Goal: Task Accomplishment & Management: Complete application form

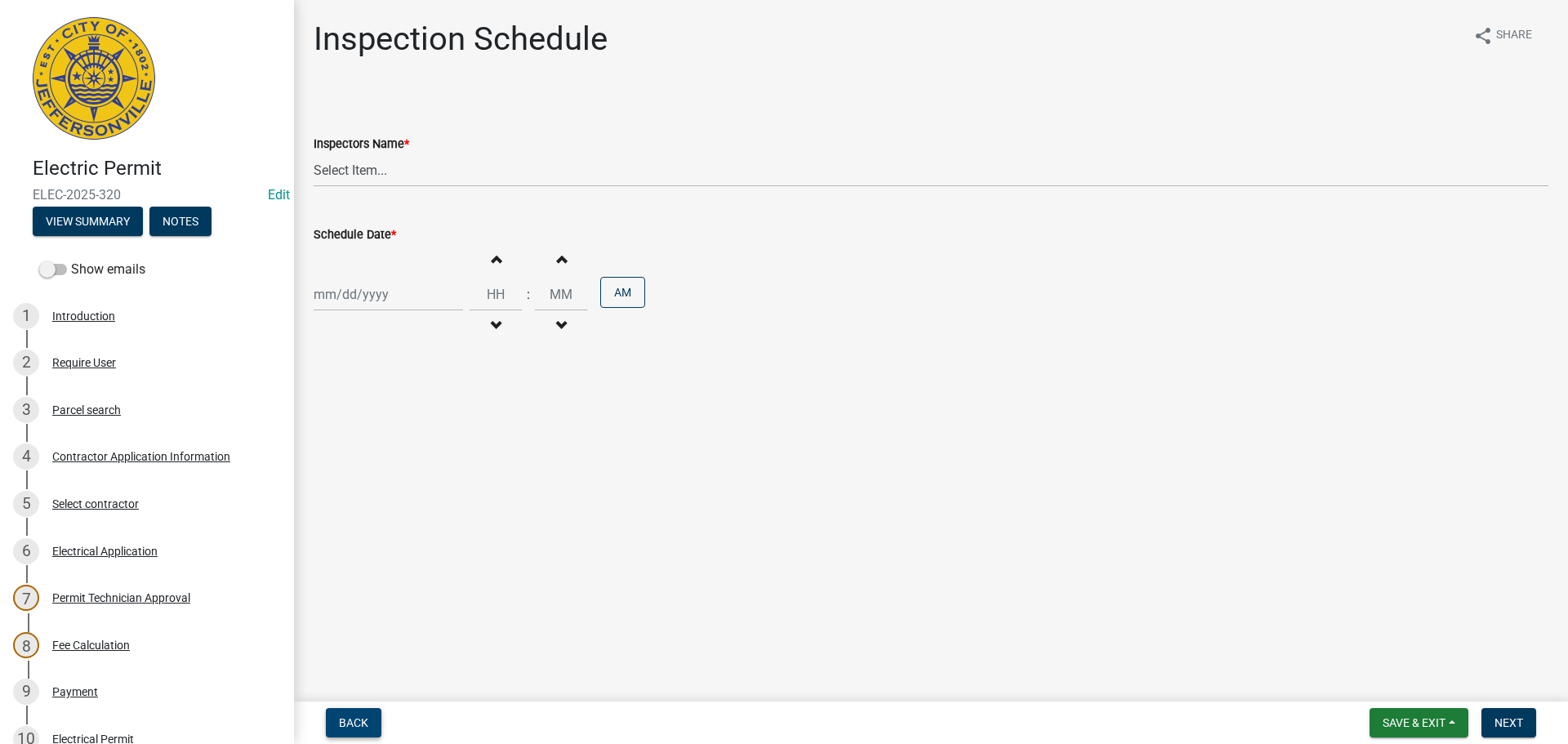
click at [356, 726] on span "Back" at bounding box center [354, 723] width 30 height 13
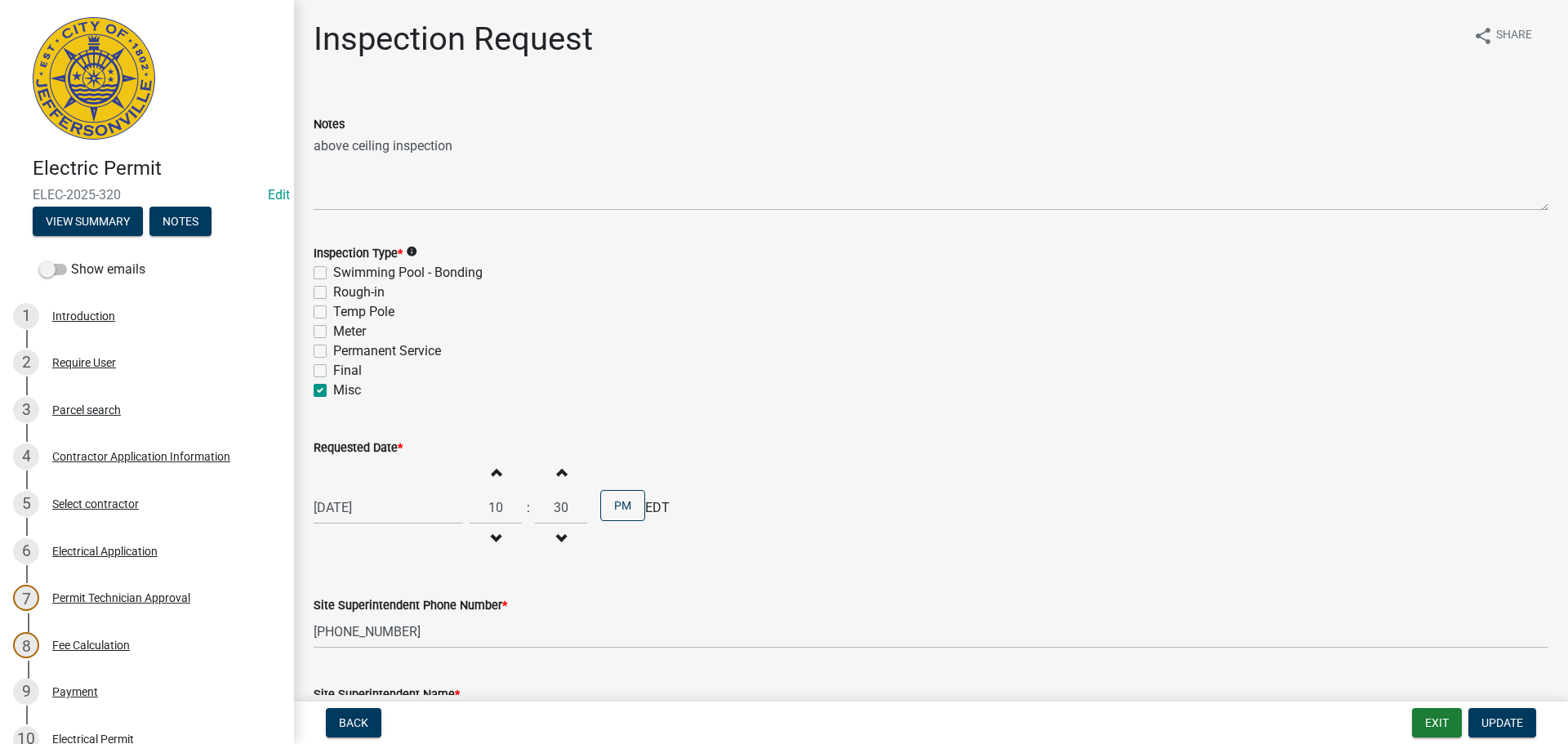
click at [334, 293] on label "Rough-in" at bounding box center [359, 293] width 52 height 20
click at [334, 293] on input "Rough-in" at bounding box center [339, 288] width 11 height 11
checkbox input "true"
checkbox input "false"
checkbox input "true"
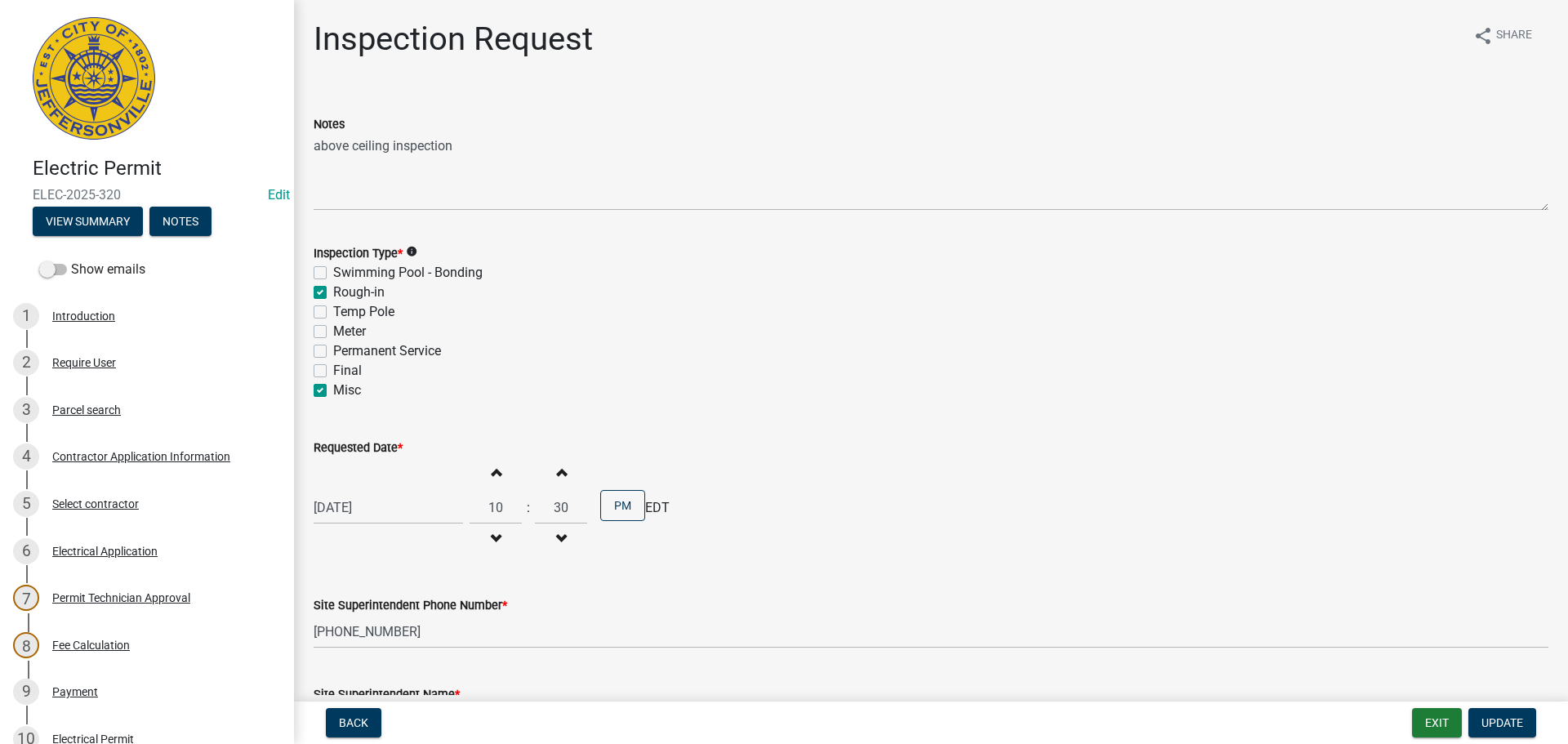
checkbox input "false"
checkbox input "true"
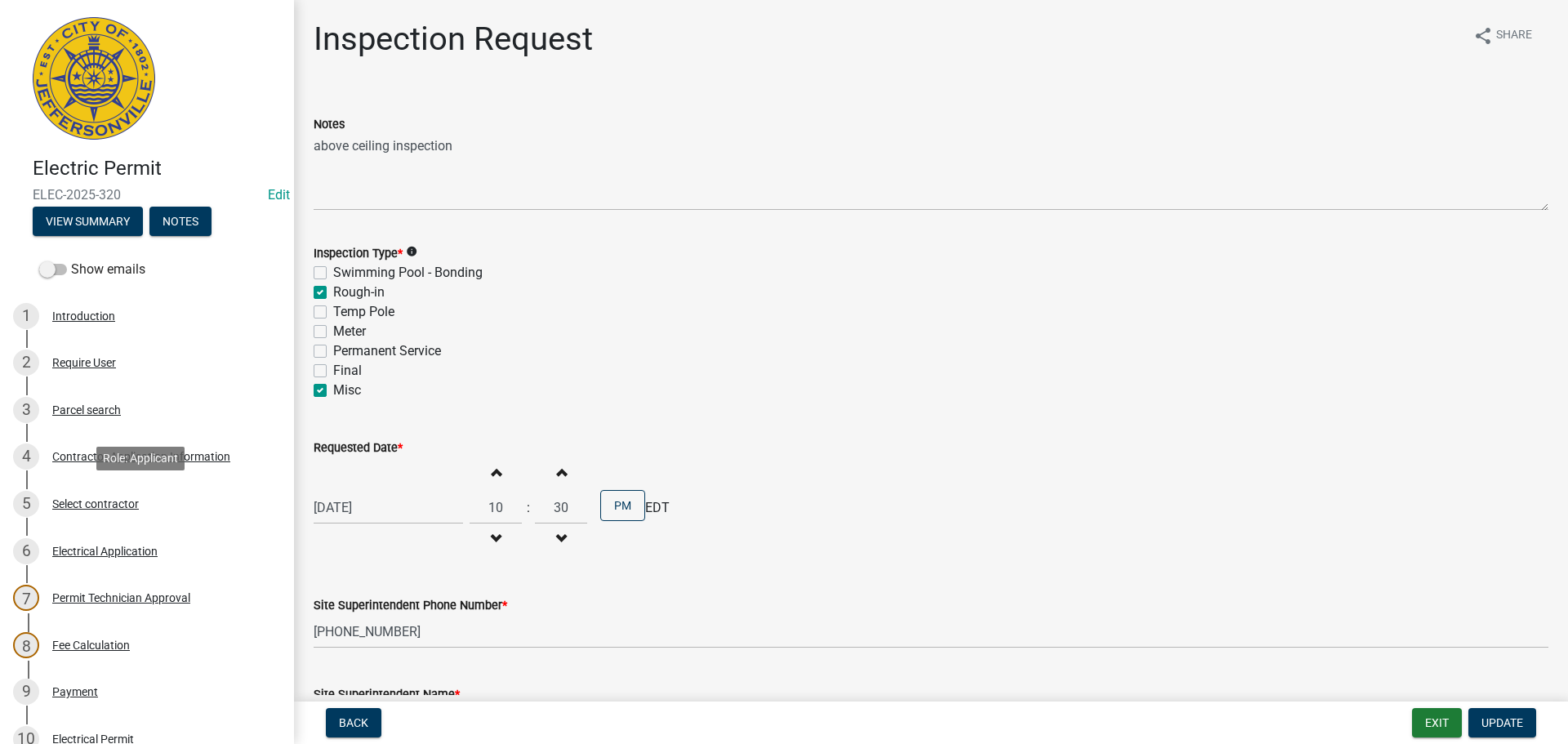
drag, startPoint x: 90, startPoint y: 502, endPoint x: 311, endPoint y: 482, distance: 221.9
click at [91, 502] on div "Select contractor" at bounding box center [96, 504] width 87 height 11
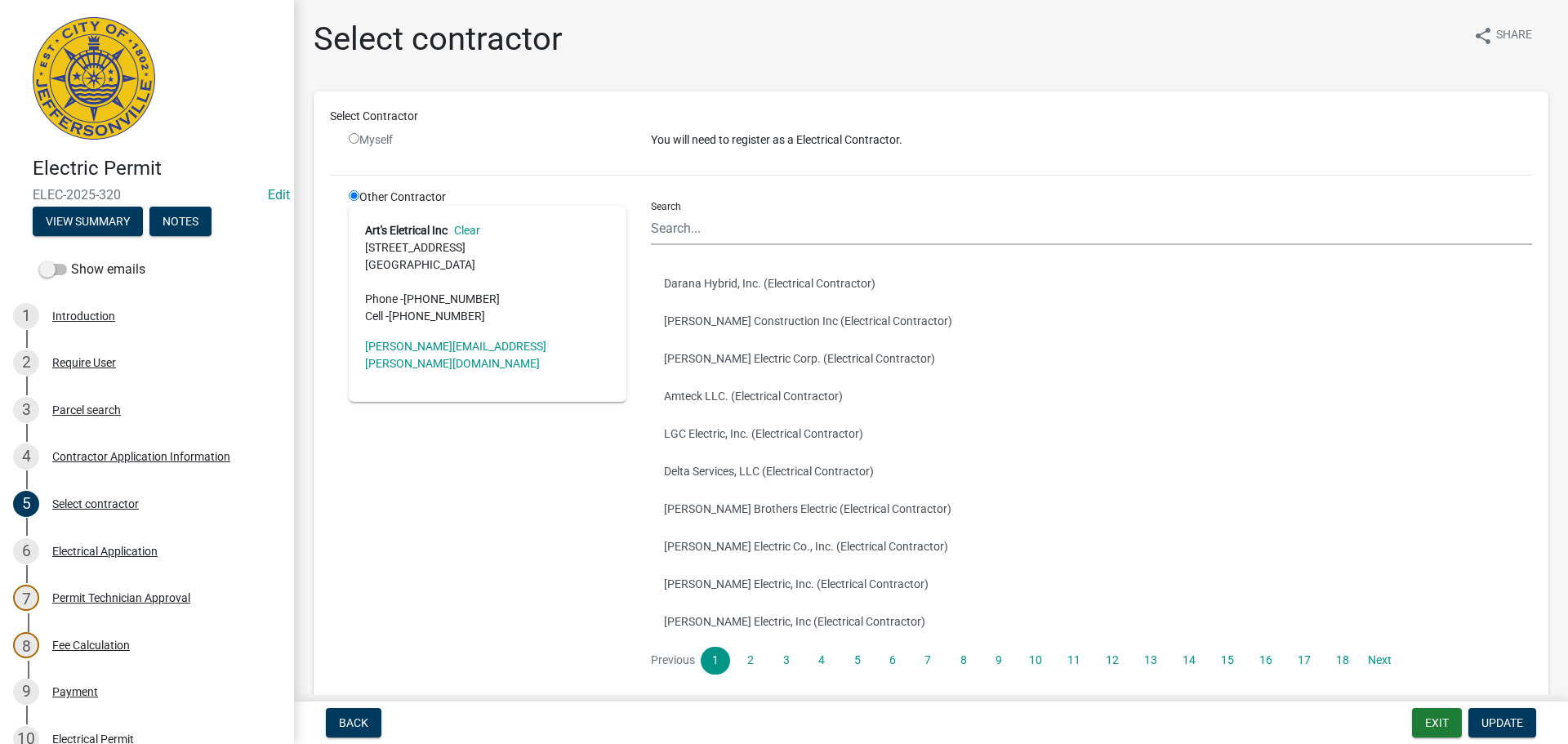
scroll to position [358, 0]
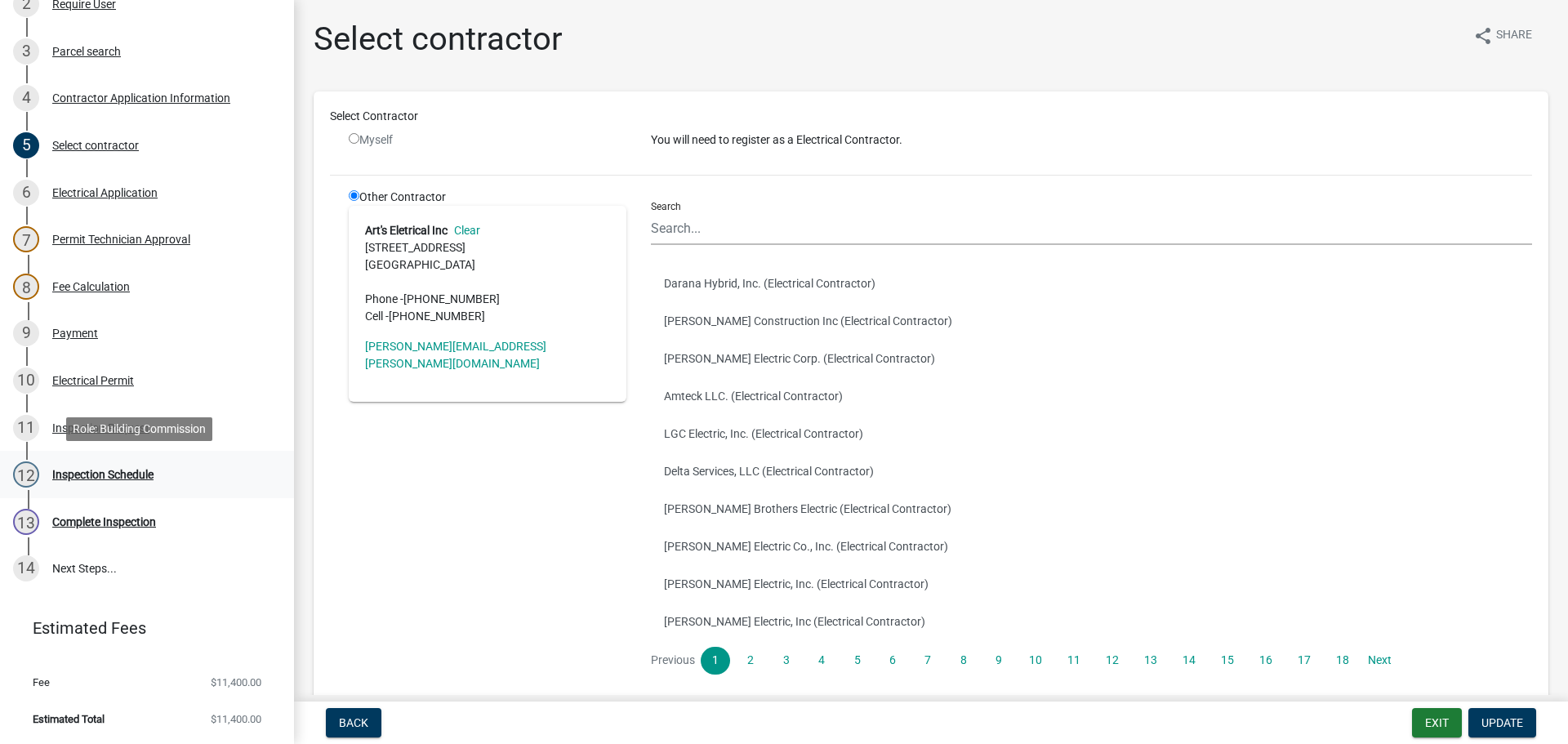
click at [89, 475] on div "Inspection Schedule" at bounding box center [103, 474] width 102 height 11
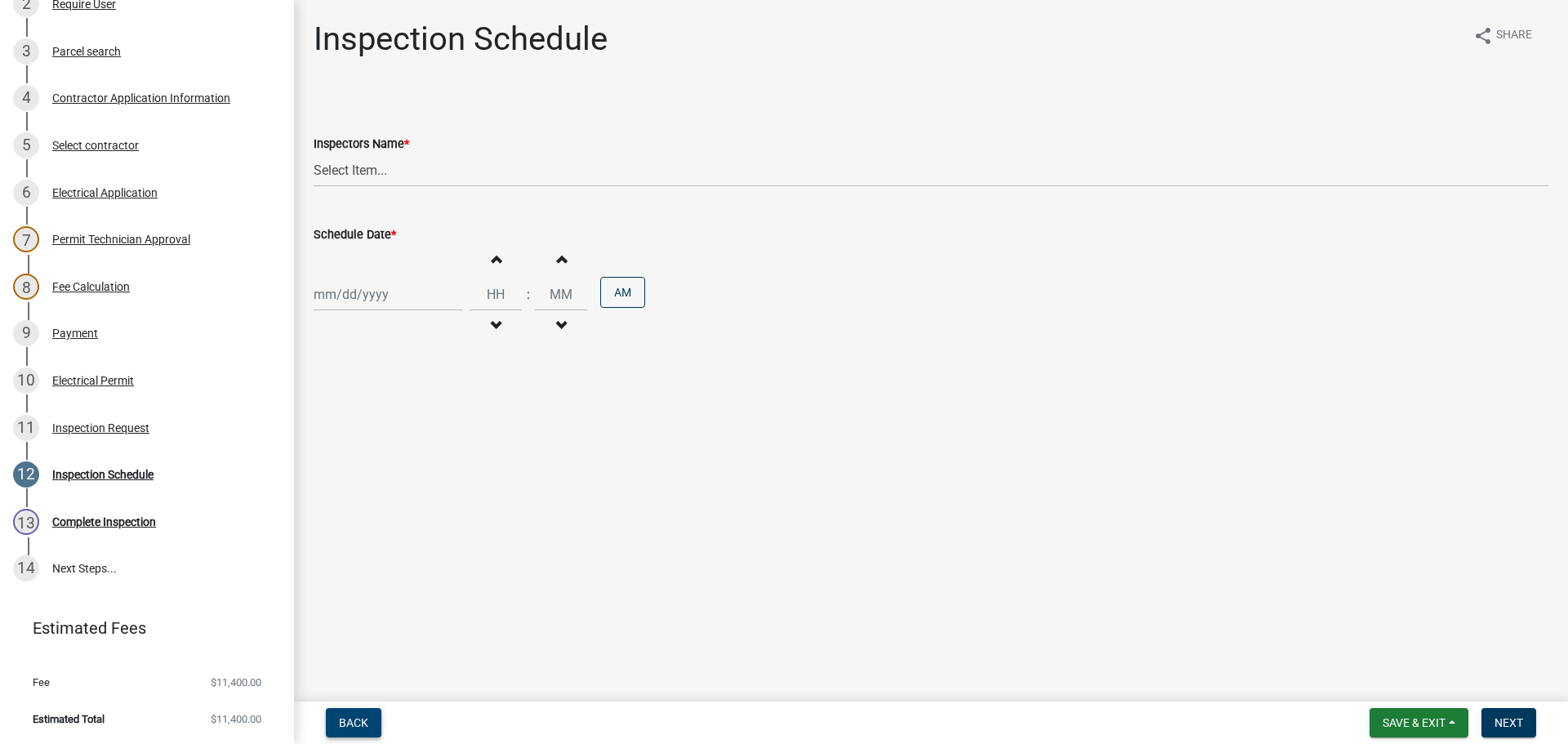
drag, startPoint x: 347, startPoint y: 719, endPoint x: 353, endPoint y: 705, distance: 15.2
click at [349, 718] on span "Back" at bounding box center [354, 723] width 30 height 13
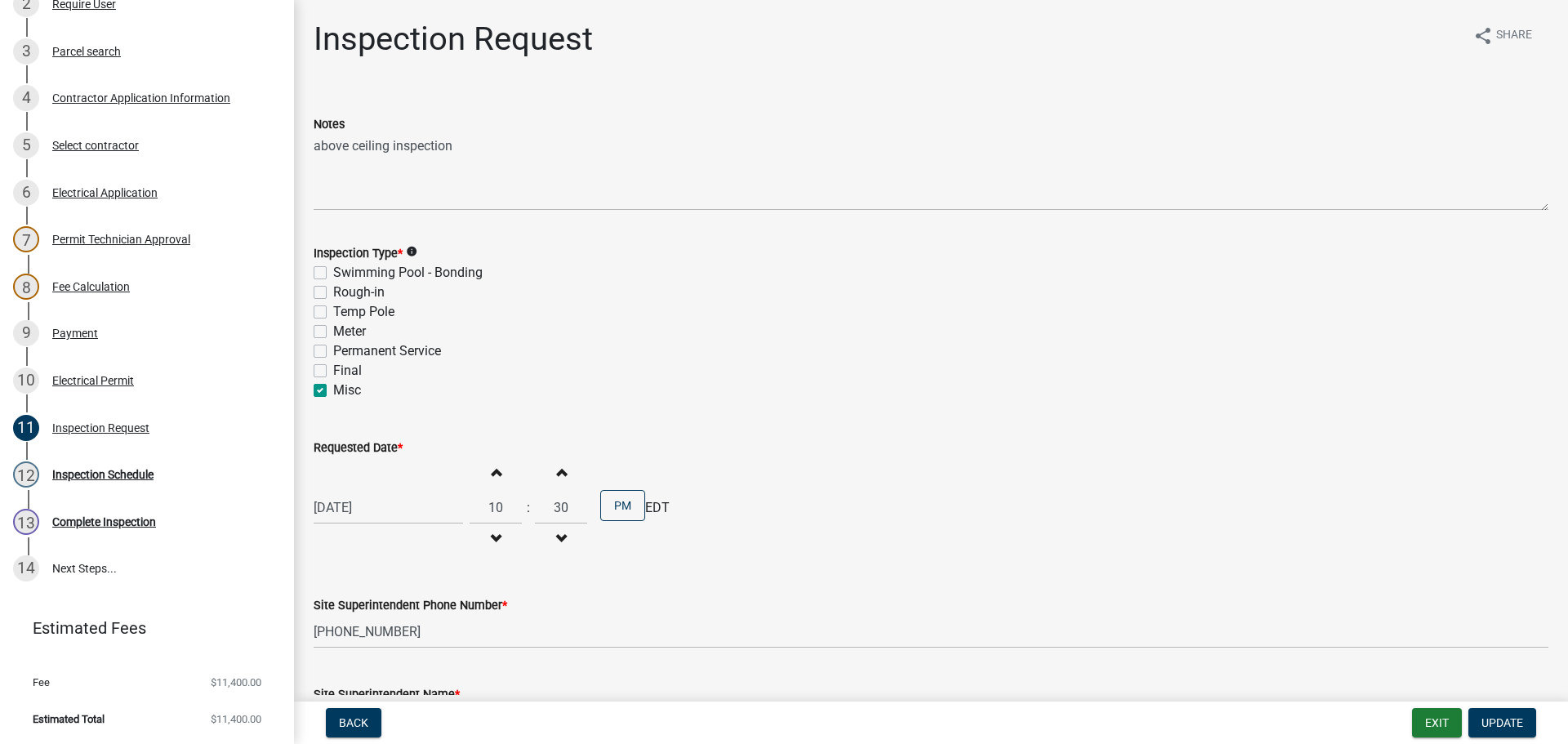
click at [334, 292] on label "Rough-in" at bounding box center [359, 293] width 52 height 20
click at [334, 292] on input "Rough-in" at bounding box center [339, 288] width 11 height 11
checkbox input "true"
checkbox input "false"
checkbox input "true"
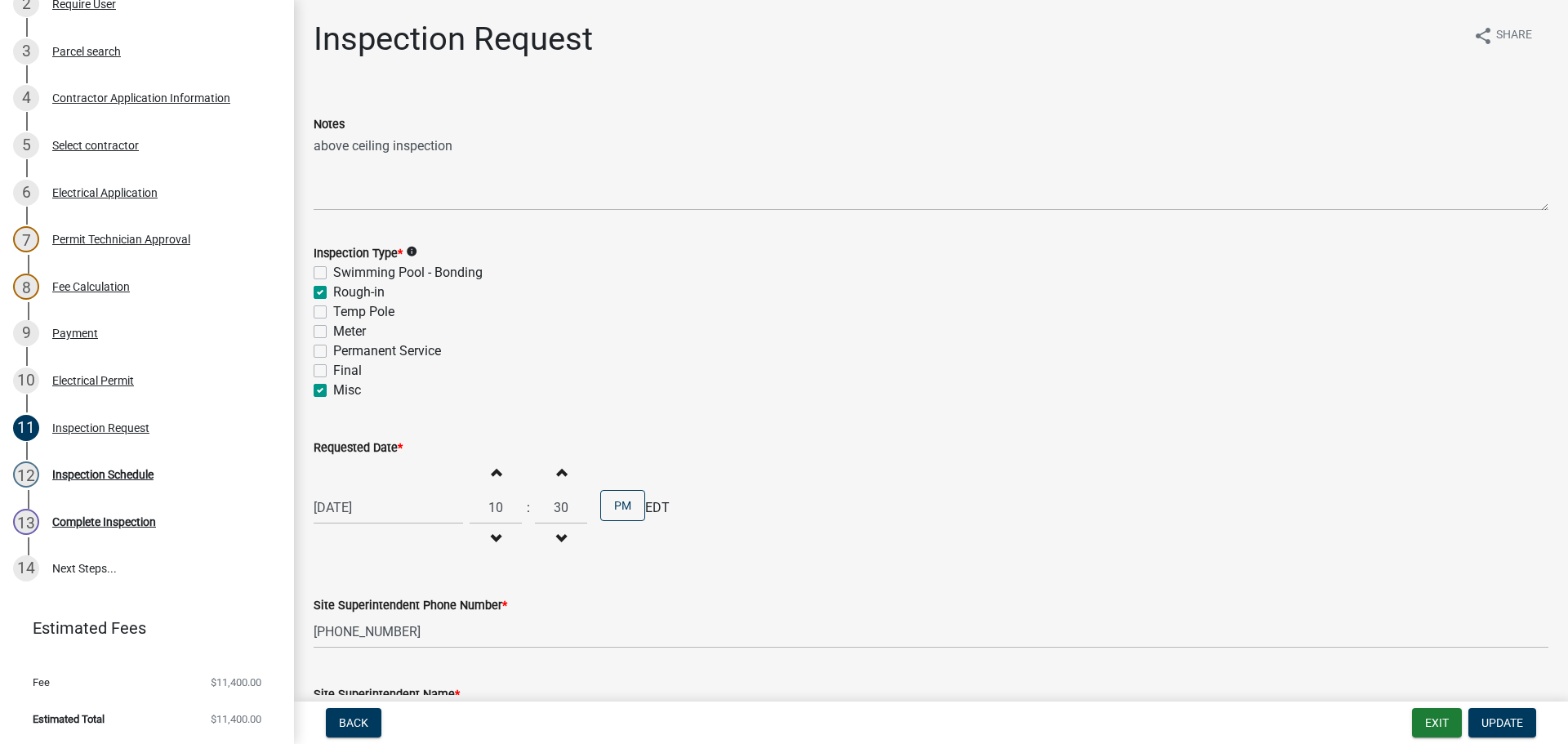
checkbox input "false"
click at [334, 392] on label "Misc" at bounding box center [348, 390] width 28 height 20
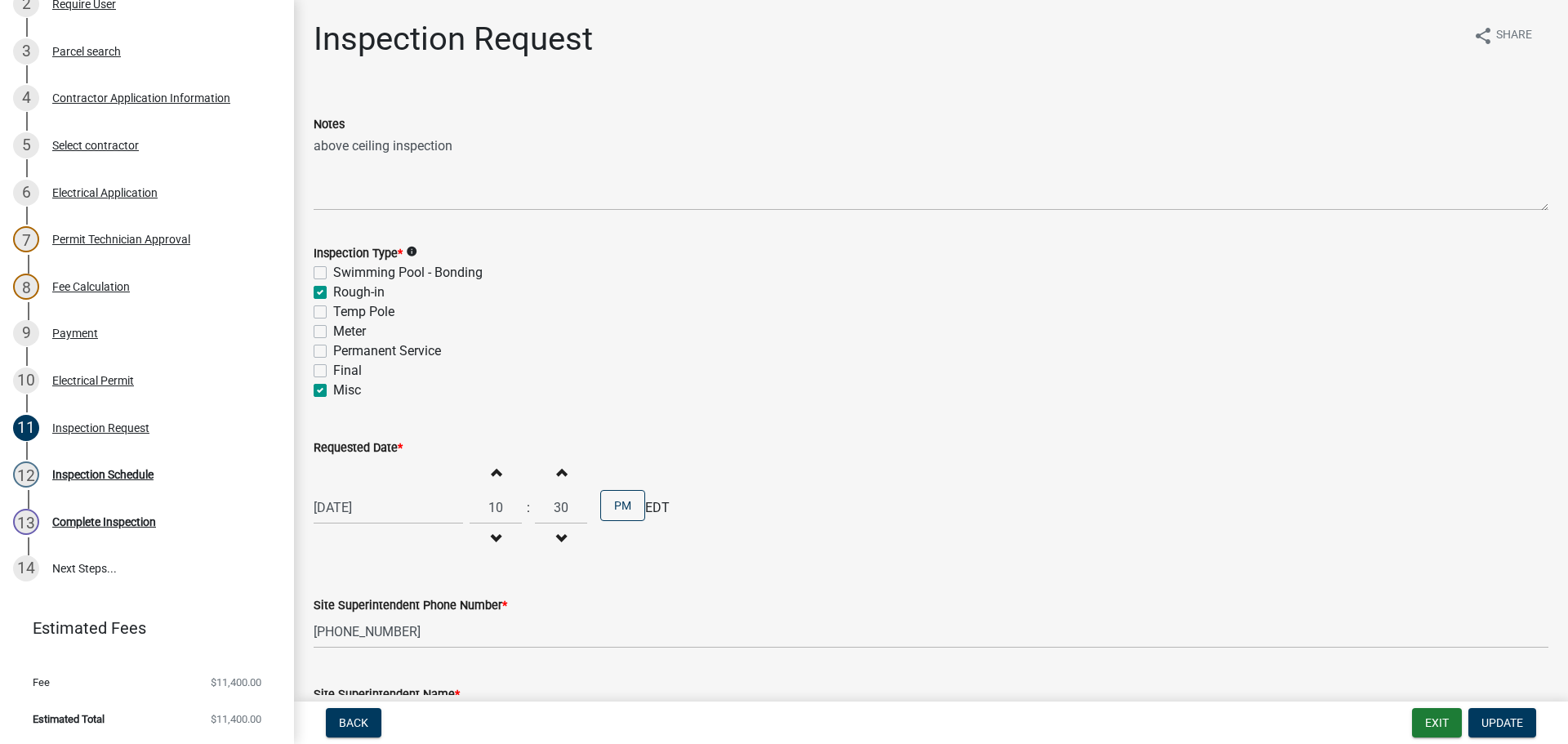
click at [334, 391] on input "Misc" at bounding box center [339, 385] width 11 height 11
checkbox input "false"
checkbox input "true"
checkbox input "false"
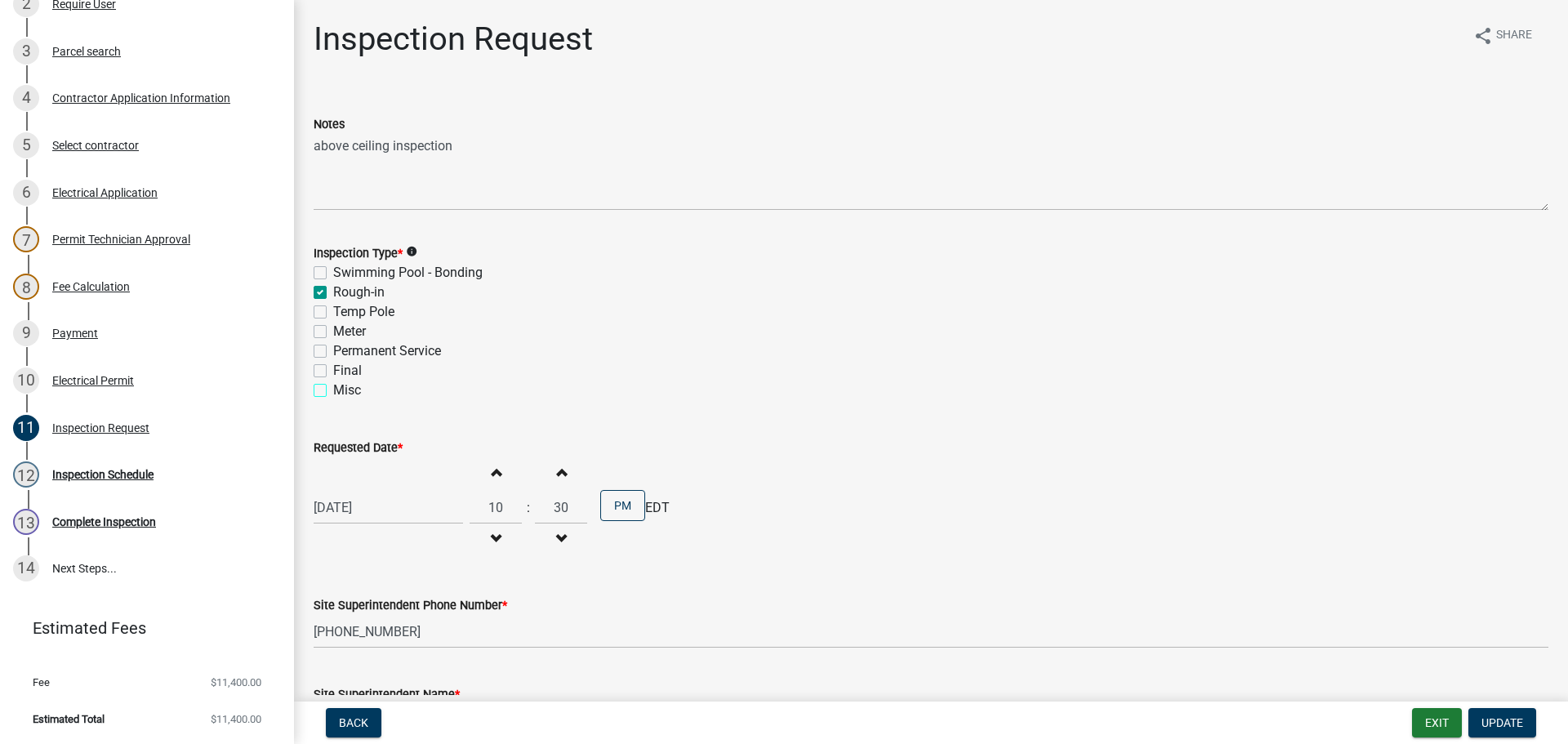
checkbox input "false"
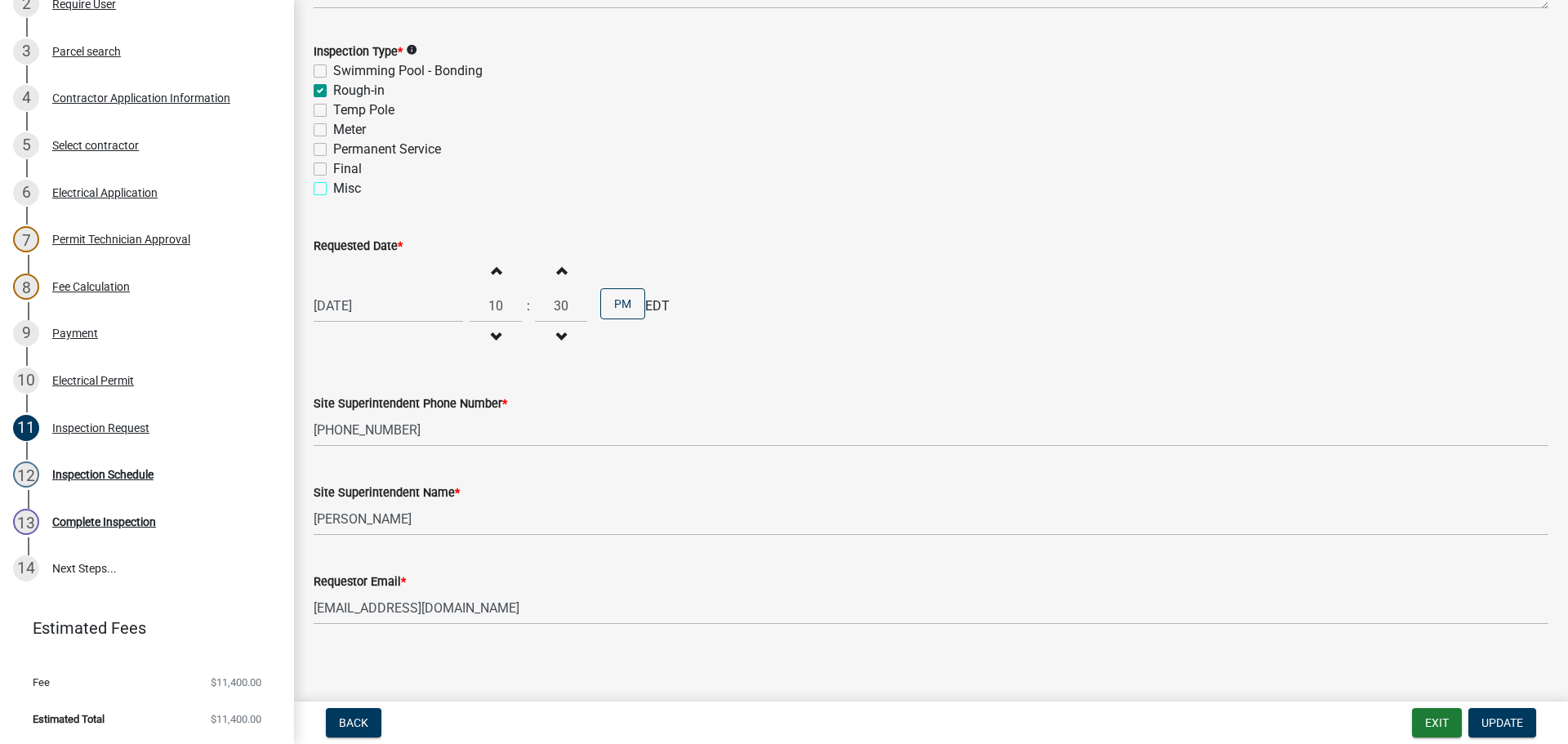
scroll to position [208, 0]
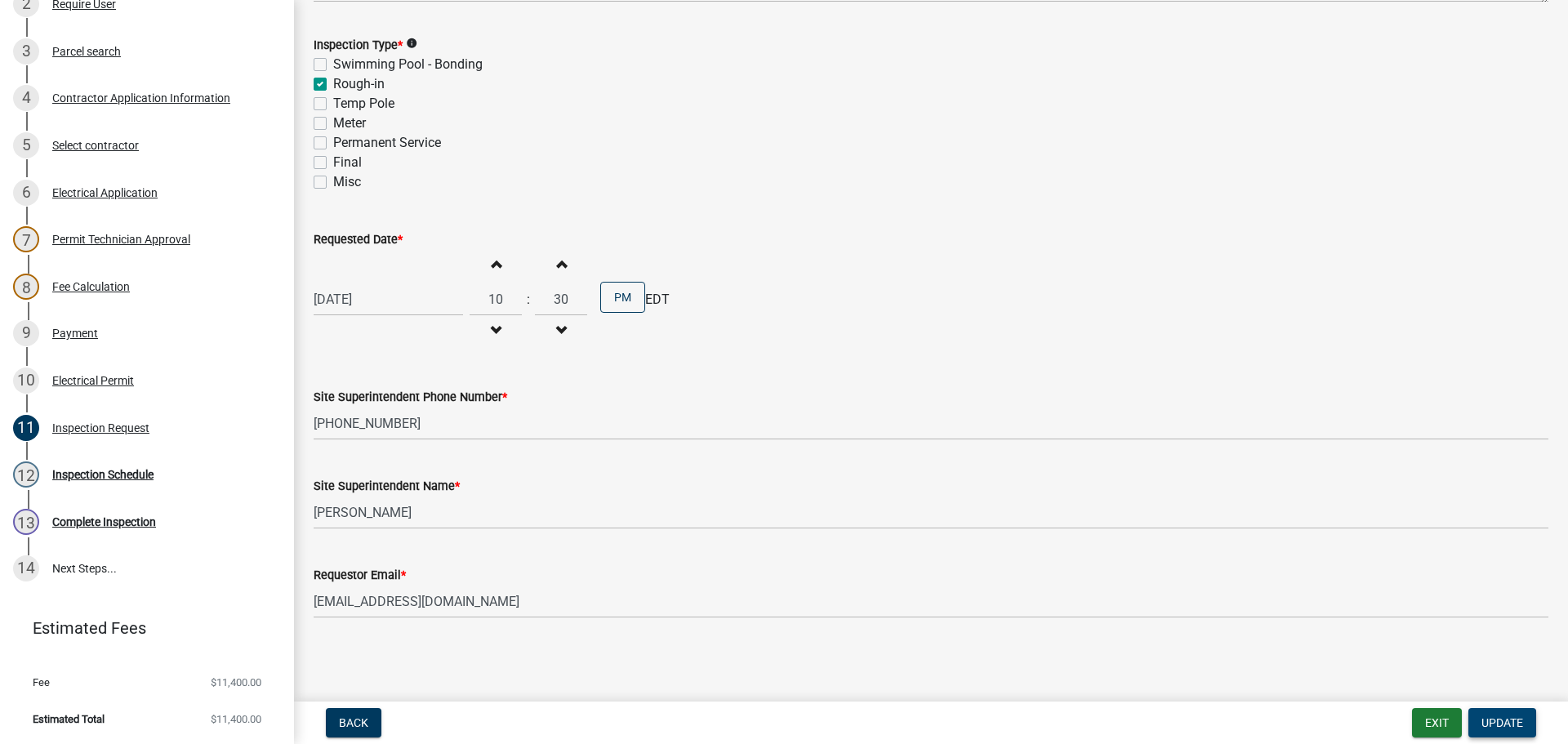
click at [1500, 717] on span "Update" at bounding box center [1502, 723] width 42 height 13
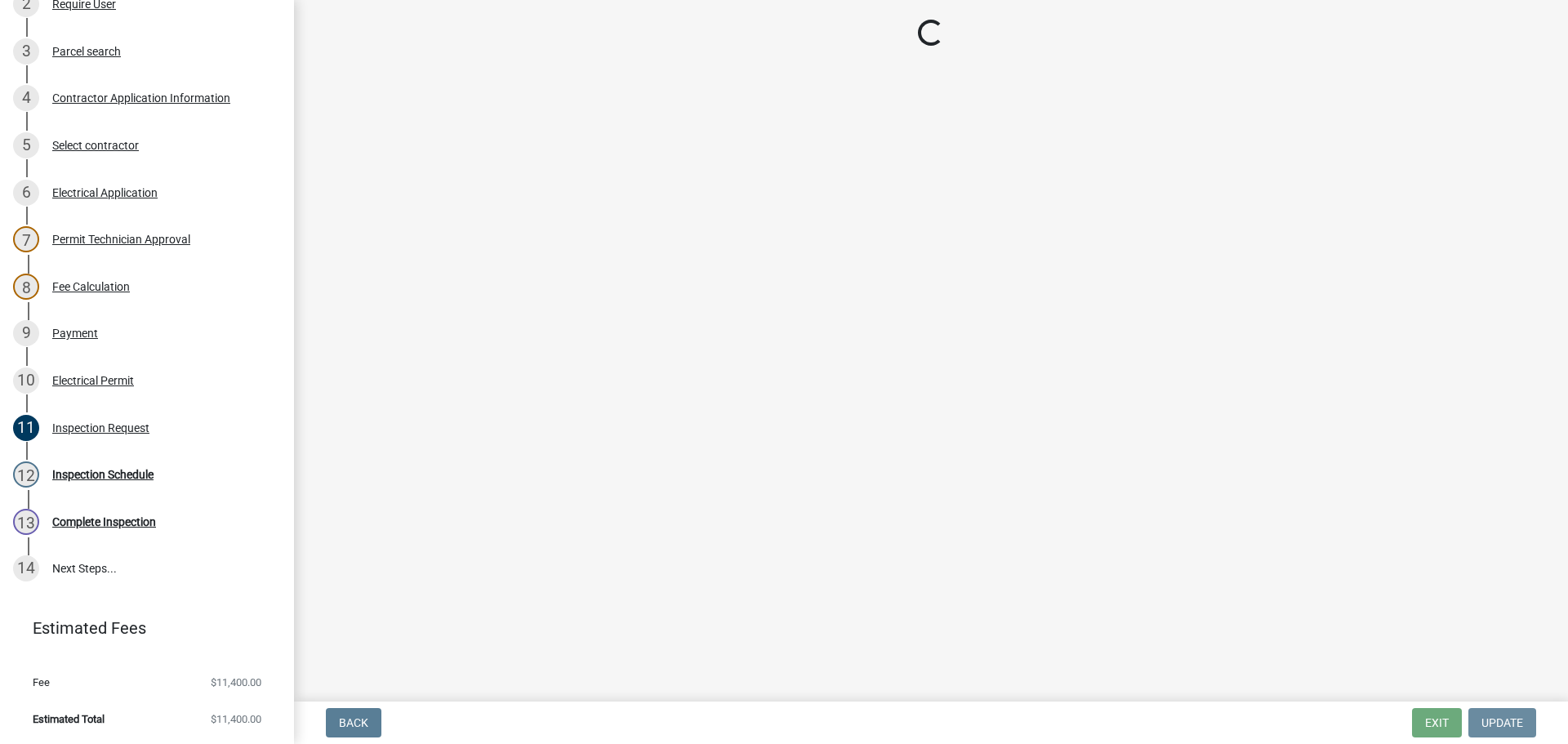
scroll to position [0, 0]
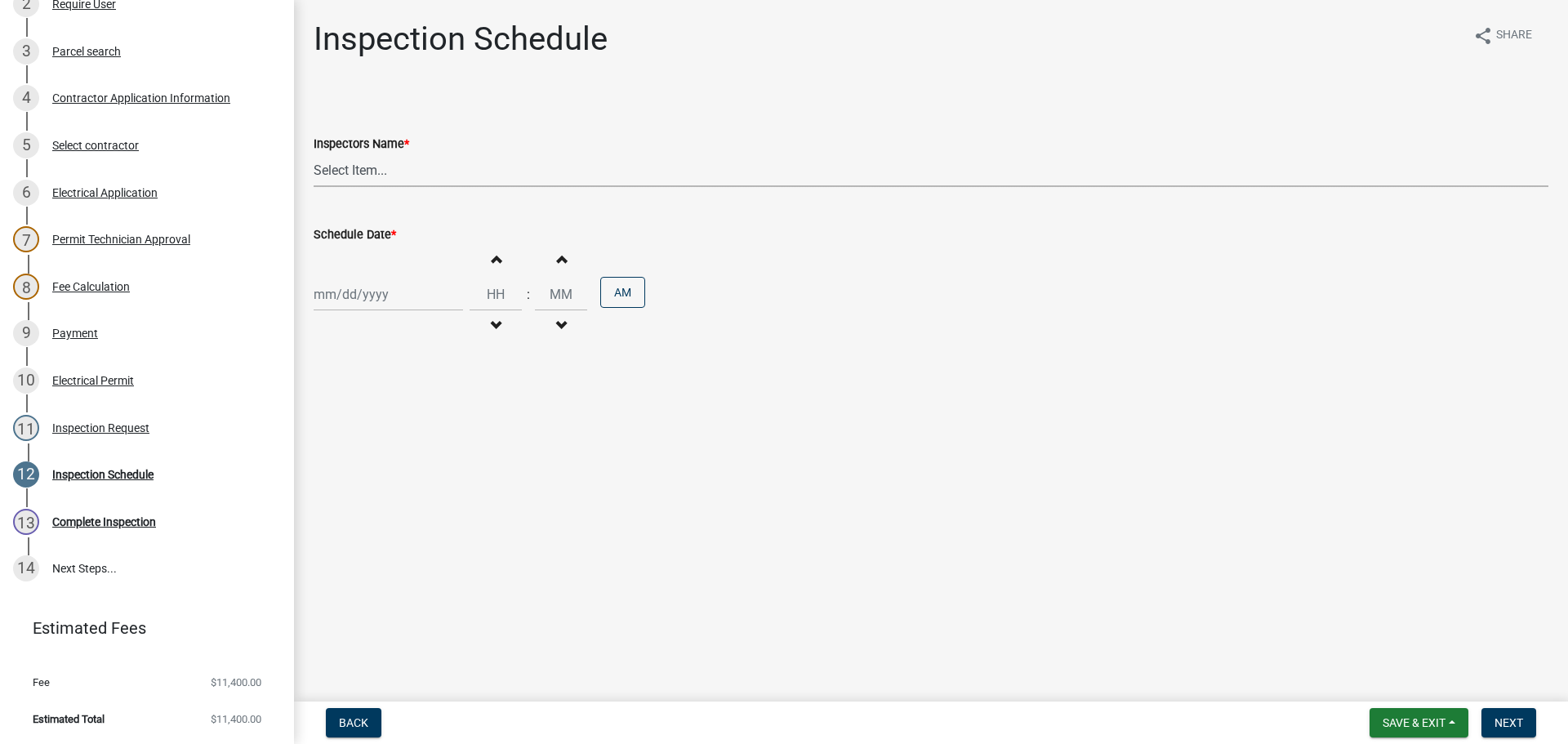
click at [352, 172] on select "Select Item... jramsey (Jeremy Ramsey) MaryFrey (Mary Frey) mkruer (Mike Kruer)…" at bounding box center [931, 170] width 1235 height 34
select select "36a8b8f0-2ef8-43e9-ae06-718f51af8d36"
click at [314, 153] on select "Select Item... jramsey (Jeremy Ramsey) MaryFrey (Mary Frey) mkruer (Mike Kruer)…" at bounding box center [931, 170] width 1235 height 34
click at [343, 302] on div at bounding box center [389, 294] width 149 height 34
select select "10"
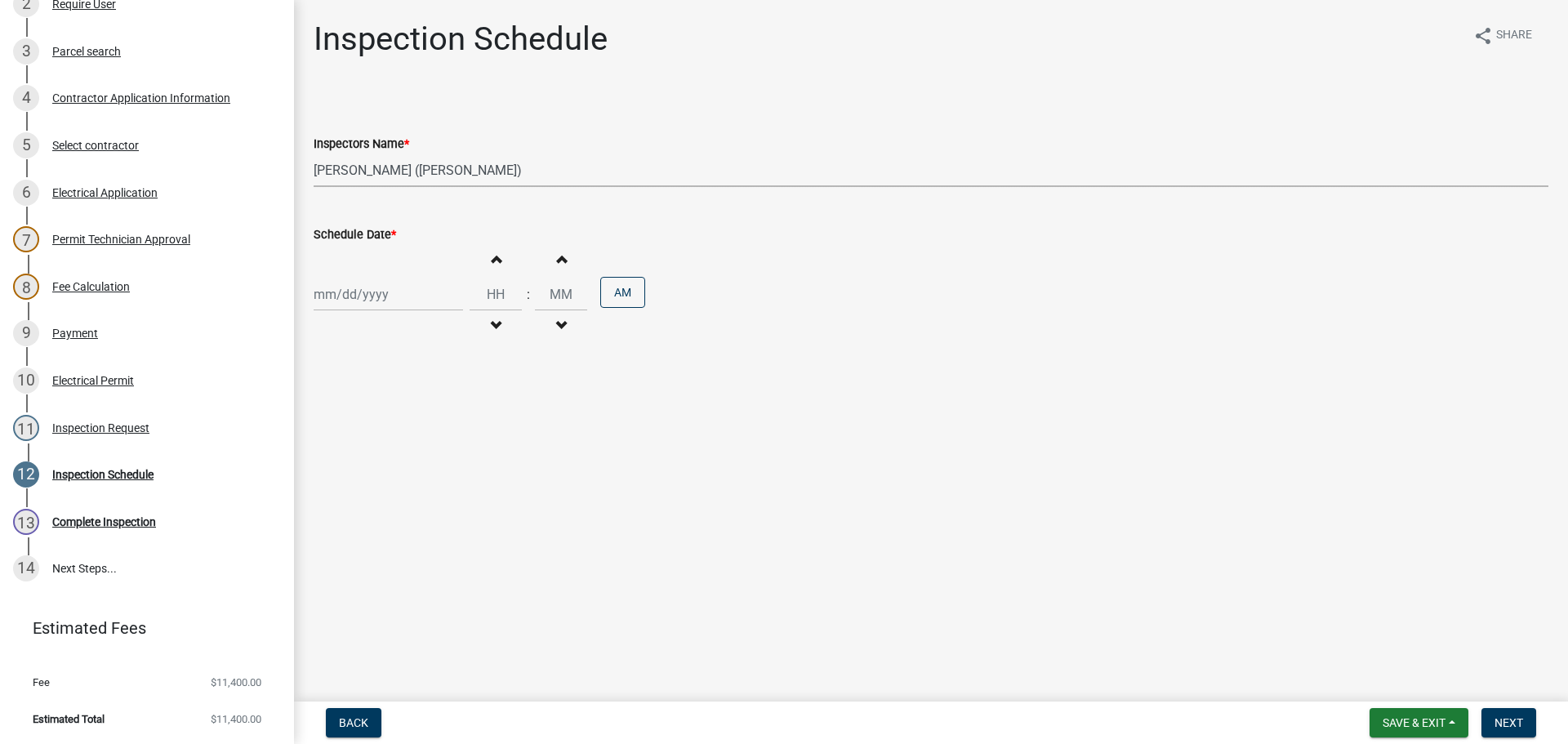
select select "2025"
click at [359, 432] on div "14" at bounding box center [357, 433] width 26 height 26
type input "10/14/2025"
click at [1513, 719] on span "Next" at bounding box center [1508, 723] width 29 height 13
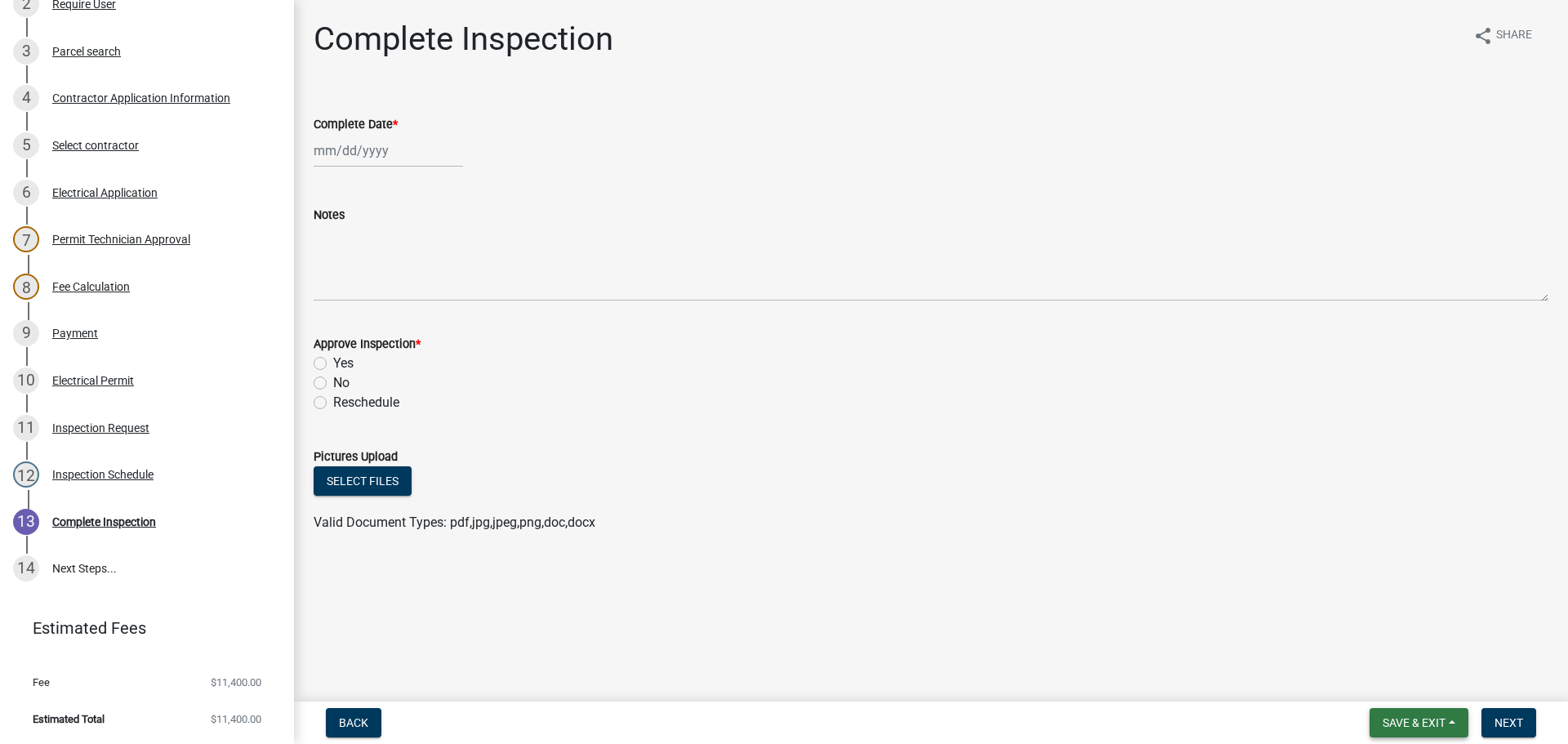
click at [1383, 722] on span "Save & Exit" at bounding box center [1414, 723] width 63 height 13
click at [1380, 692] on button "Save & Exit" at bounding box center [1402, 680] width 130 height 39
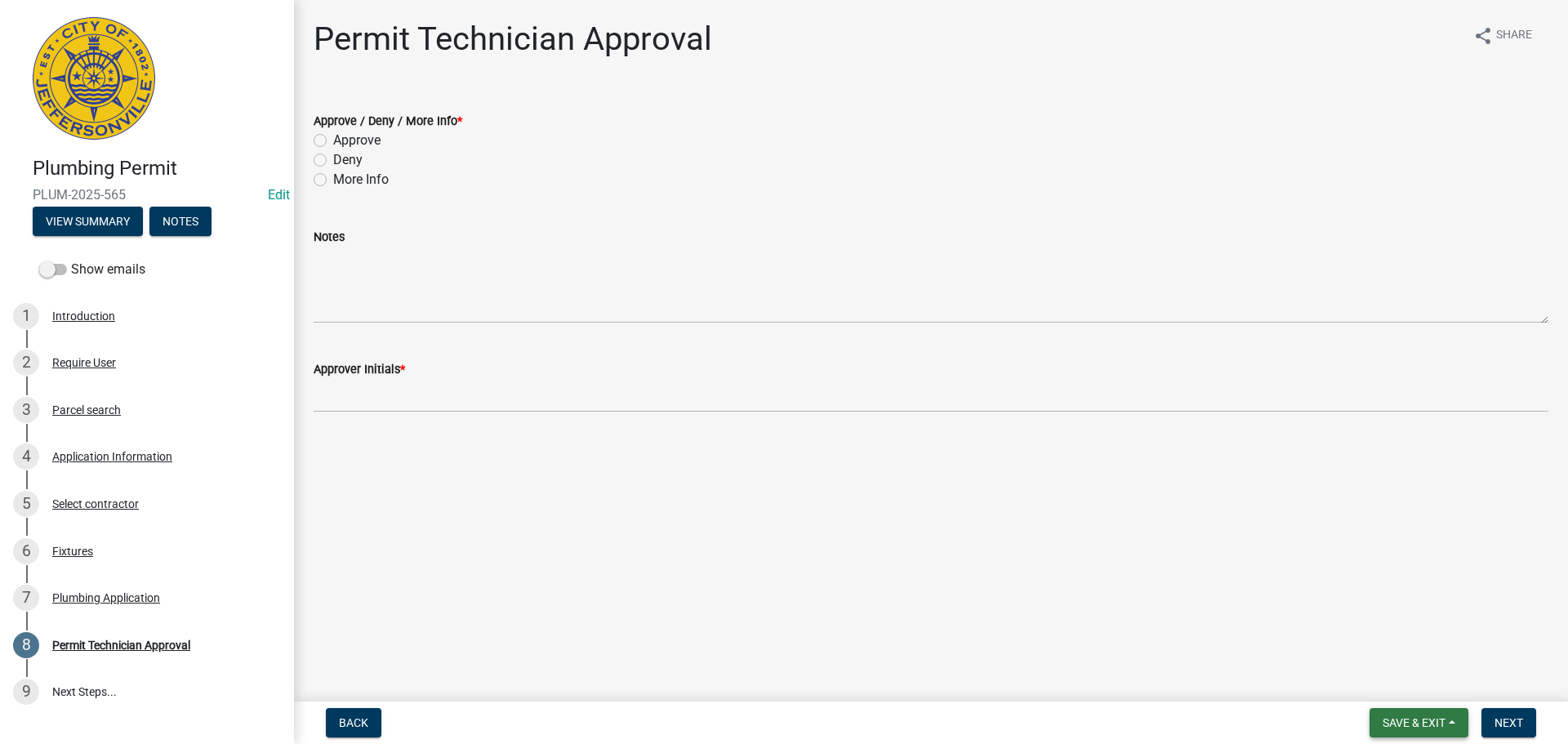
click at [1427, 716] on span "Save & Exit" at bounding box center [1414, 723] width 63 height 13
click at [1364, 678] on button "Save & Exit" at bounding box center [1402, 680] width 130 height 39
click at [1415, 724] on span "Save & Exit" at bounding box center [1414, 723] width 63 height 13
drag, startPoint x: 1412, startPoint y: 690, endPoint x: 1240, endPoint y: 645, distance: 177.8
click at [1411, 688] on button "Save & Exit" at bounding box center [1402, 680] width 130 height 39
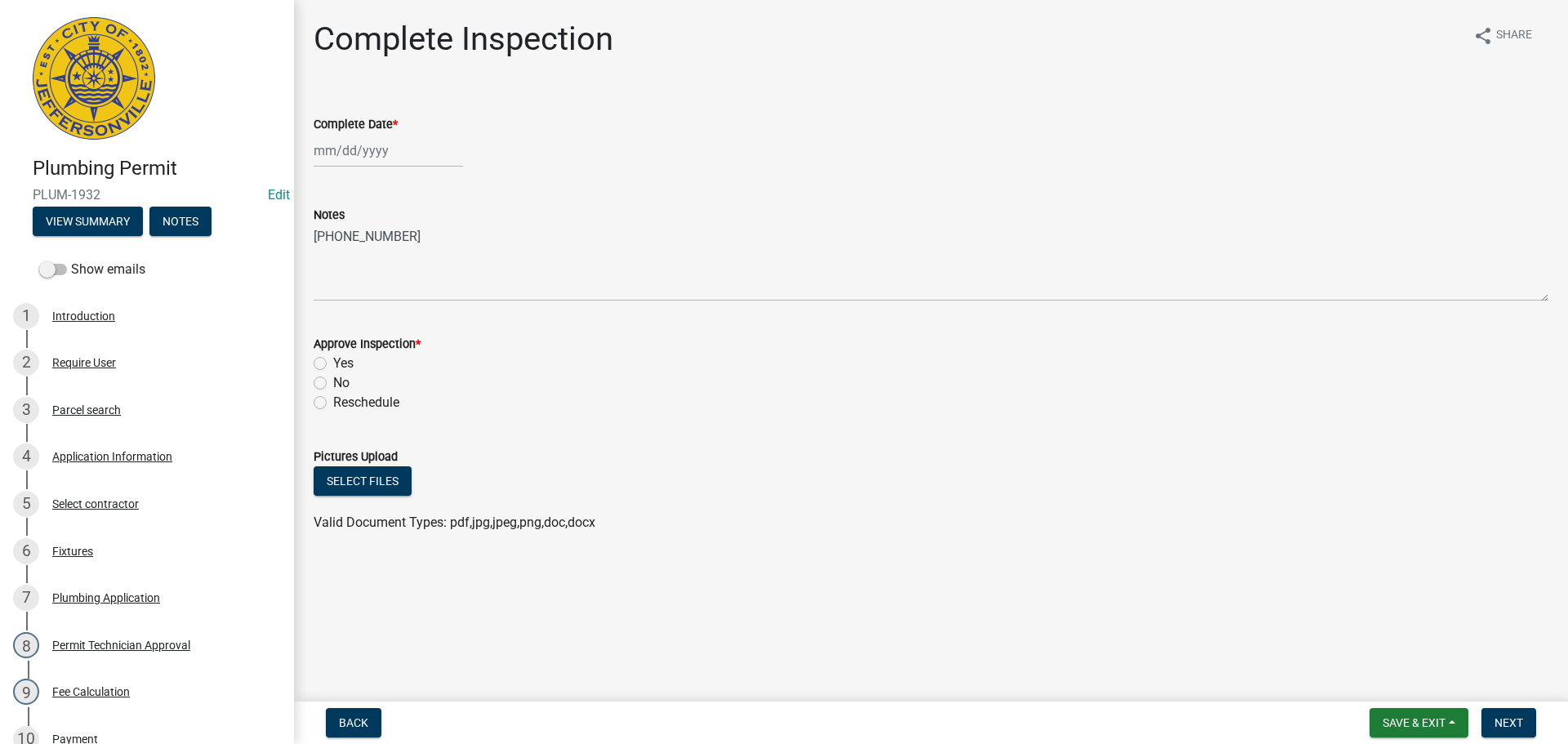
click at [346, 743] on nav "Back Save & Exit Save Save & Exit Next" at bounding box center [931, 723] width 1274 height 43
click at [343, 719] on span "Back" at bounding box center [354, 723] width 30 height 13
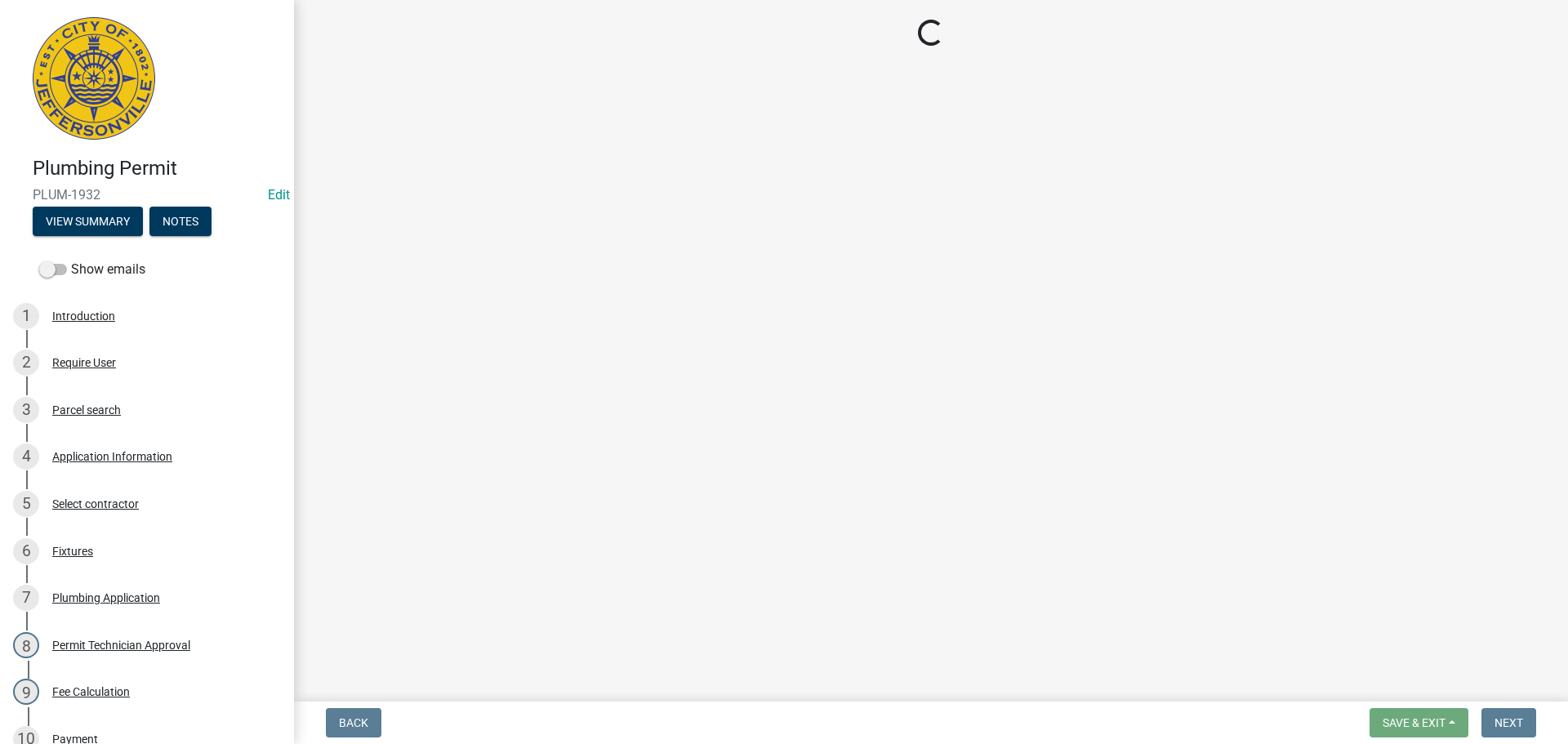
select select "13c97fbc-c819-4cee-844a-0db3d3c4db95"
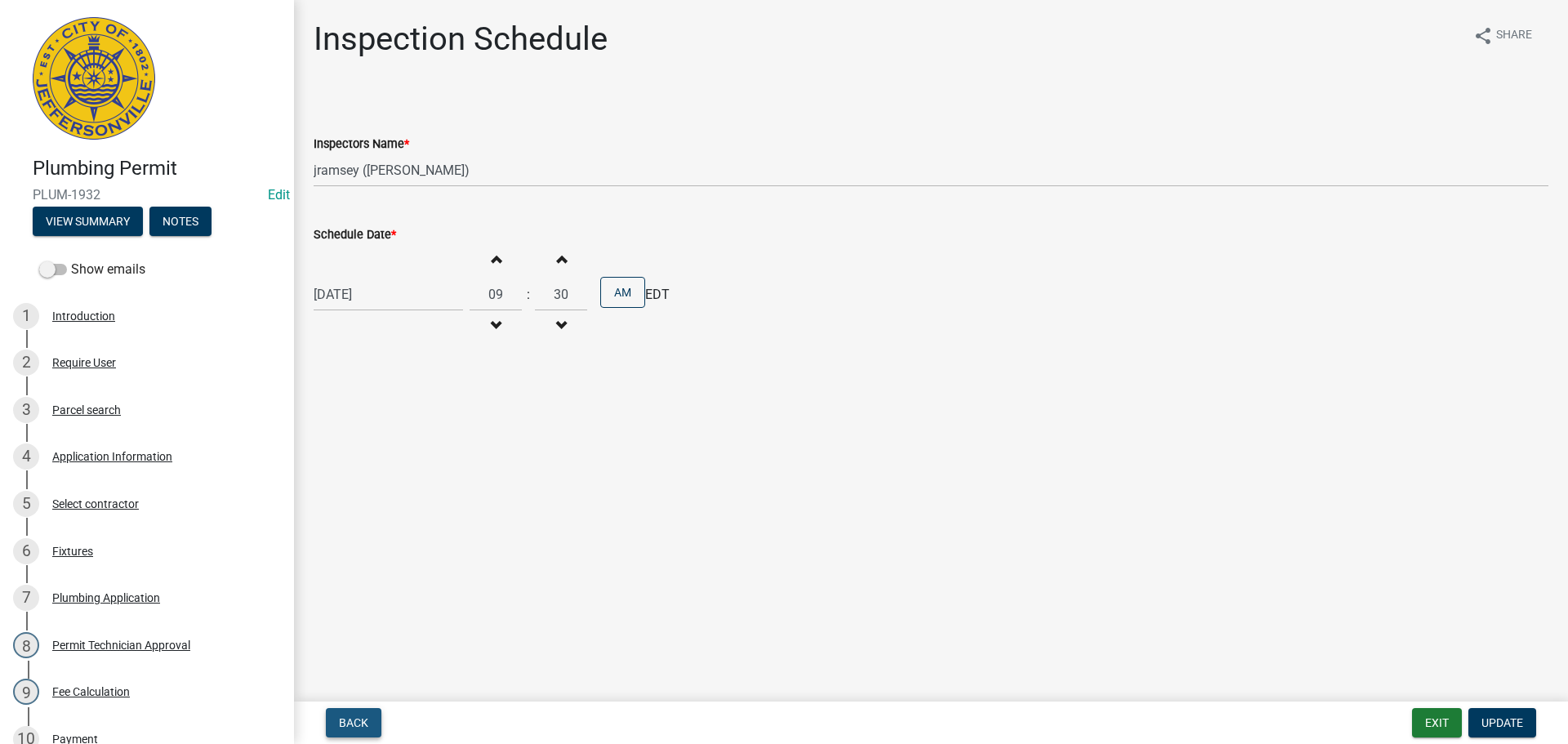
click at [343, 719] on span "Back" at bounding box center [354, 723] width 30 height 13
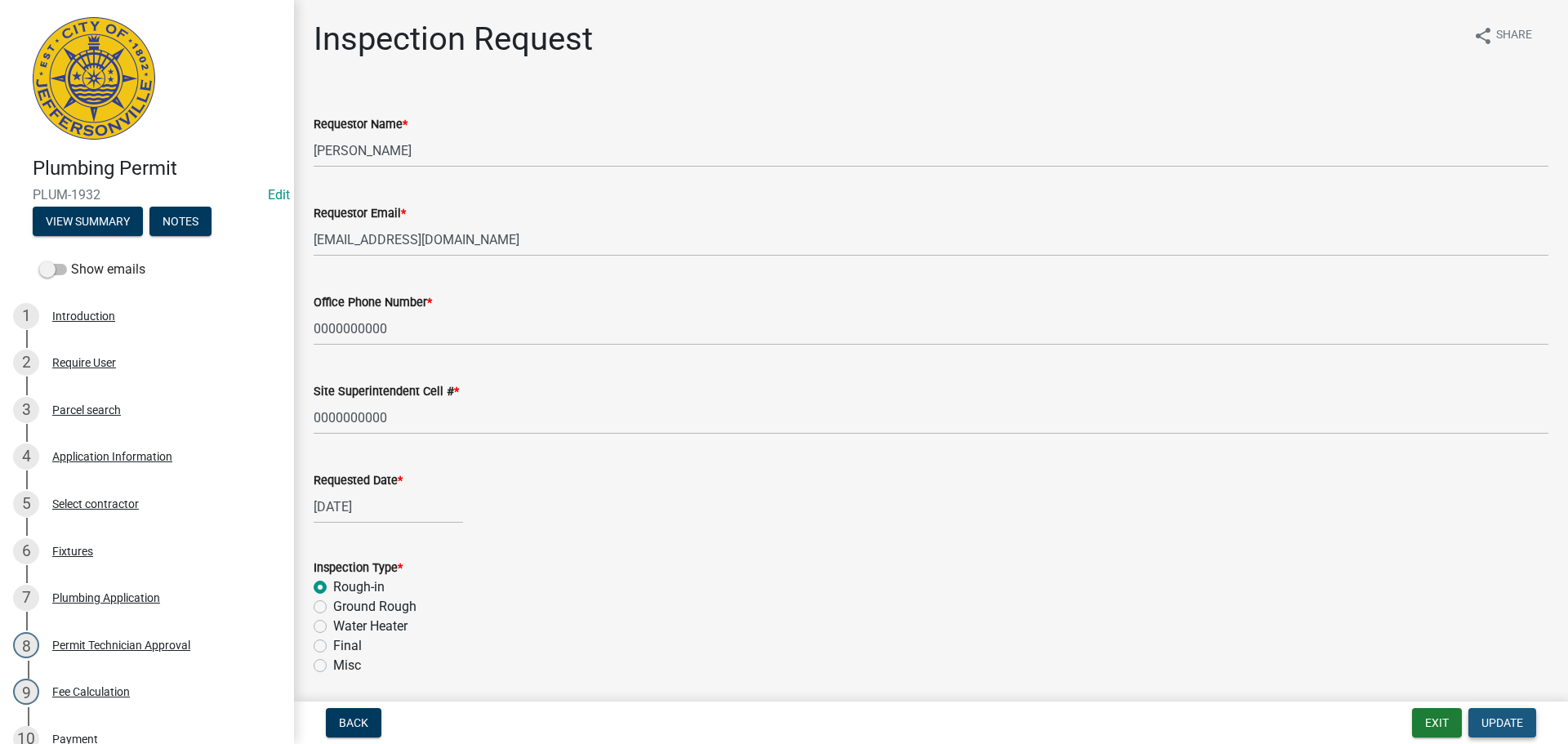
click at [1502, 716] on span "Update" at bounding box center [1502, 723] width 42 height 13
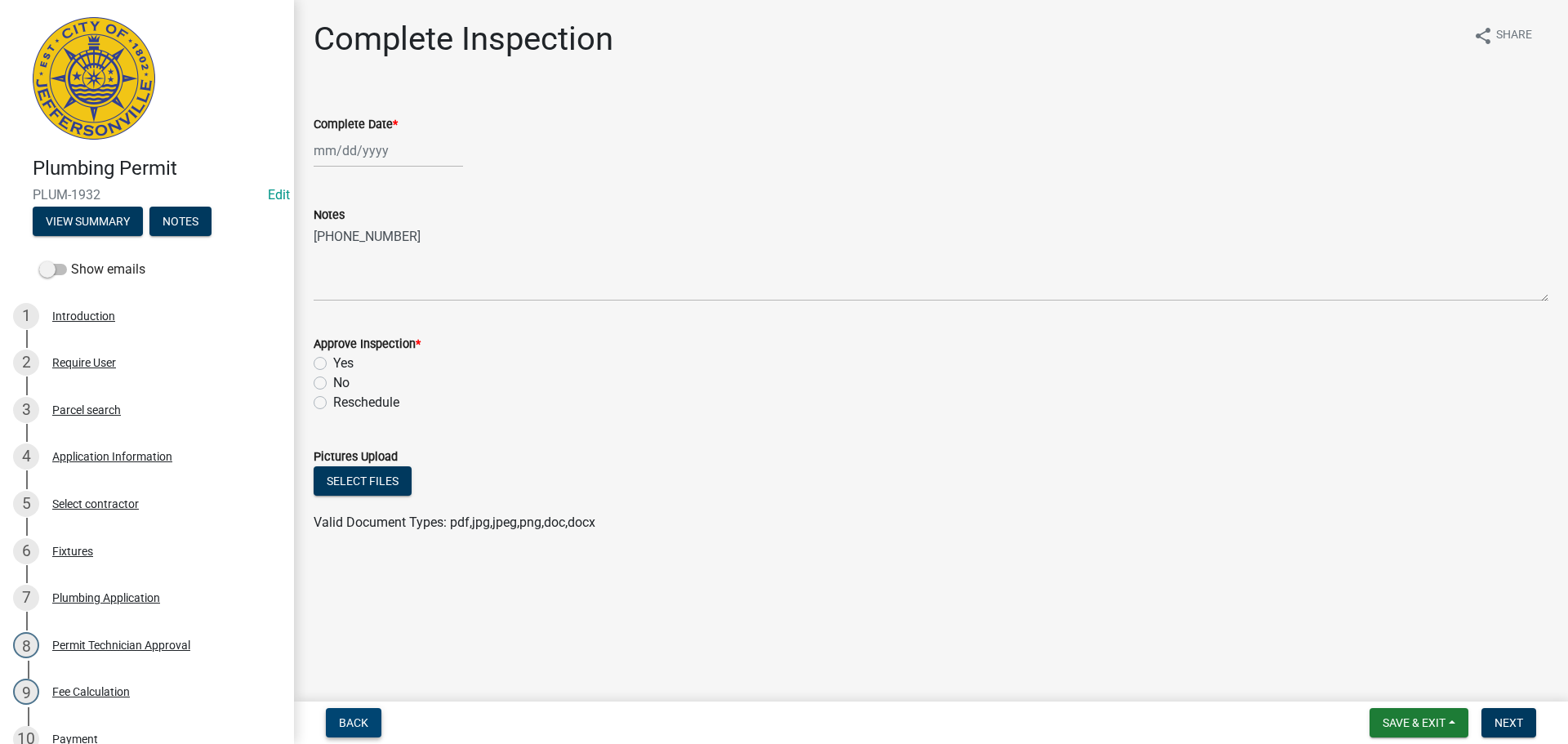
click at [350, 719] on span "Back" at bounding box center [354, 723] width 30 height 13
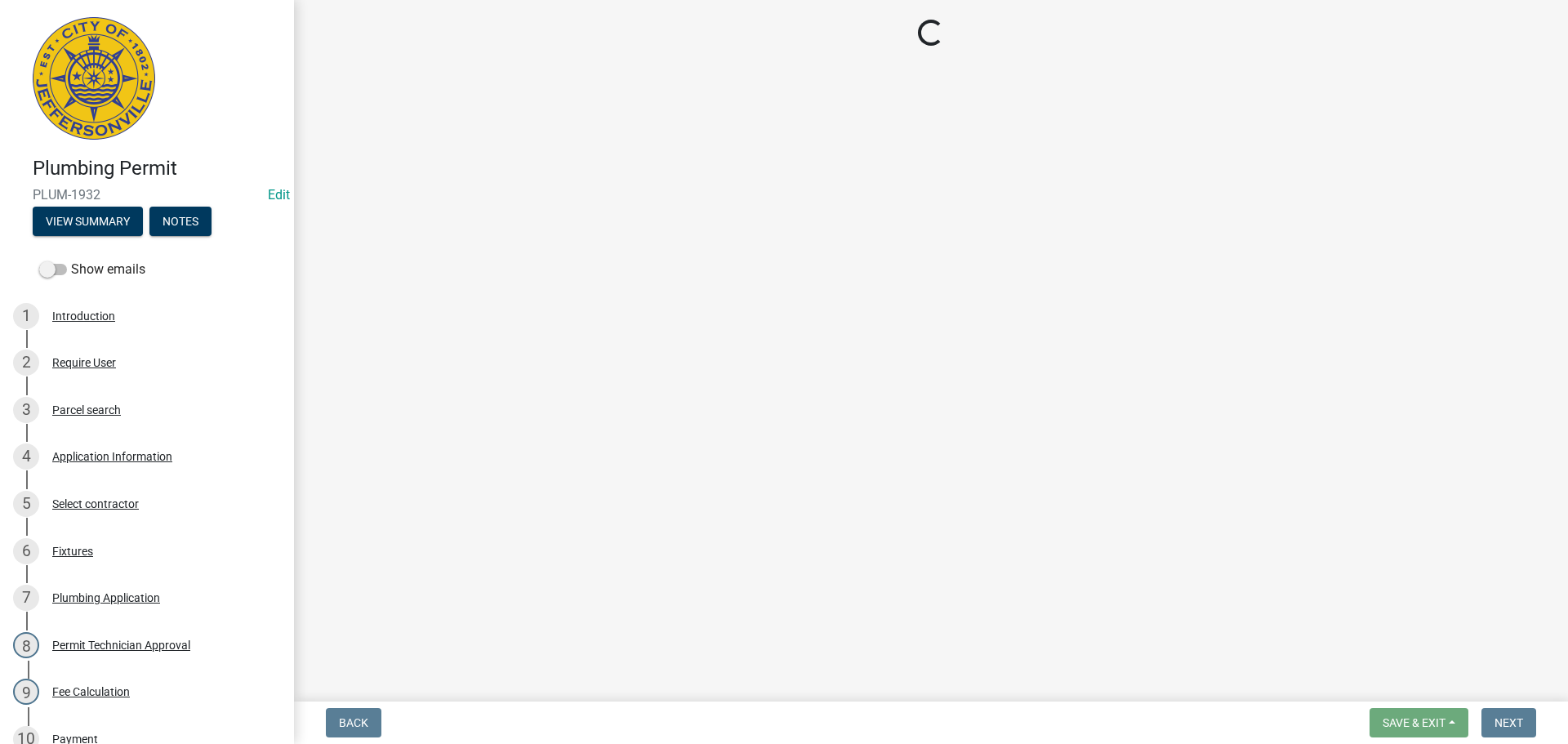
select select "13c97fbc-c819-4cee-844a-0db3d3c4db95"
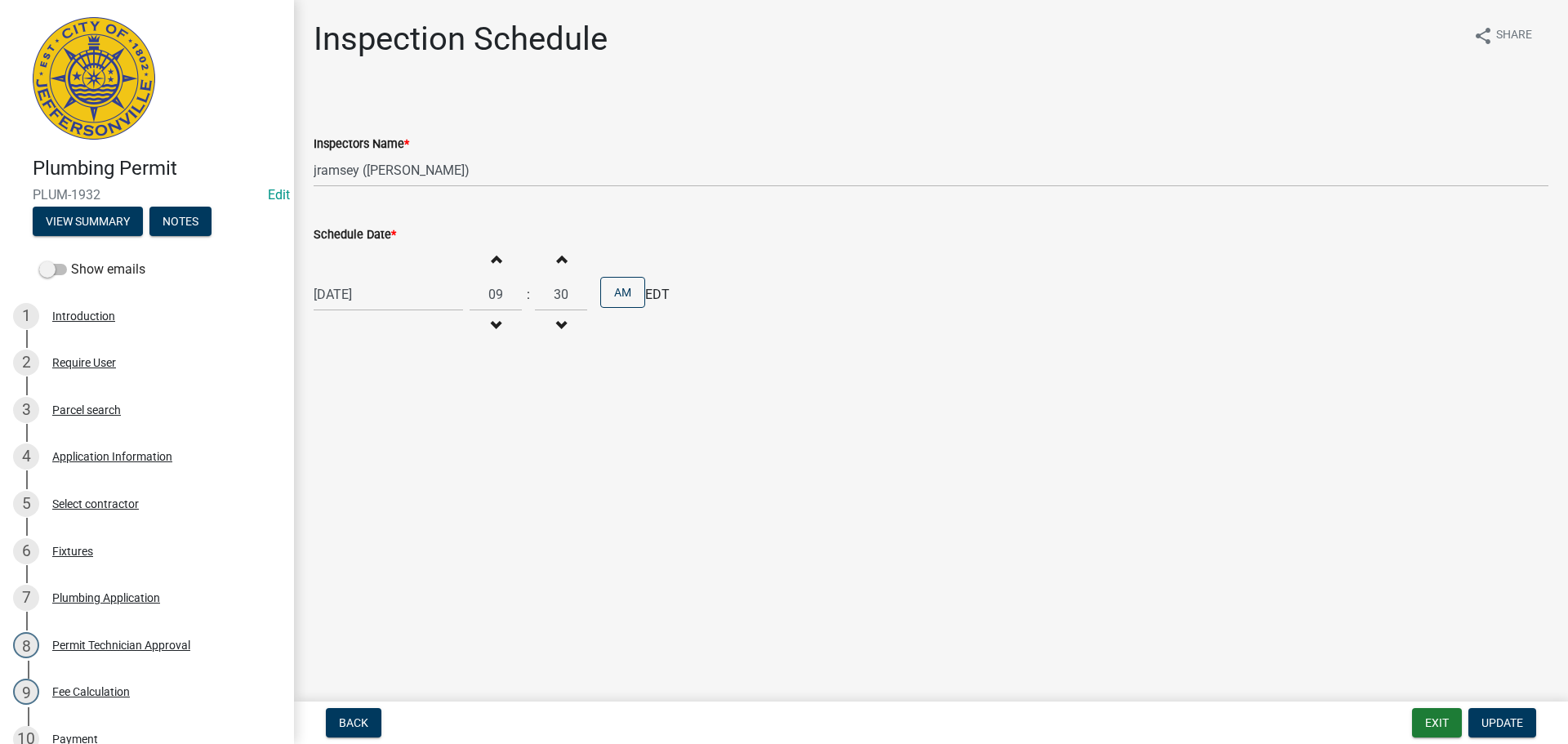
click at [370, 298] on div "10/13/2025" at bounding box center [389, 294] width 149 height 34
select select "10"
select select "2025"
click at [350, 430] on div "14" at bounding box center [357, 433] width 26 height 26
type input "10/14/2025"
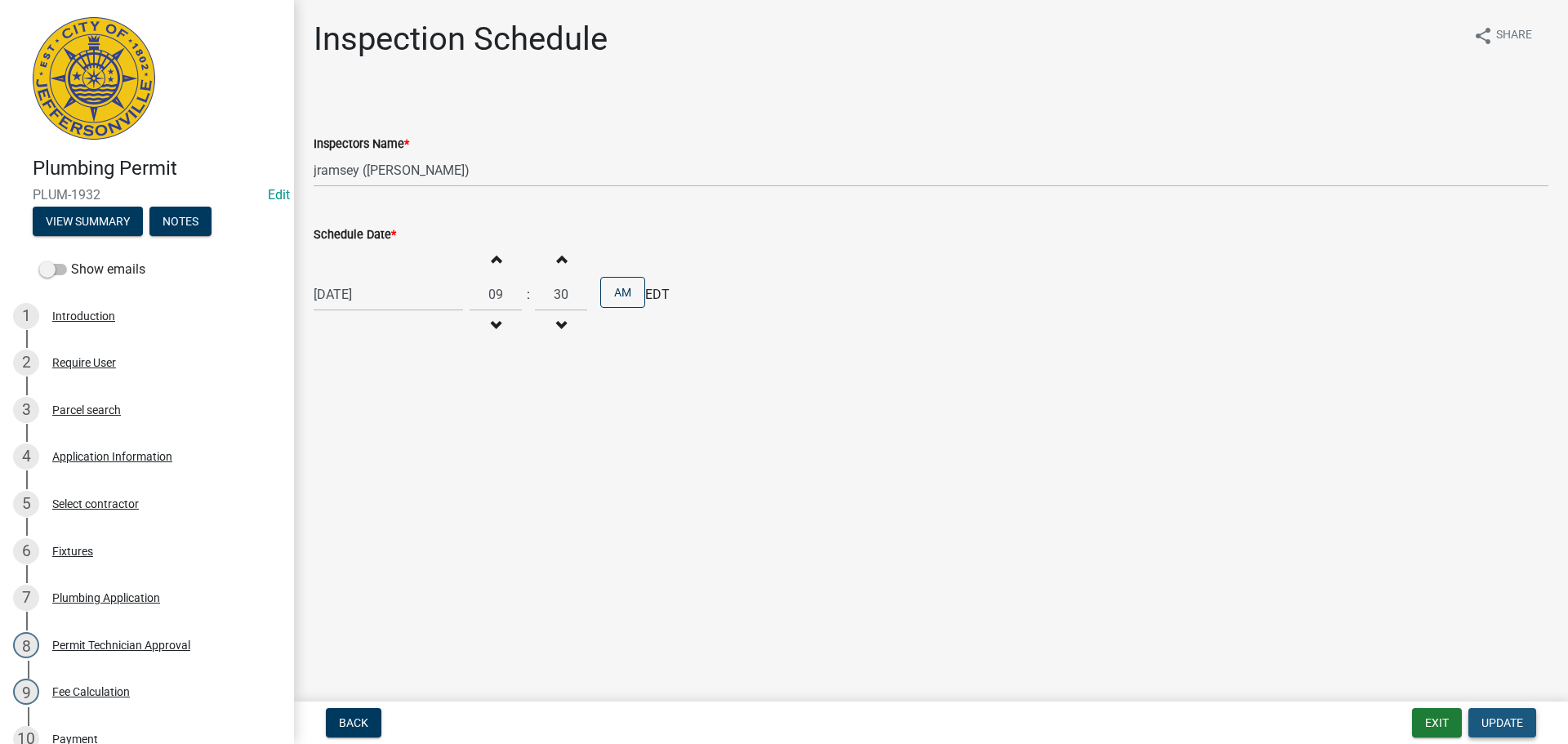
click at [1504, 728] on span "Update" at bounding box center [1502, 723] width 42 height 13
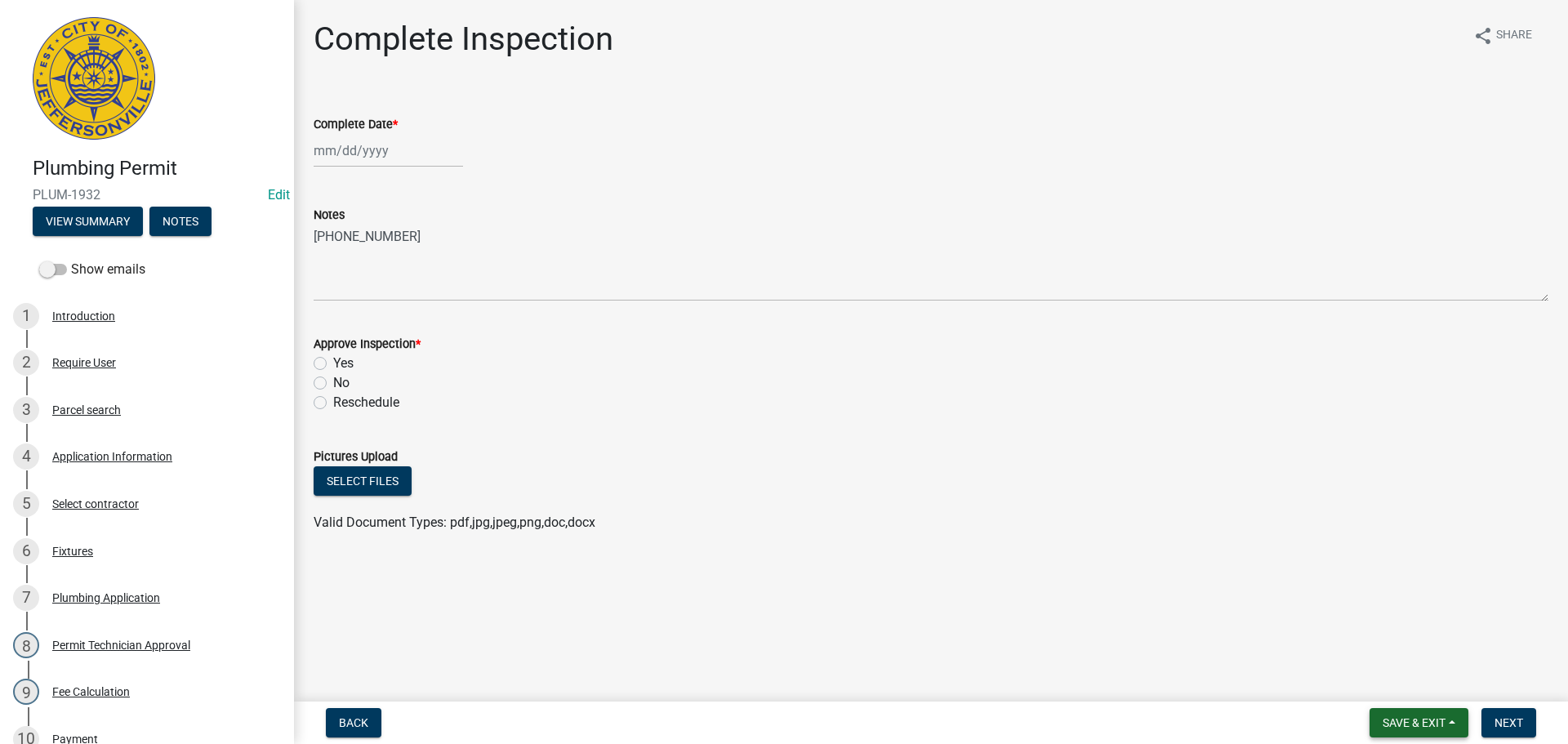
click at [1426, 723] on span "Save & Exit" at bounding box center [1414, 723] width 63 height 13
click at [1394, 682] on button "Save & Exit" at bounding box center [1402, 680] width 130 height 39
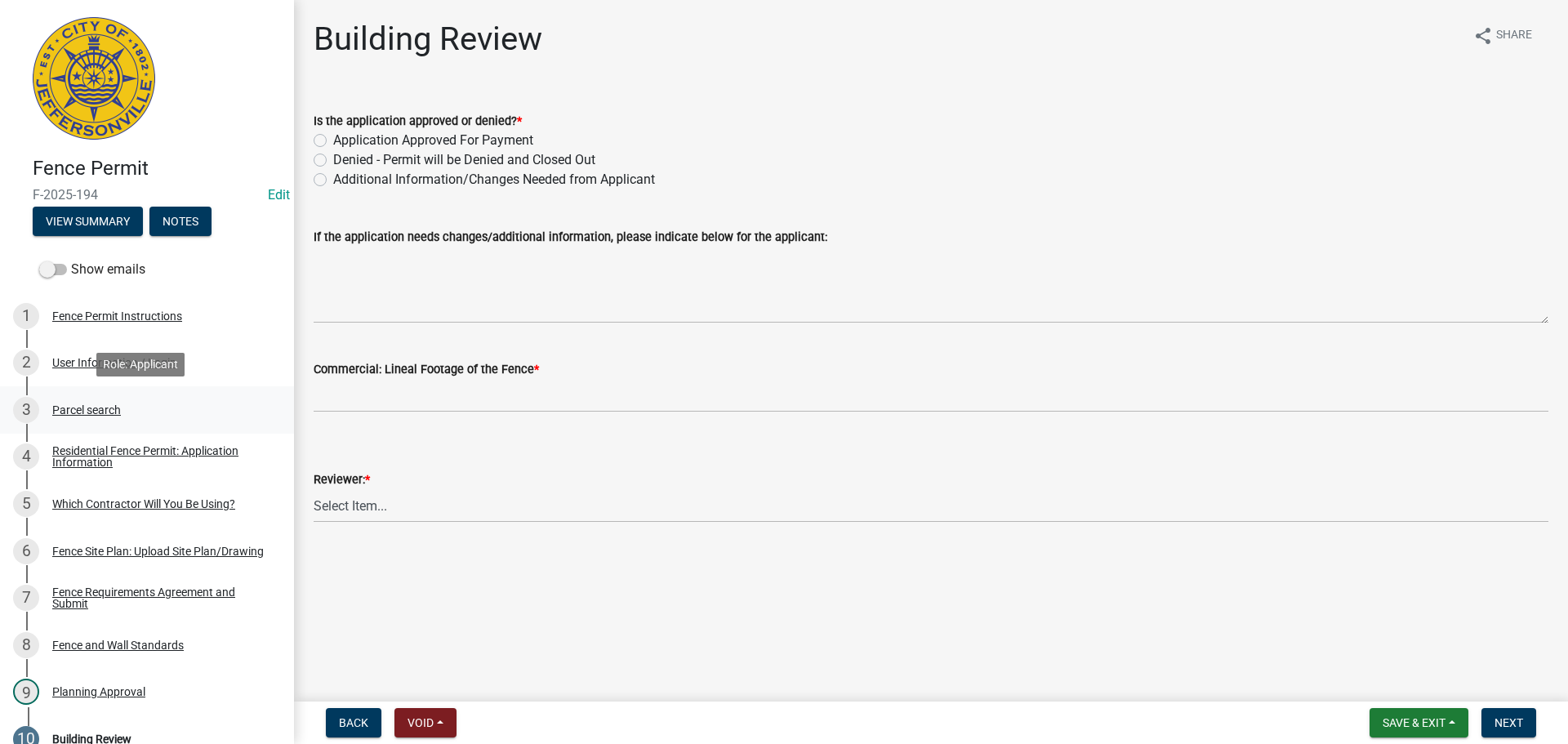
click at [91, 407] on div "Parcel search" at bounding box center [87, 410] width 69 height 11
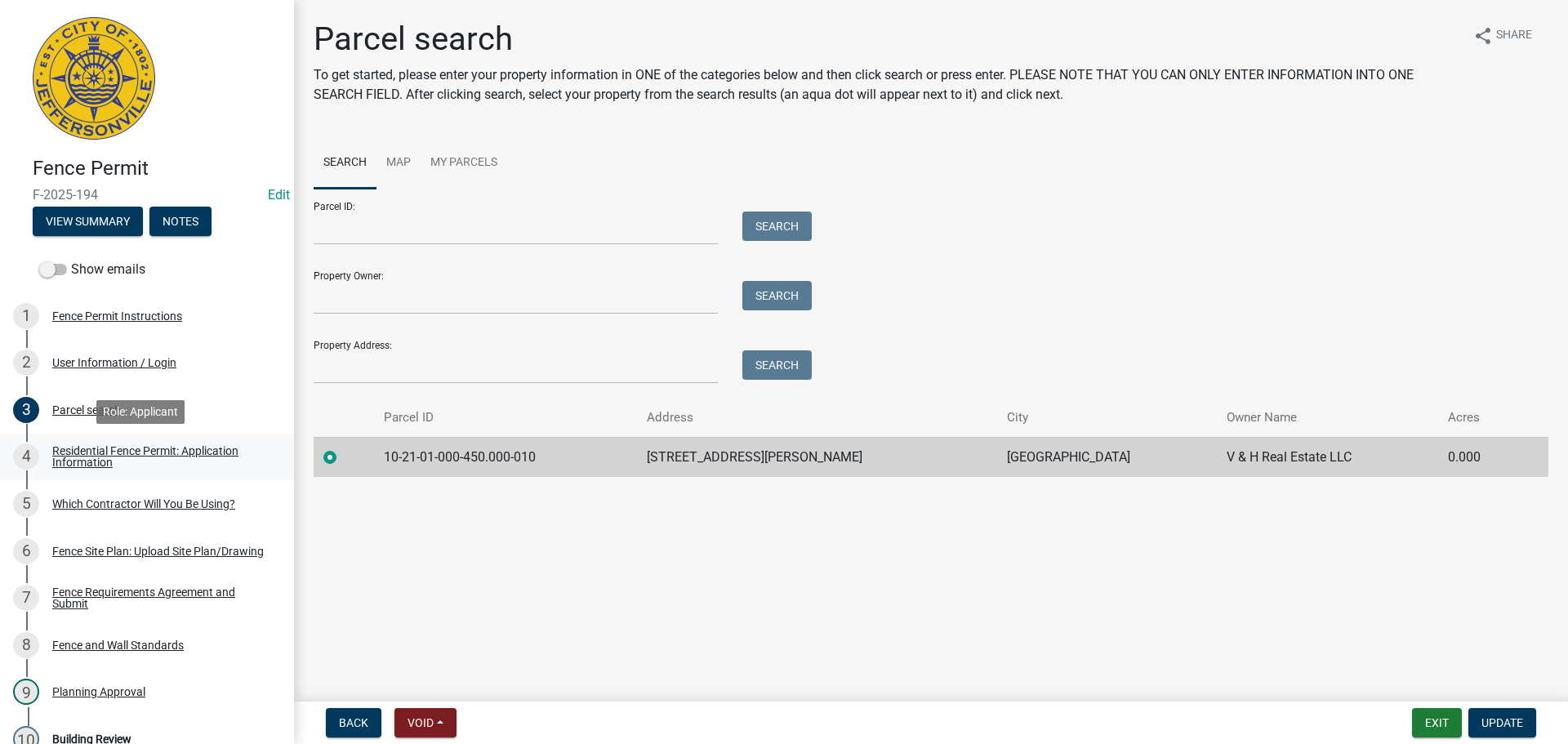
click at [109, 451] on div "Residential Fence Permit: Application Information" at bounding box center [160, 456] width 216 height 23
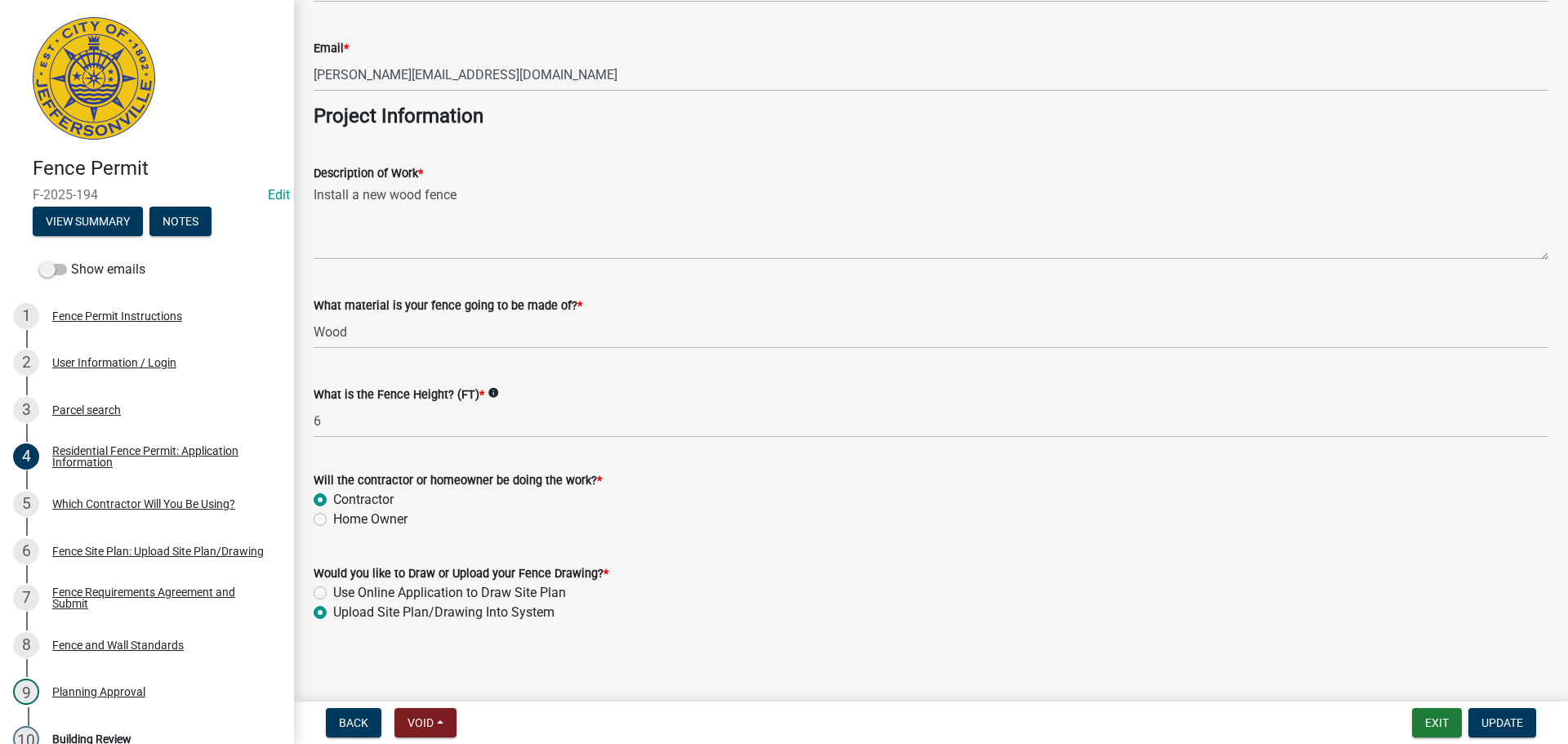
scroll to position [1328, 0]
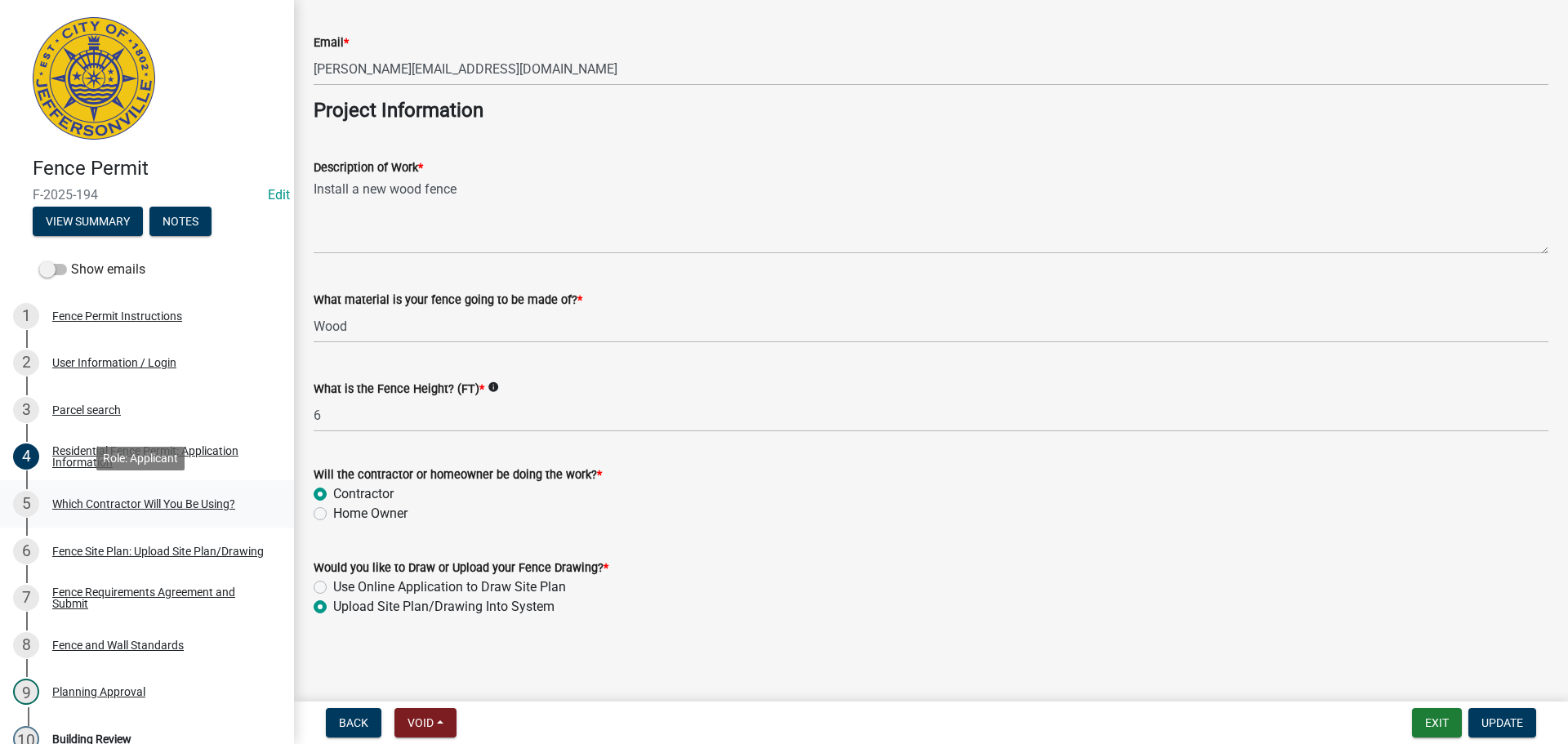
click at [90, 505] on div "Which Contractor Will You Be Using?" at bounding box center [143, 504] width 183 height 11
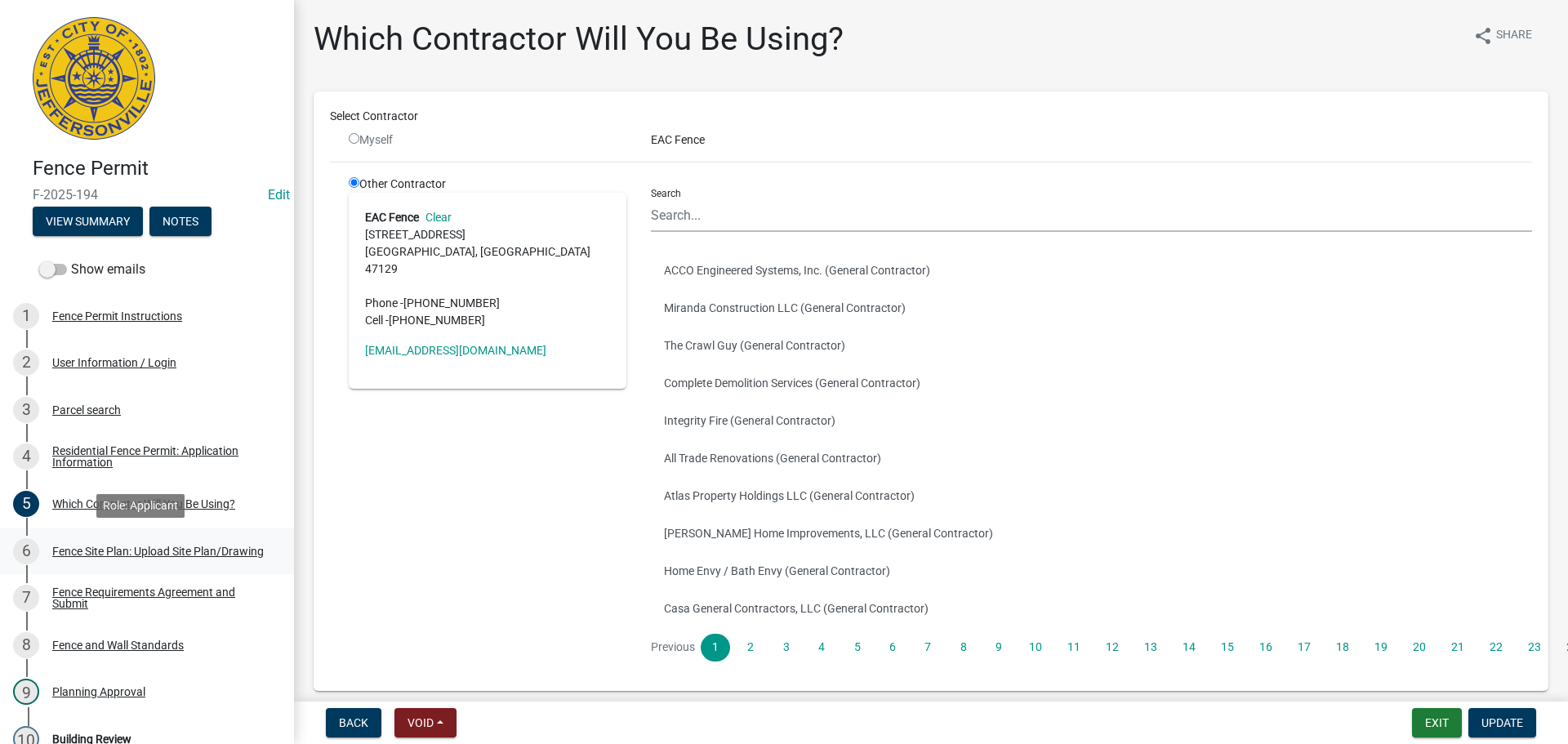
click at [102, 546] on div "Fence Site Plan: Upload Site Plan/Drawing" at bounding box center [158, 551] width 211 height 11
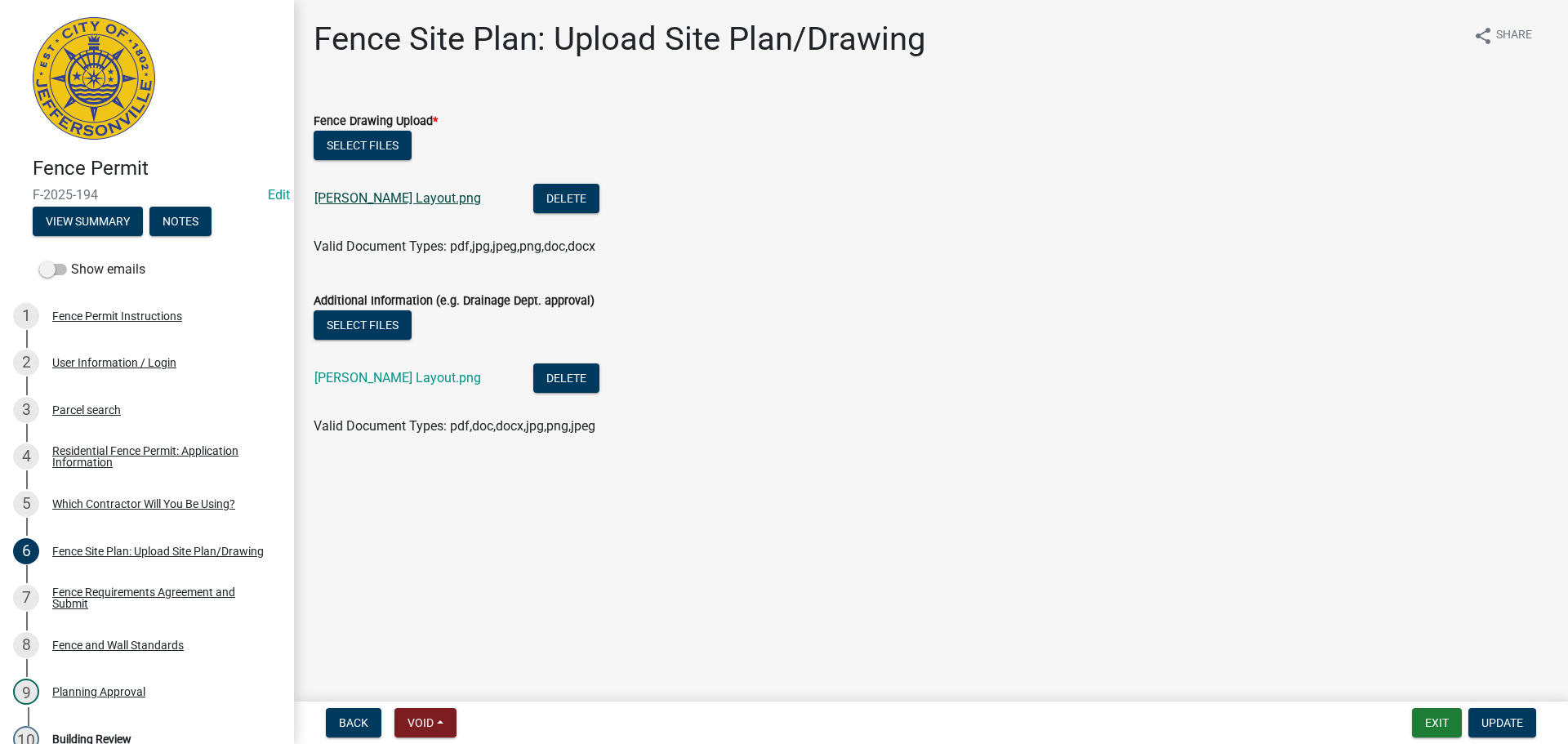
click at [376, 196] on link "Blankenship Layout.png" at bounding box center [398, 197] width 166 height 16
click at [370, 377] on link "Blankenship Layout.png" at bounding box center [398, 377] width 166 height 16
click at [96, 597] on div "Fence Requirements Agreement and Submit" at bounding box center [160, 597] width 216 height 23
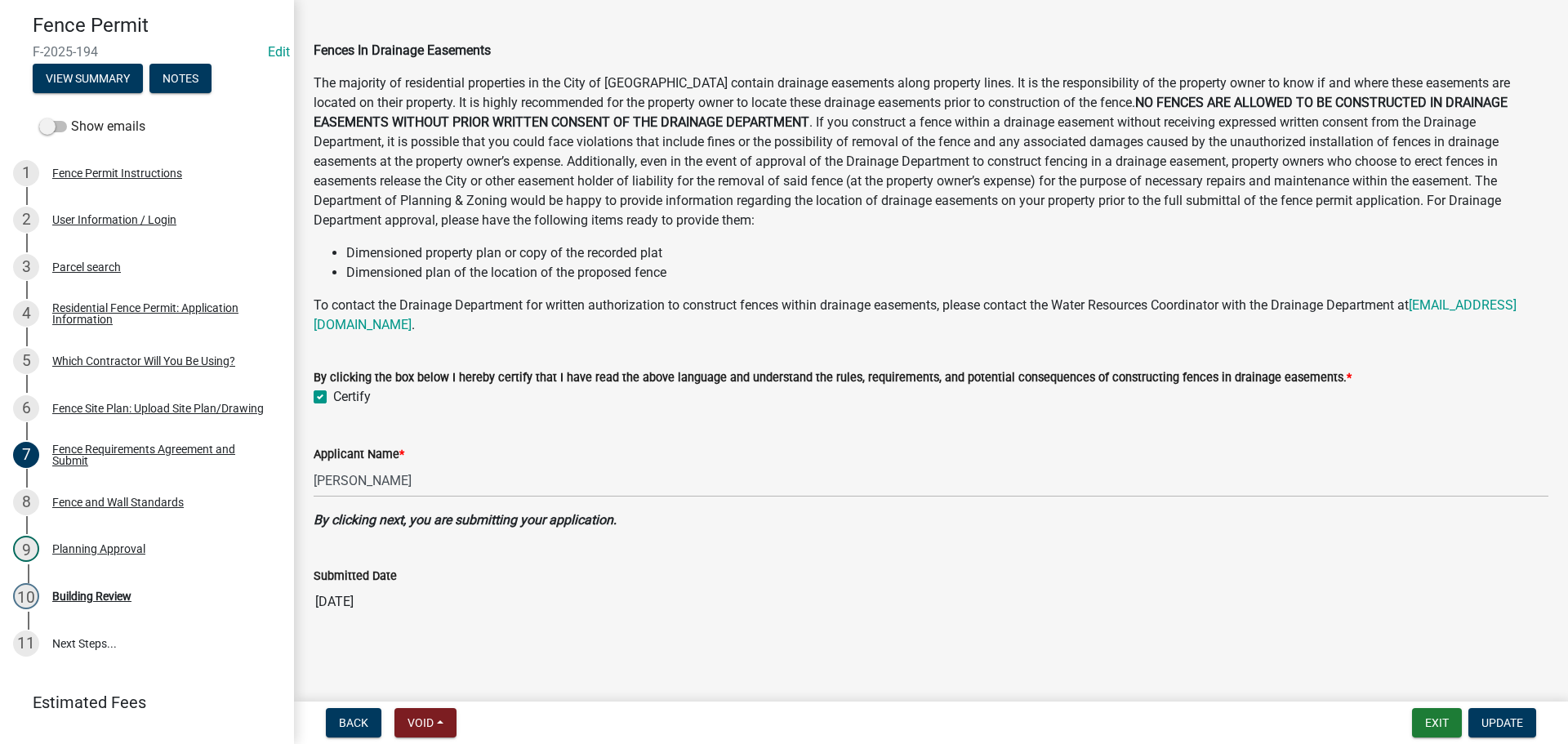
scroll to position [180, 0]
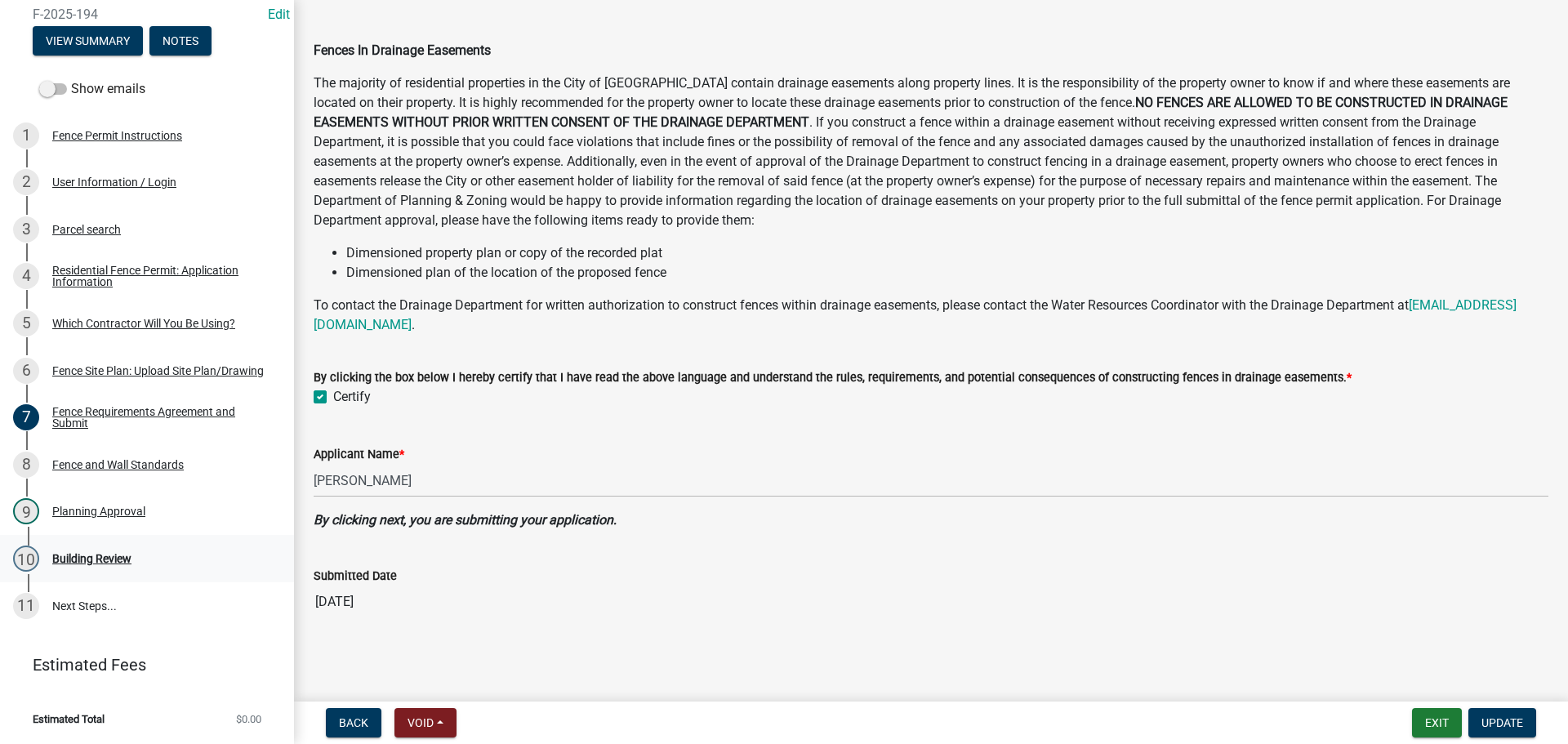
drag, startPoint x: 80, startPoint y: 554, endPoint x: 251, endPoint y: 538, distance: 171.7
click at [81, 556] on div "Building Review" at bounding box center [92, 559] width 80 height 11
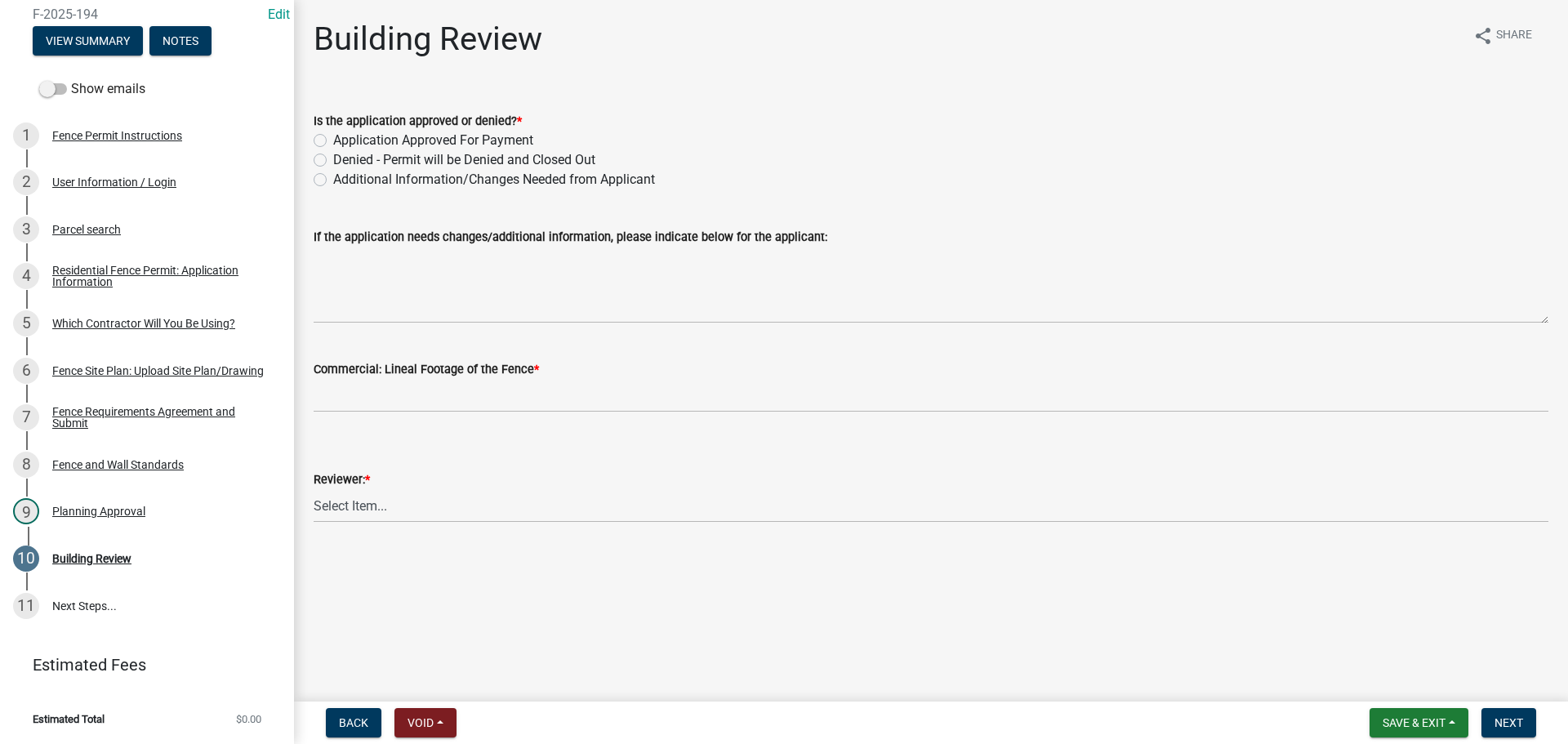
click at [334, 138] on label "Application Approved For Payment" at bounding box center [434, 140] width 200 height 20
click at [334, 138] on input "Application Approved For Payment" at bounding box center [339, 135] width 11 height 11
radio input "true"
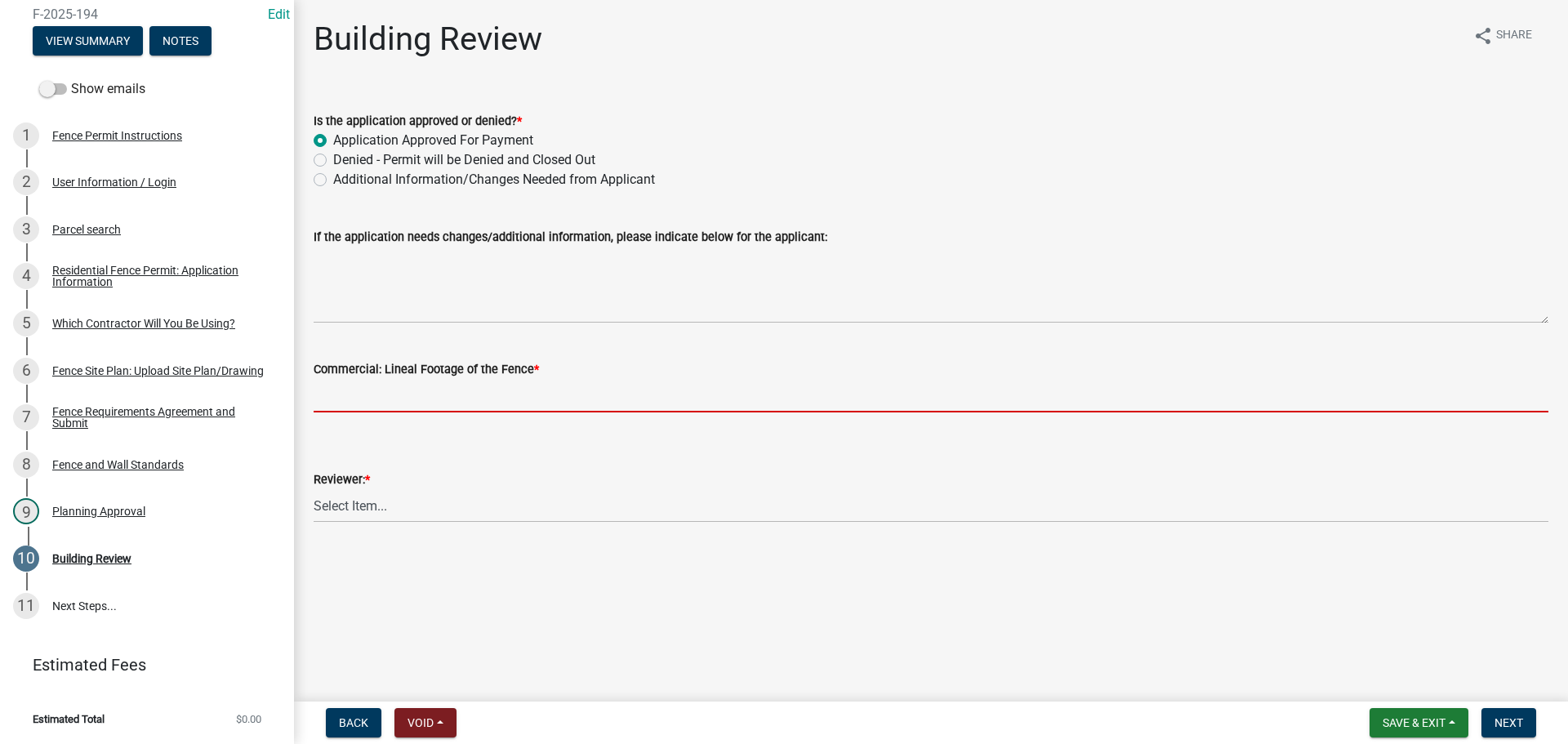
click at [396, 398] on input "text" at bounding box center [931, 395] width 1235 height 34
type input "0"
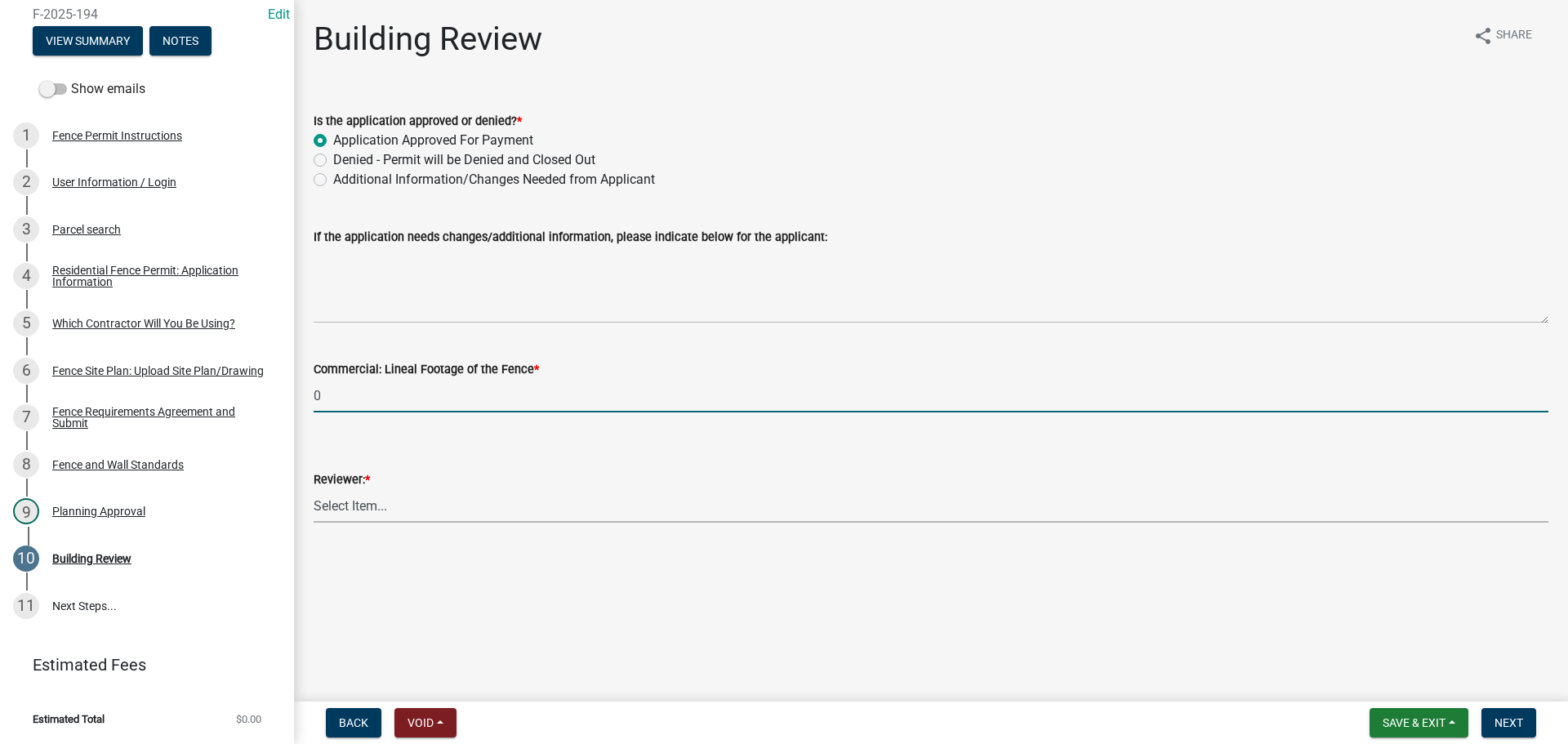
click at [339, 496] on select "Select Item... Jim Wilkinson Mary Frey Mike Kruer Missy Bottorff Linda Mills" at bounding box center [931, 506] width 1235 height 34
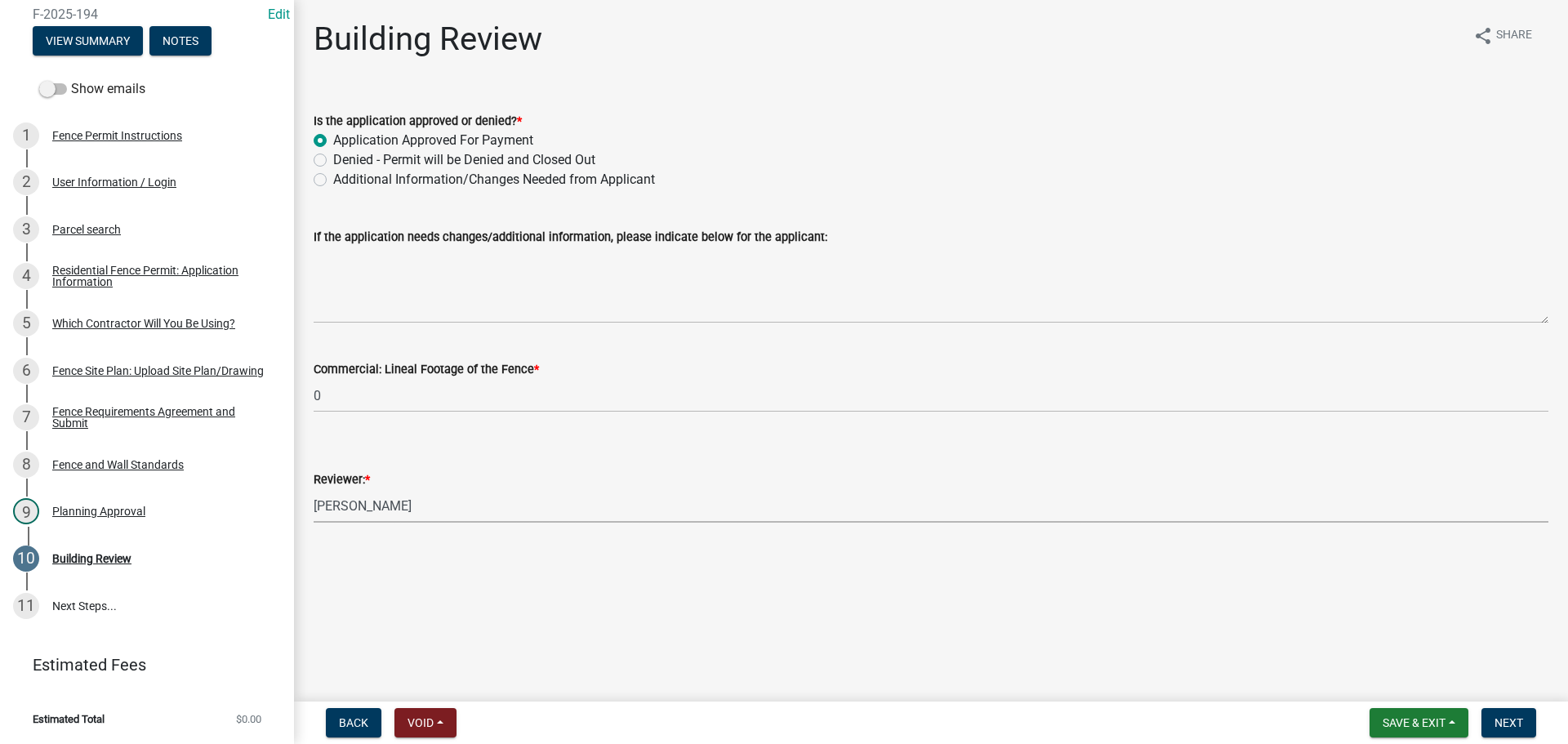
click at [314, 489] on select "Select Item... Jim Wilkinson Mary Frey Mike Kruer Missy Bottorff Linda Mills" at bounding box center [931, 506] width 1235 height 34
select select "e36977bf-af8d-40c9-935f-0f479ad9eb24"
click at [1498, 725] on span "Next" at bounding box center [1508, 723] width 29 height 13
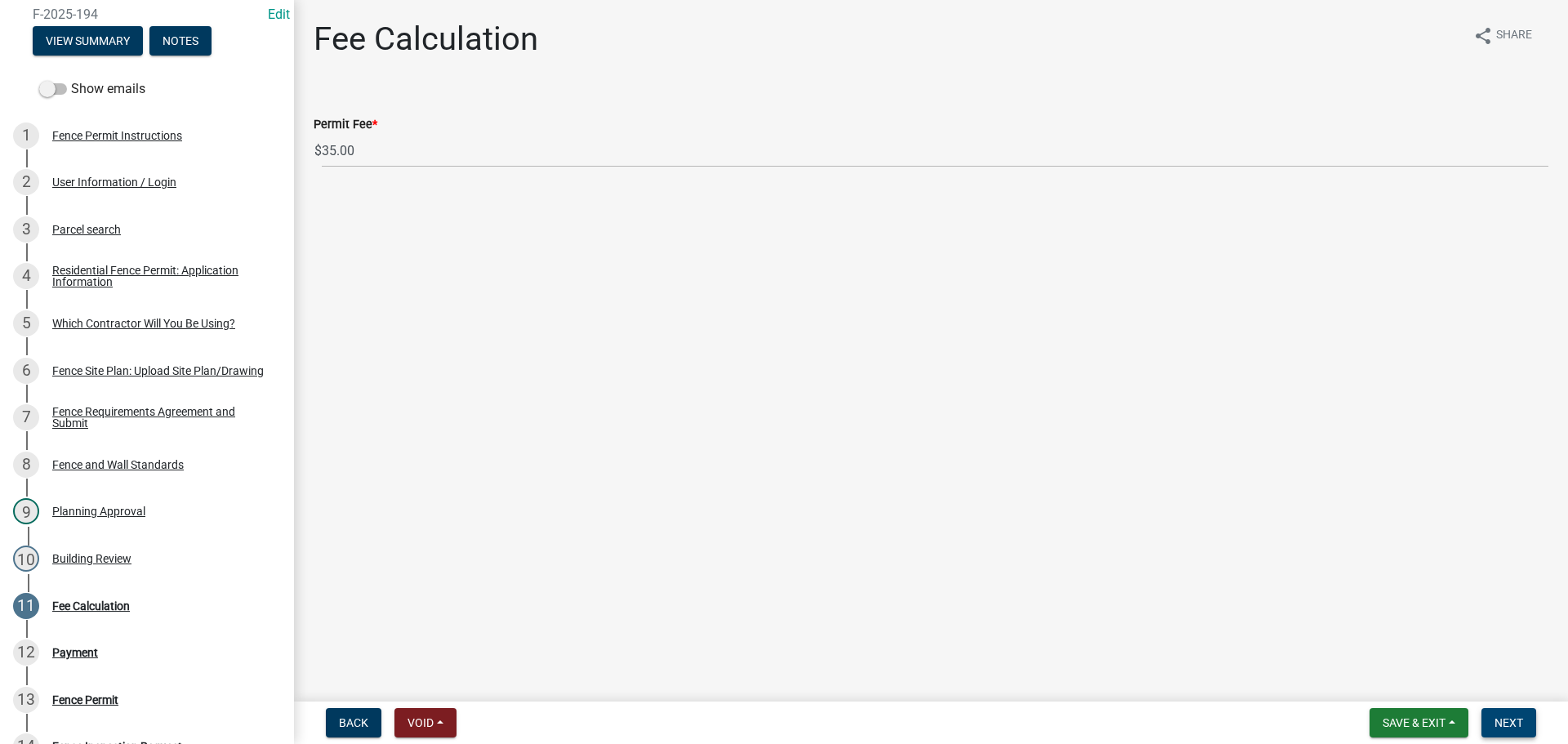
click at [1502, 719] on span "Next" at bounding box center [1508, 723] width 29 height 13
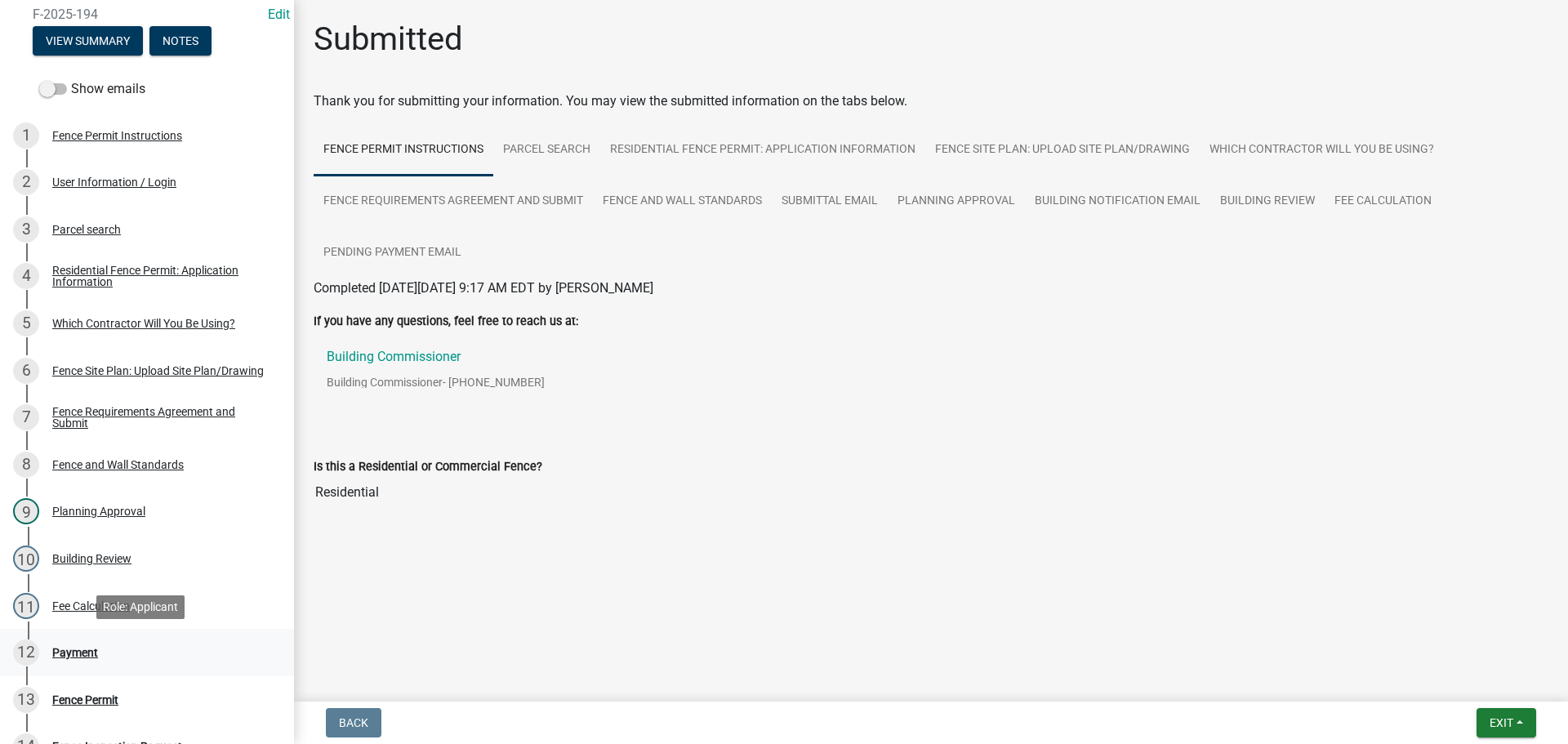
click at [71, 651] on div "Payment" at bounding box center [75, 652] width 46 height 11
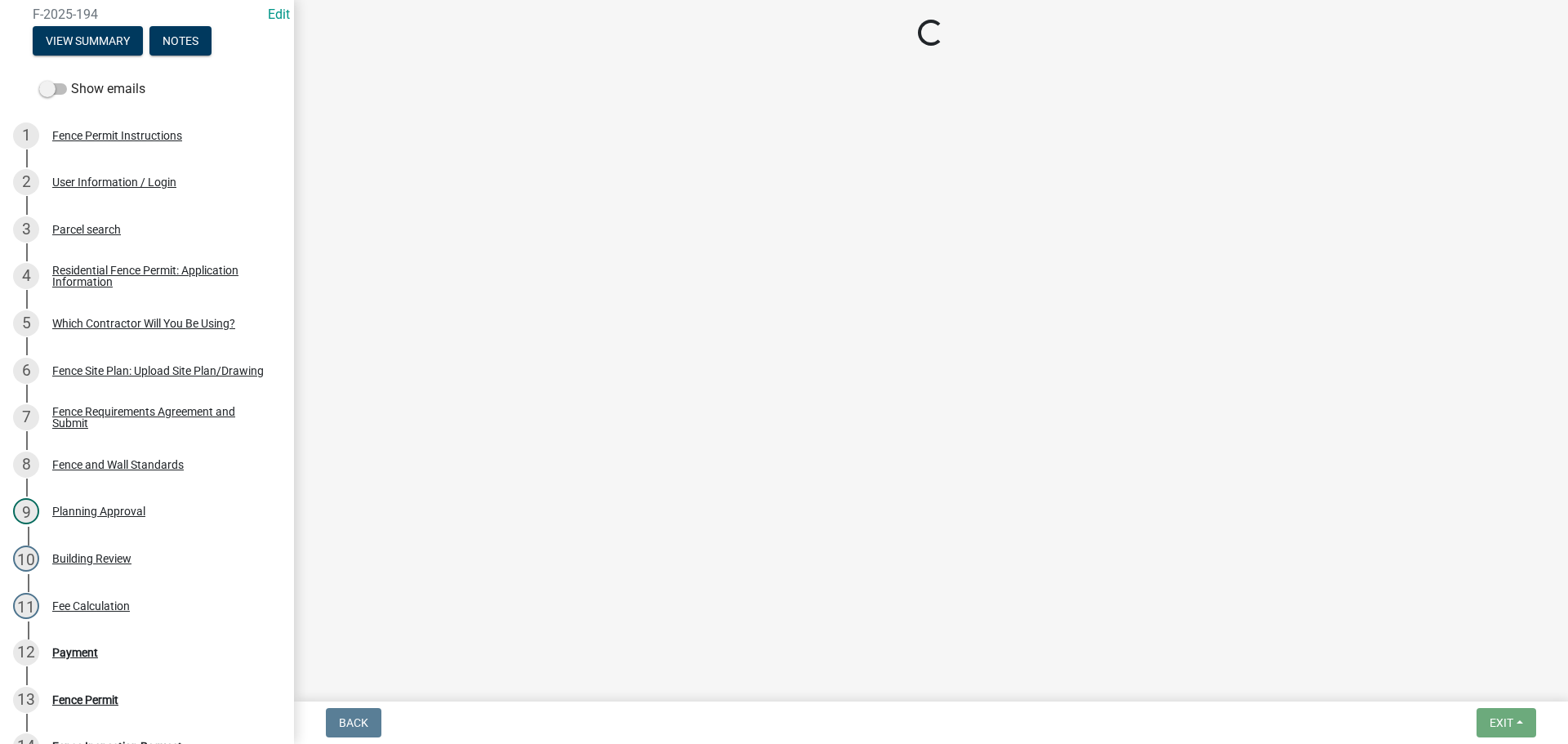
select select "3: 3"
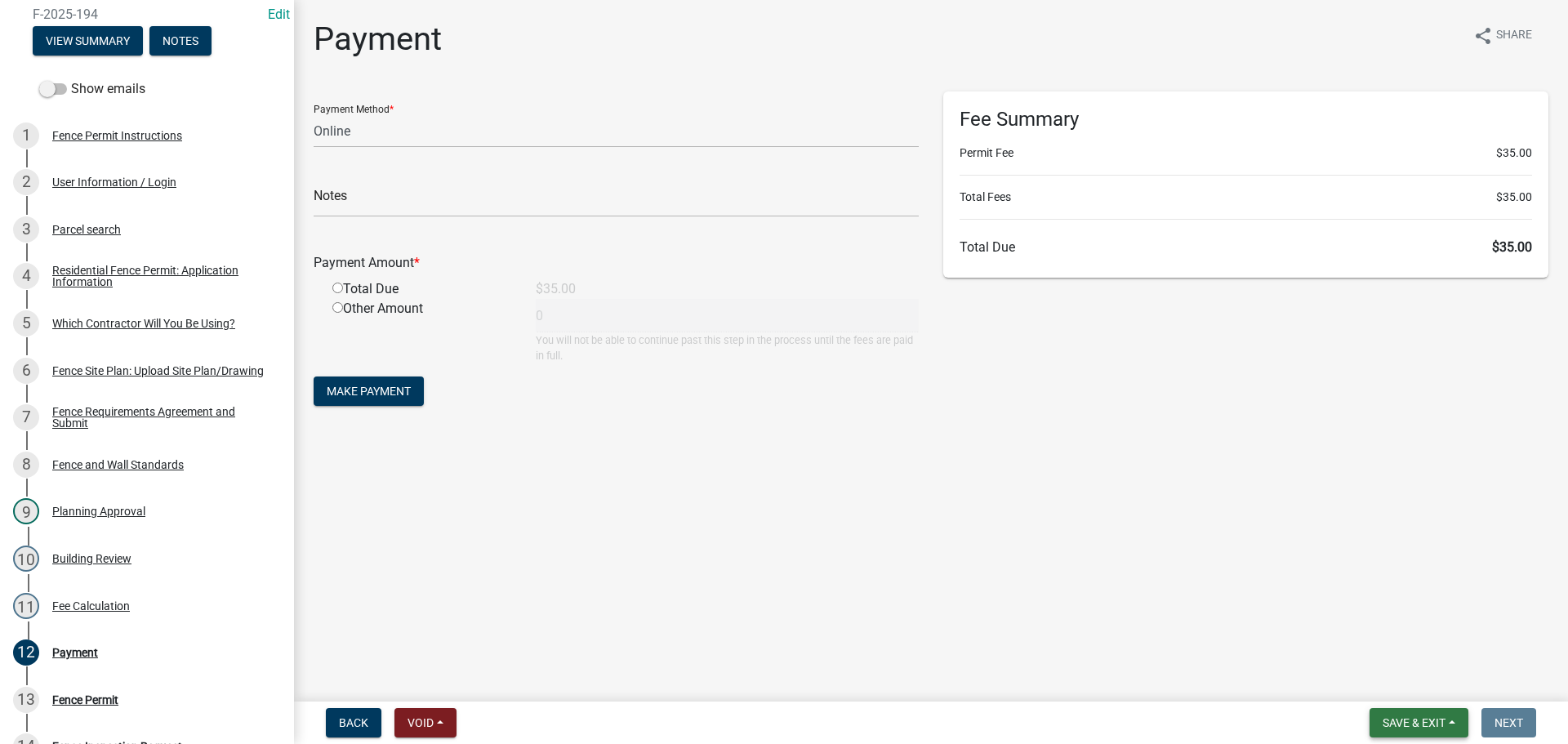
click at [1413, 727] on span "Save & Exit" at bounding box center [1414, 723] width 63 height 13
click at [1391, 685] on button "Save & Exit" at bounding box center [1402, 680] width 130 height 39
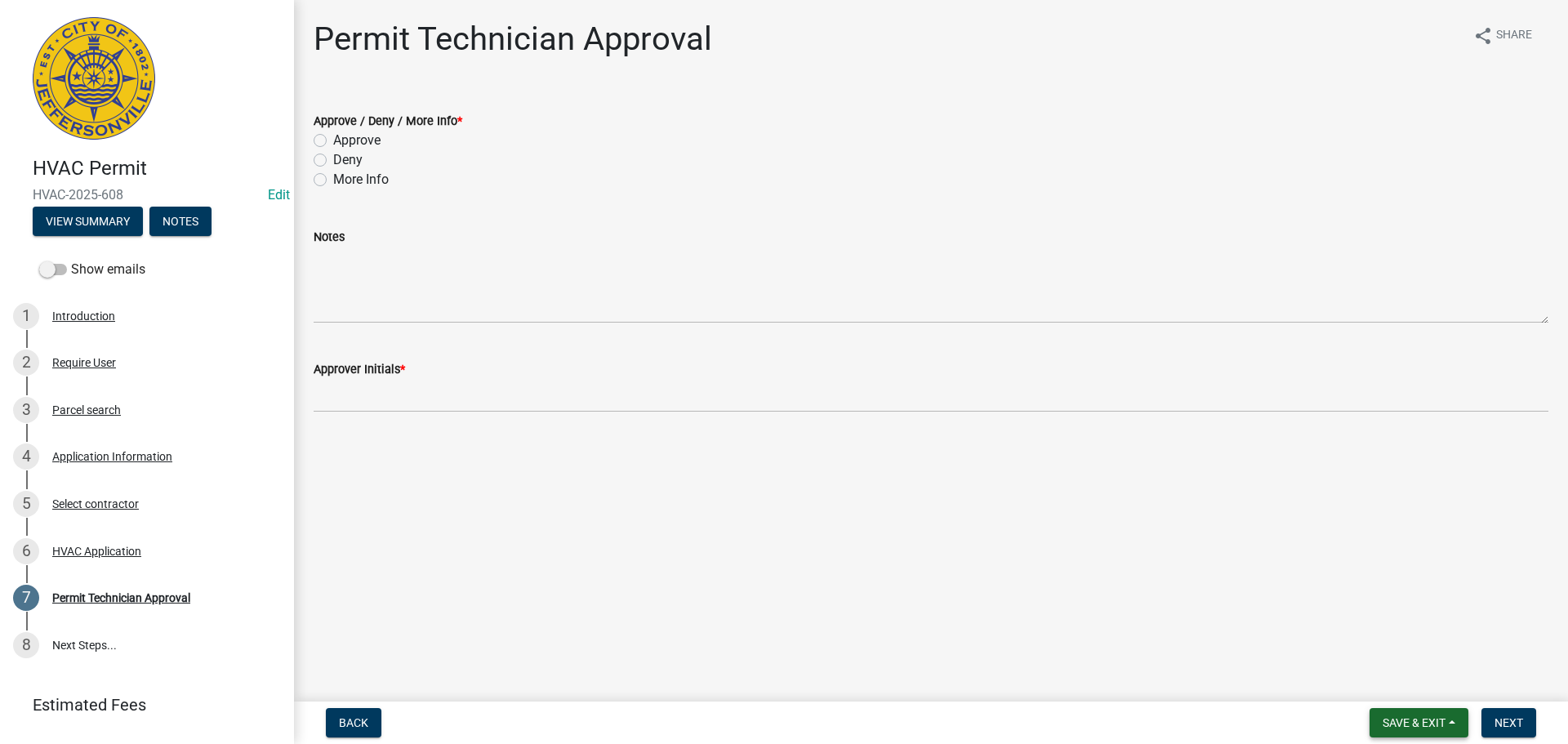
click at [1424, 722] on span "Save & Exit" at bounding box center [1414, 723] width 63 height 13
click at [1394, 689] on button "Save & Exit" at bounding box center [1402, 680] width 130 height 39
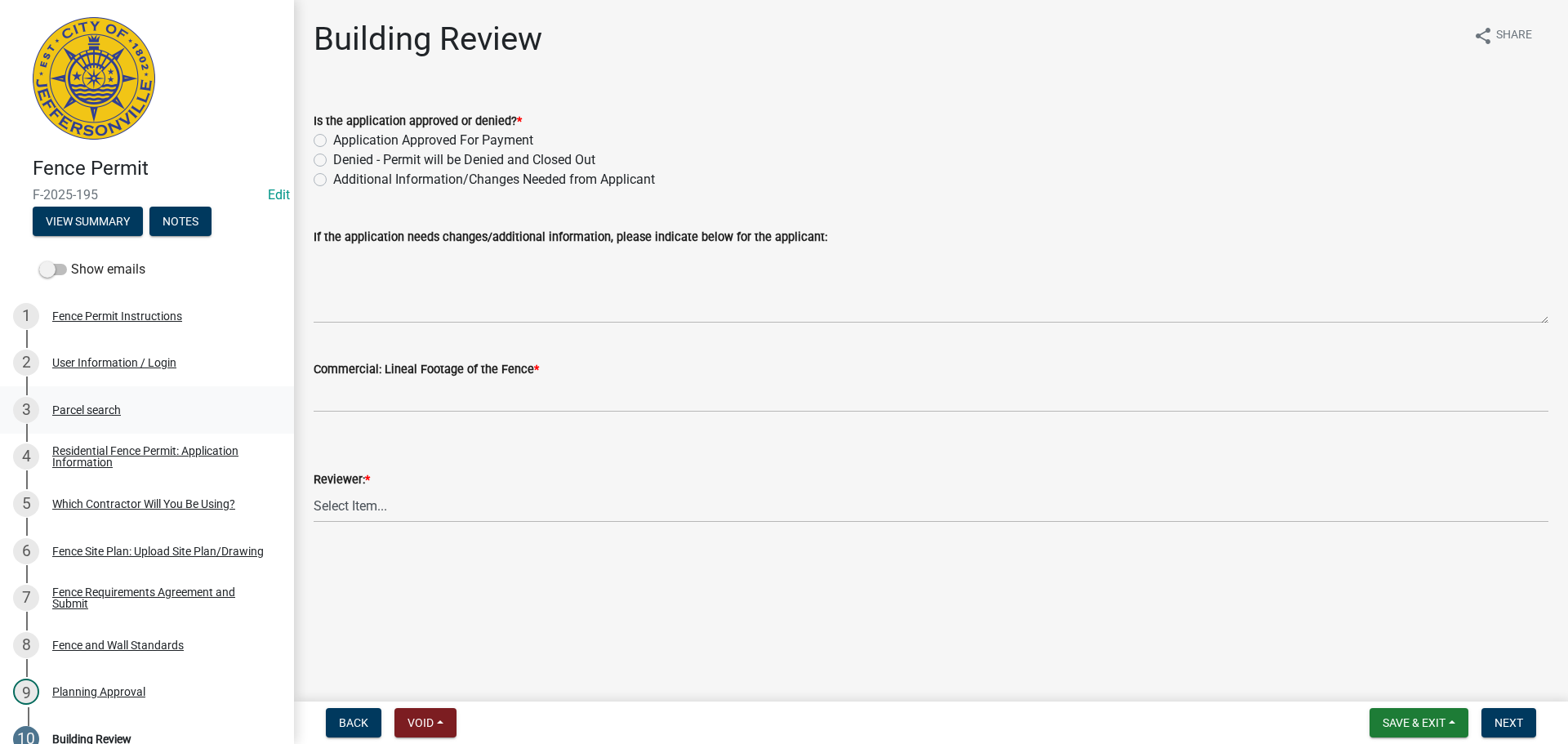
click at [93, 407] on div "Parcel search" at bounding box center [87, 410] width 69 height 11
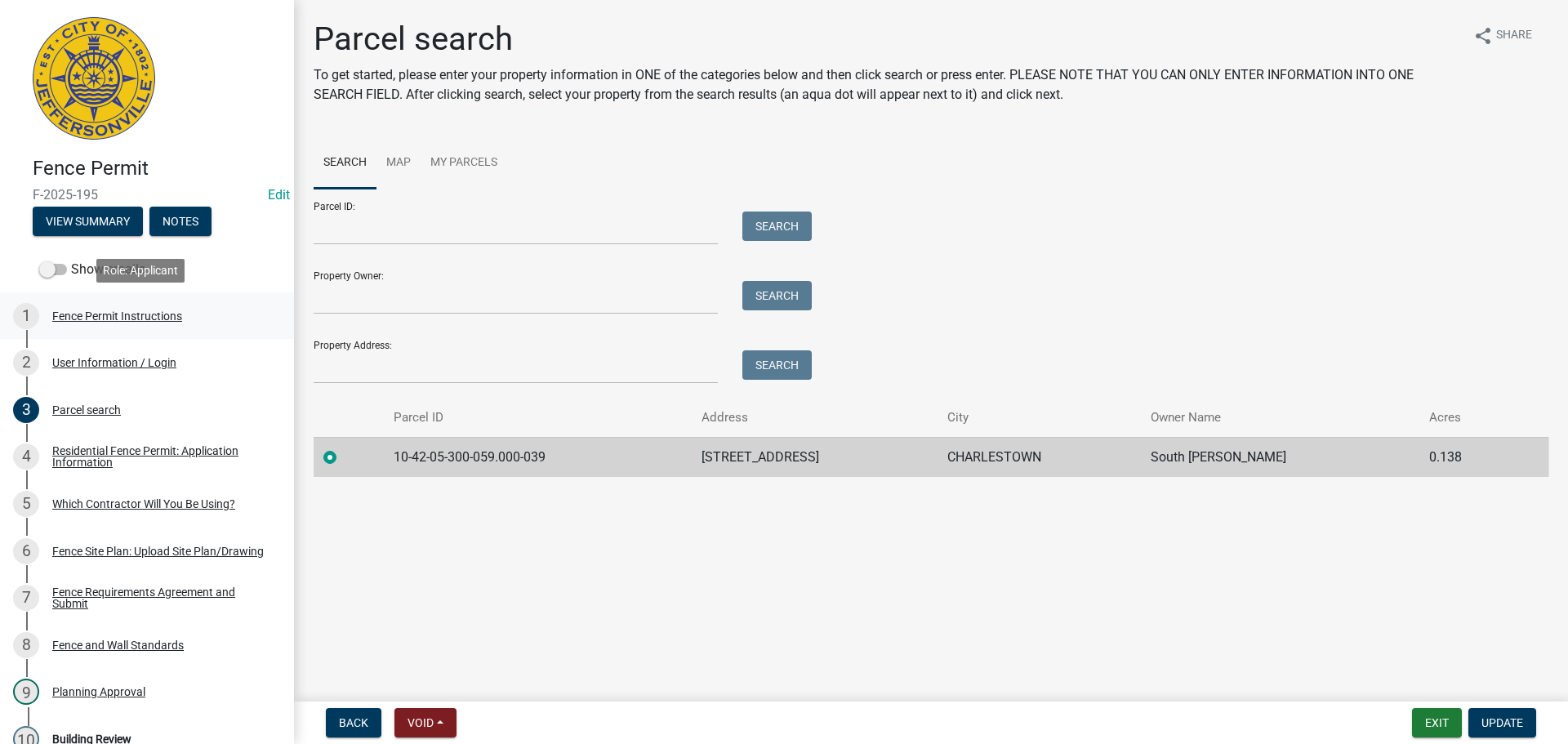
click at [101, 305] on div "1 Fence Permit Instructions" at bounding box center [140, 316] width 255 height 26
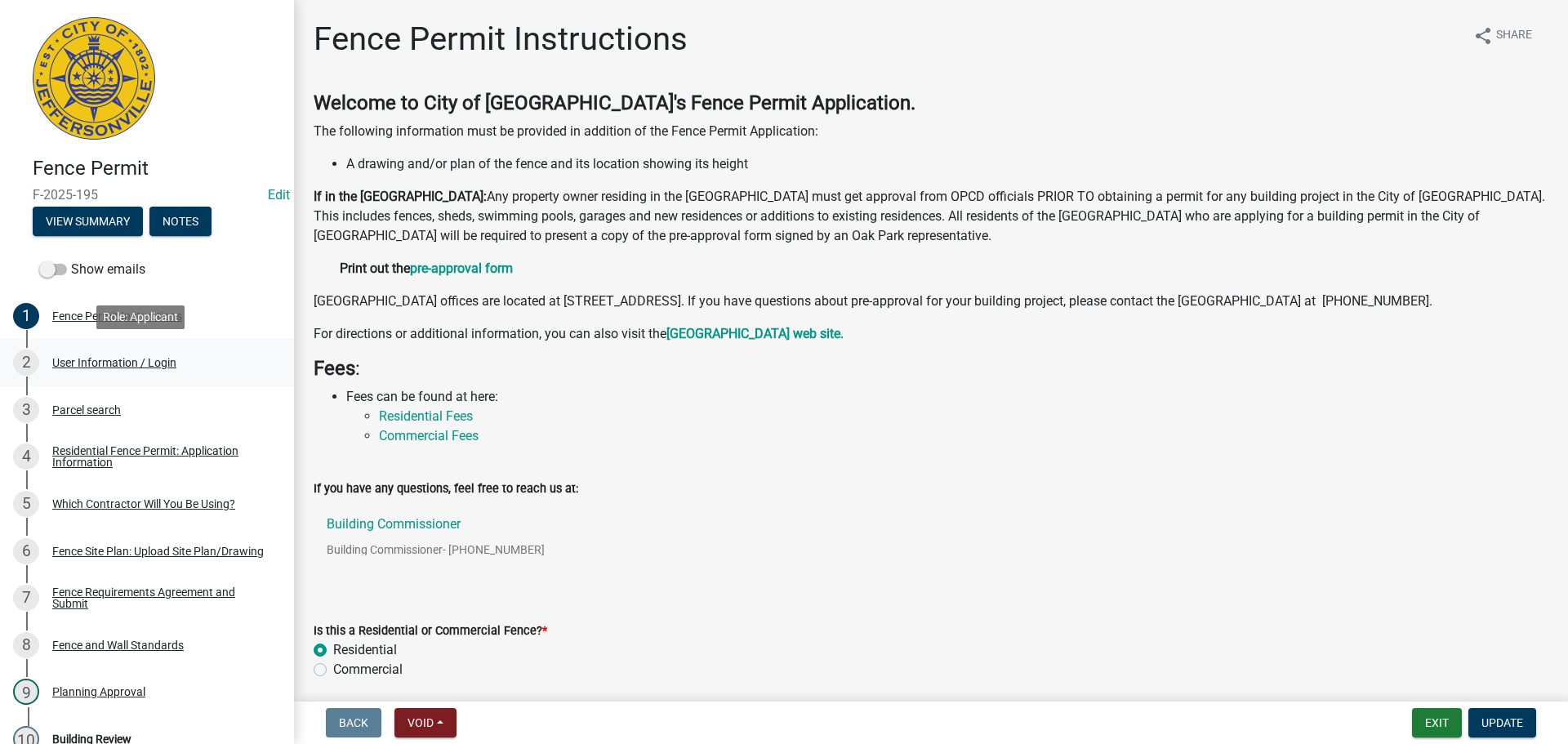
click at [123, 357] on div "User Information / Login" at bounding box center [114, 362] width 124 height 11
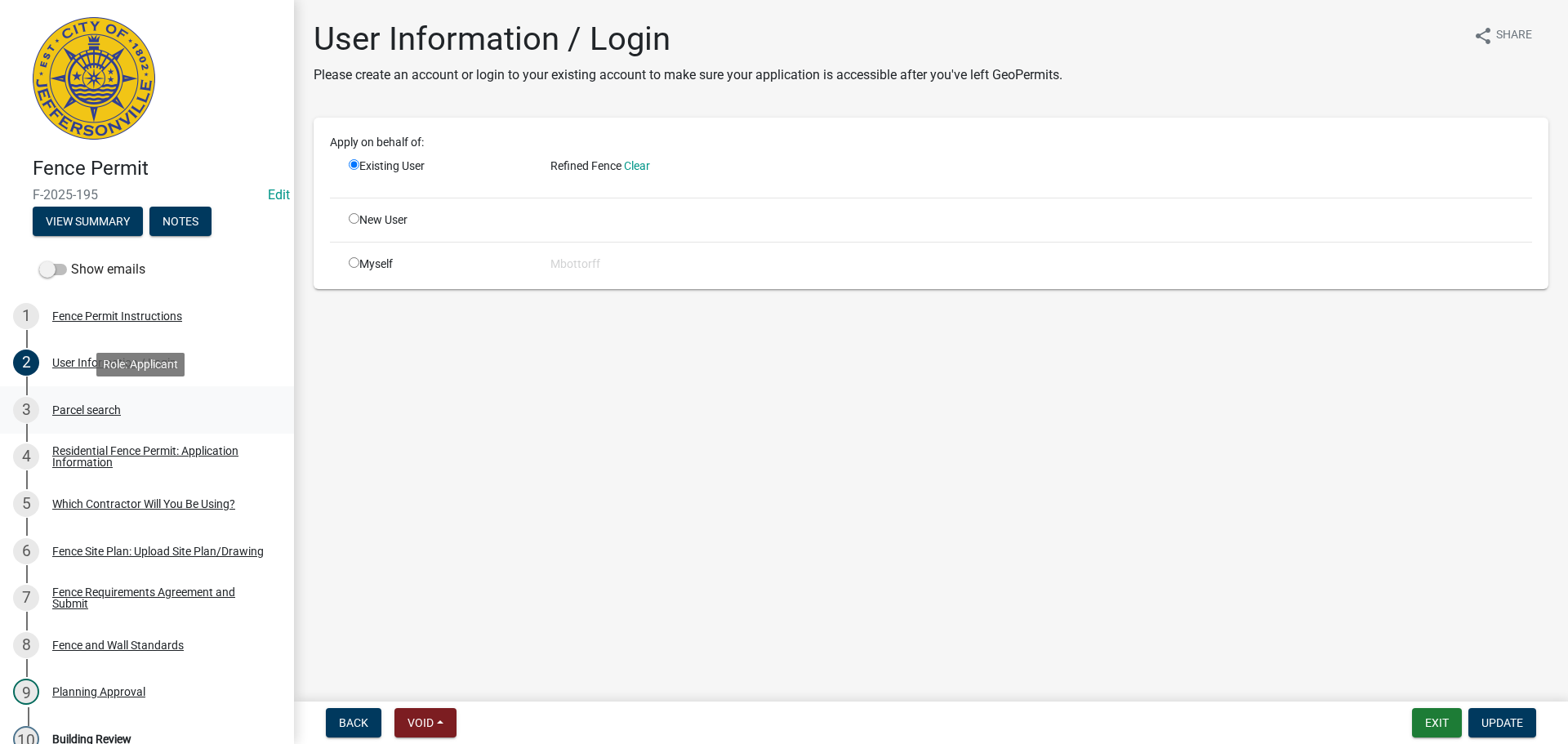
click at [112, 412] on div "Parcel search" at bounding box center [87, 410] width 69 height 11
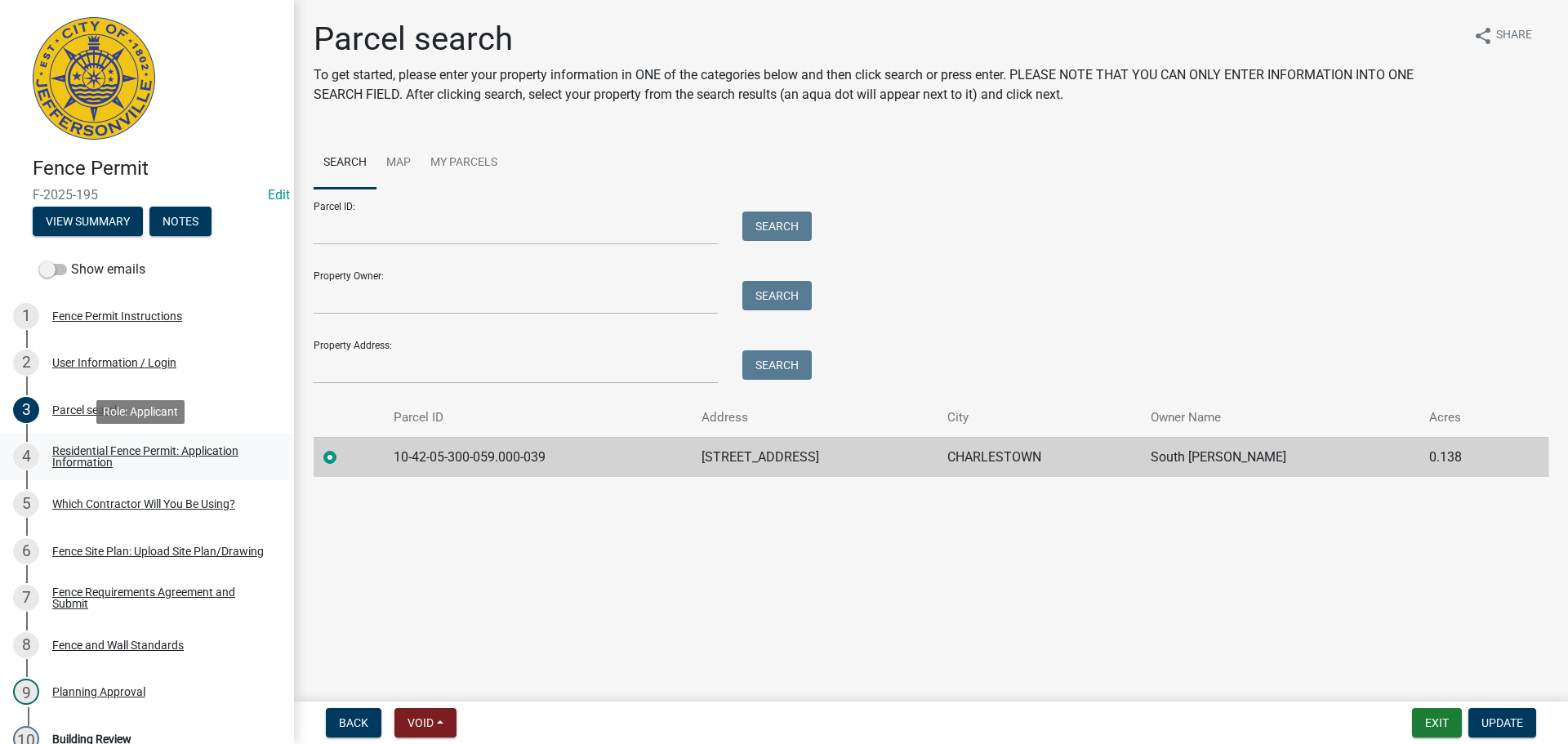
click at [81, 456] on div "Residential Fence Permit: Application Information" at bounding box center [160, 456] width 216 height 23
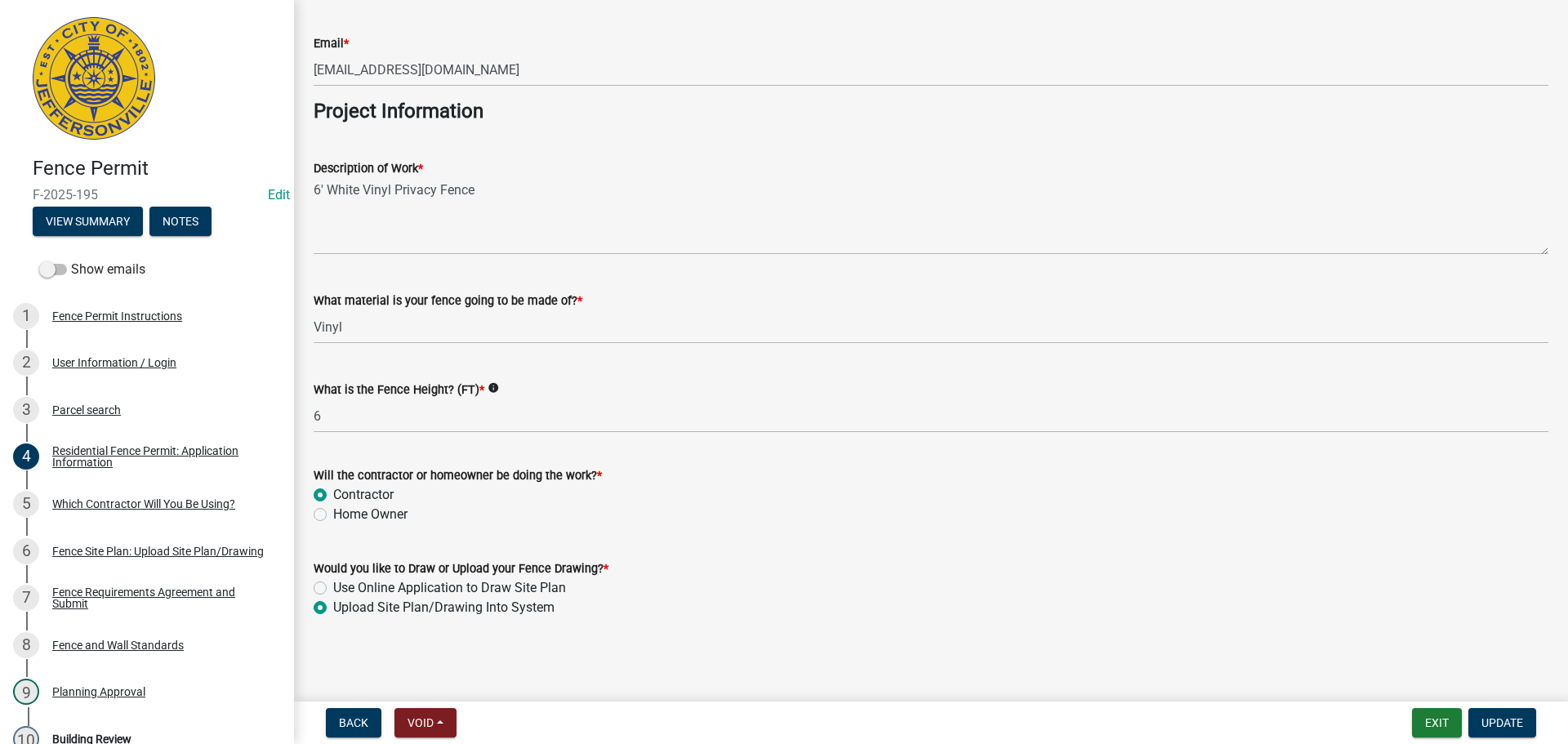
scroll to position [1328, 0]
click at [109, 502] on div "Which Contractor Will You Be Using?" at bounding box center [143, 504] width 183 height 11
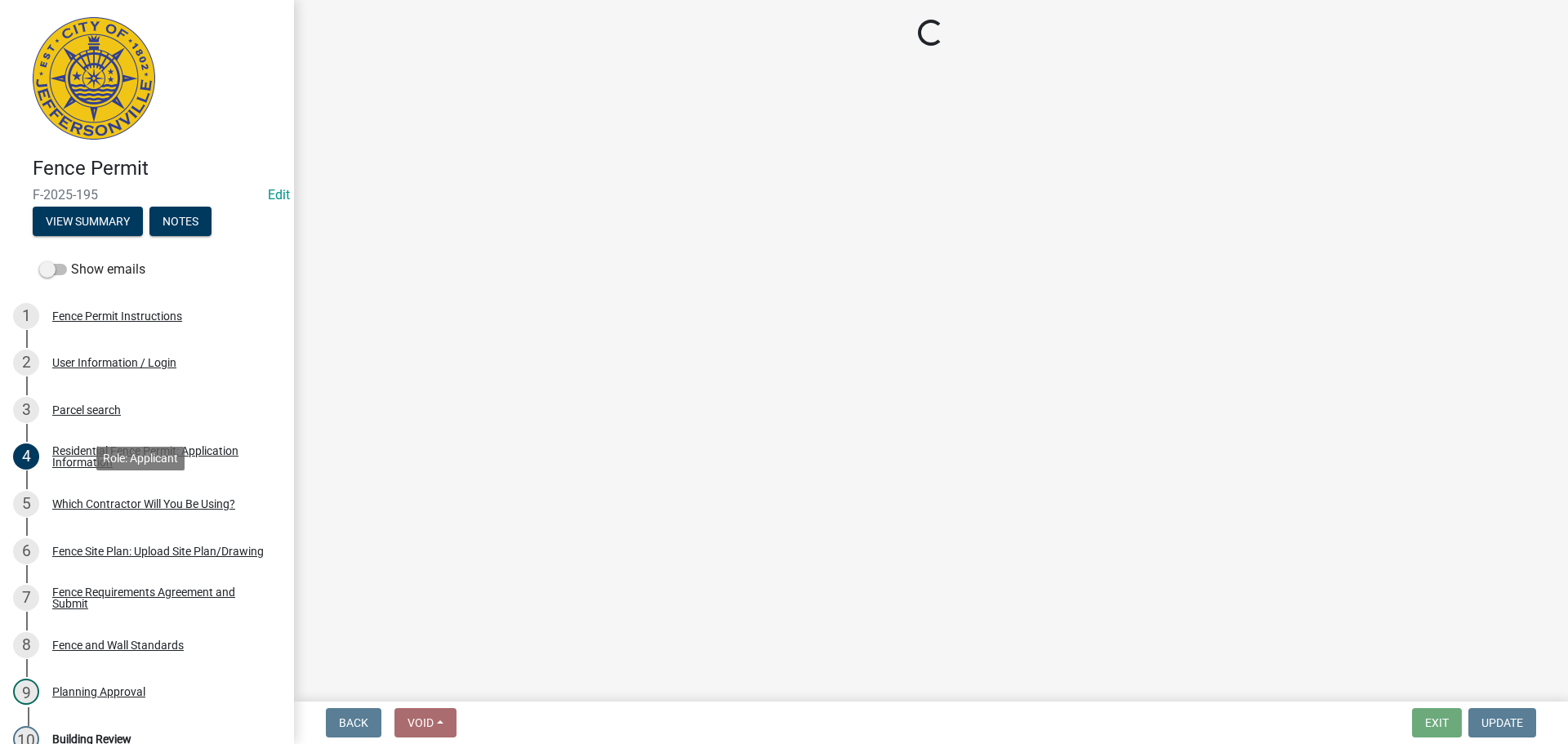
scroll to position [0, 0]
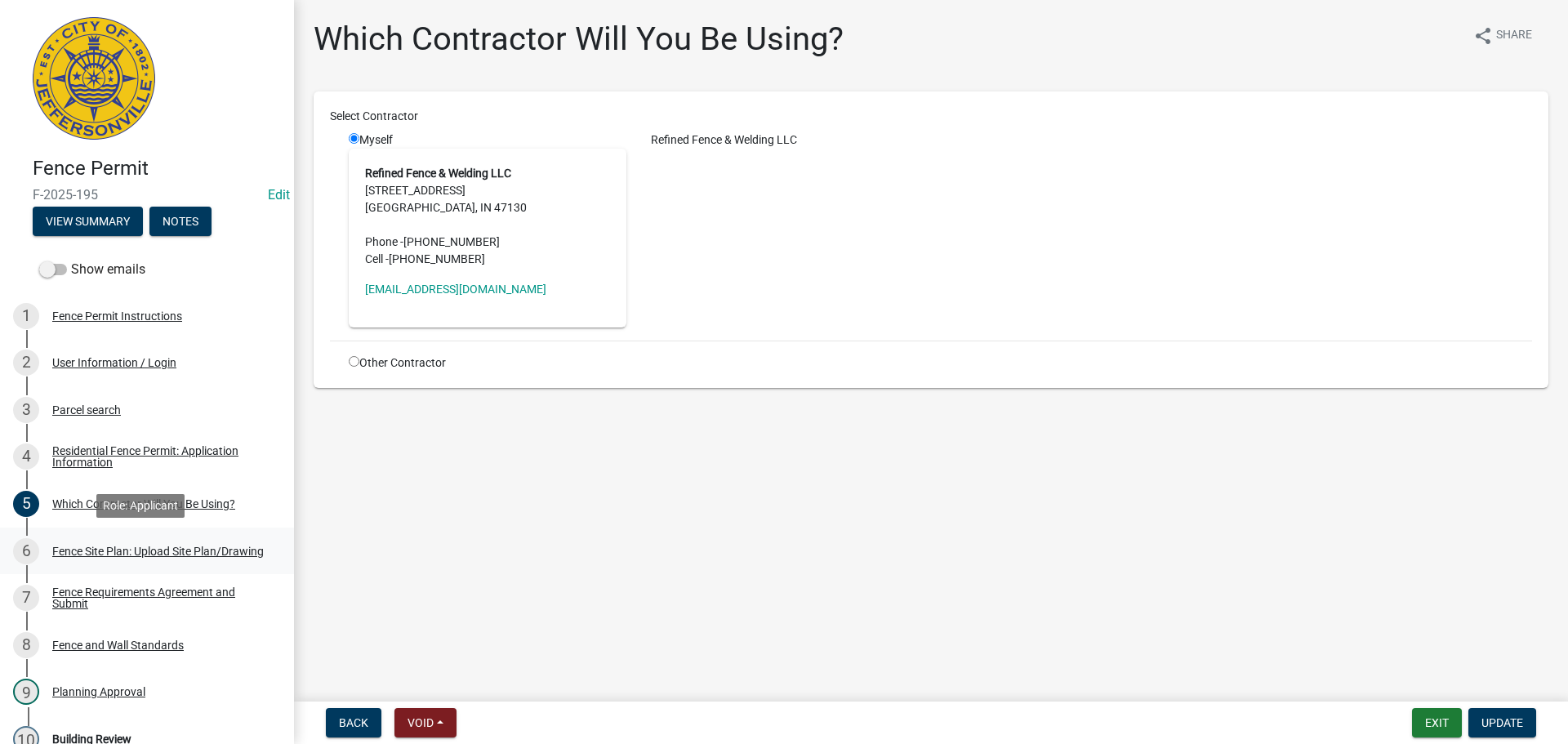
click at [72, 547] on div "Fence Site Plan: Upload Site Plan/Drawing" at bounding box center [158, 551] width 211 height 11
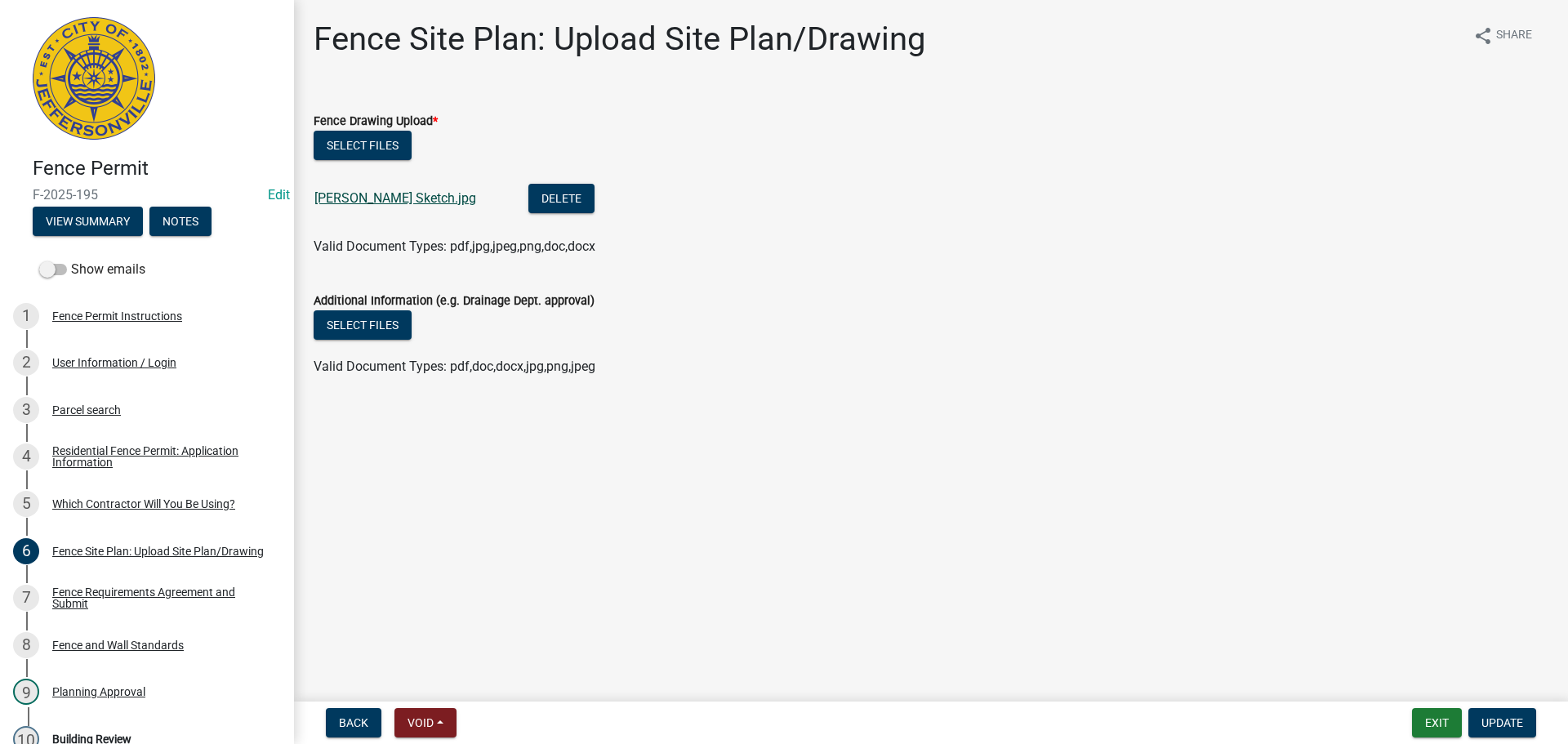
click at [380, 192] on link "Nick South Sketch.jpg" at bounding box center [395, 197] width 161 height 16
click at [102, 587] on div "Fence Requirements Agreement and Submit" at bounding box center [160, 597] width 216 height 23
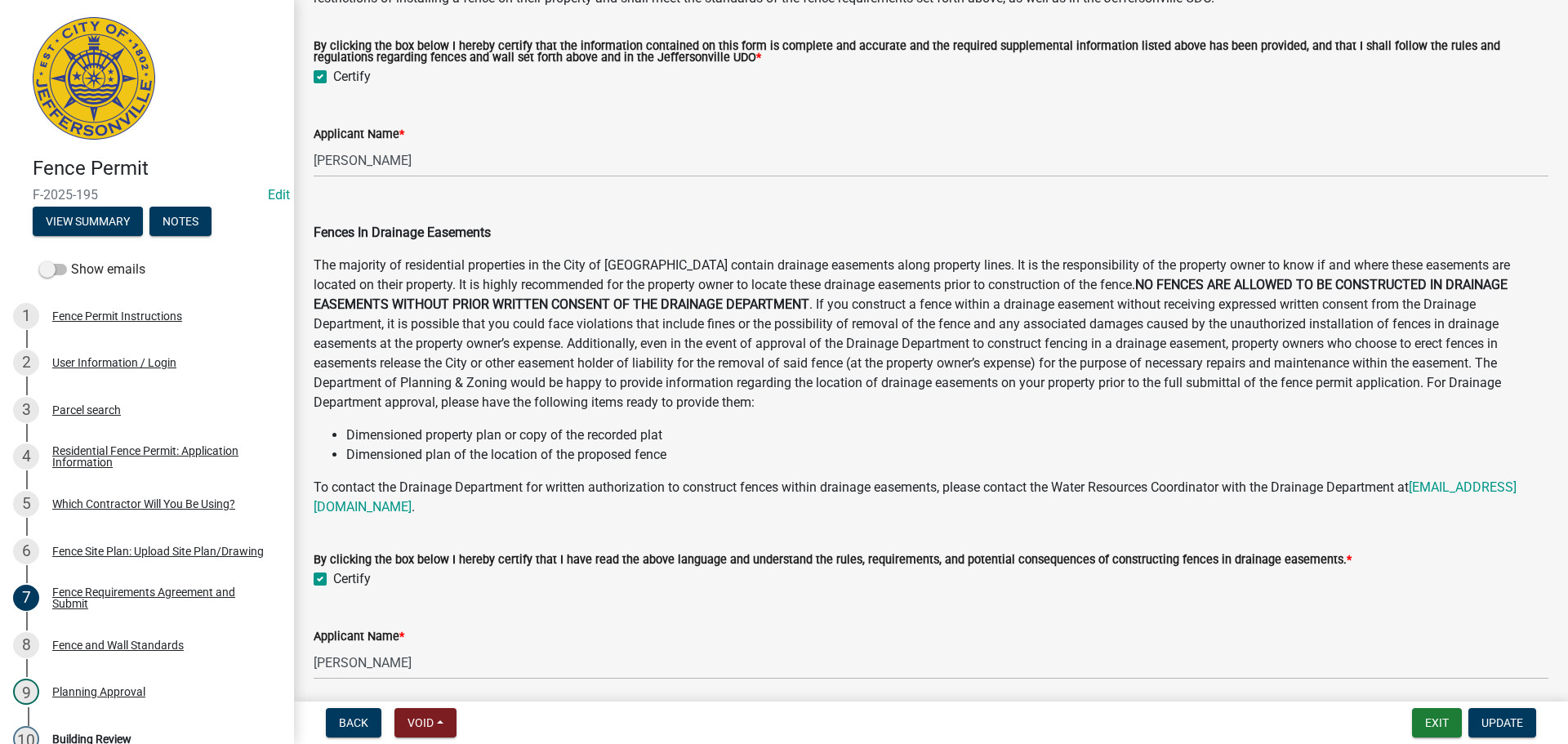
scroll to position [653, 0]
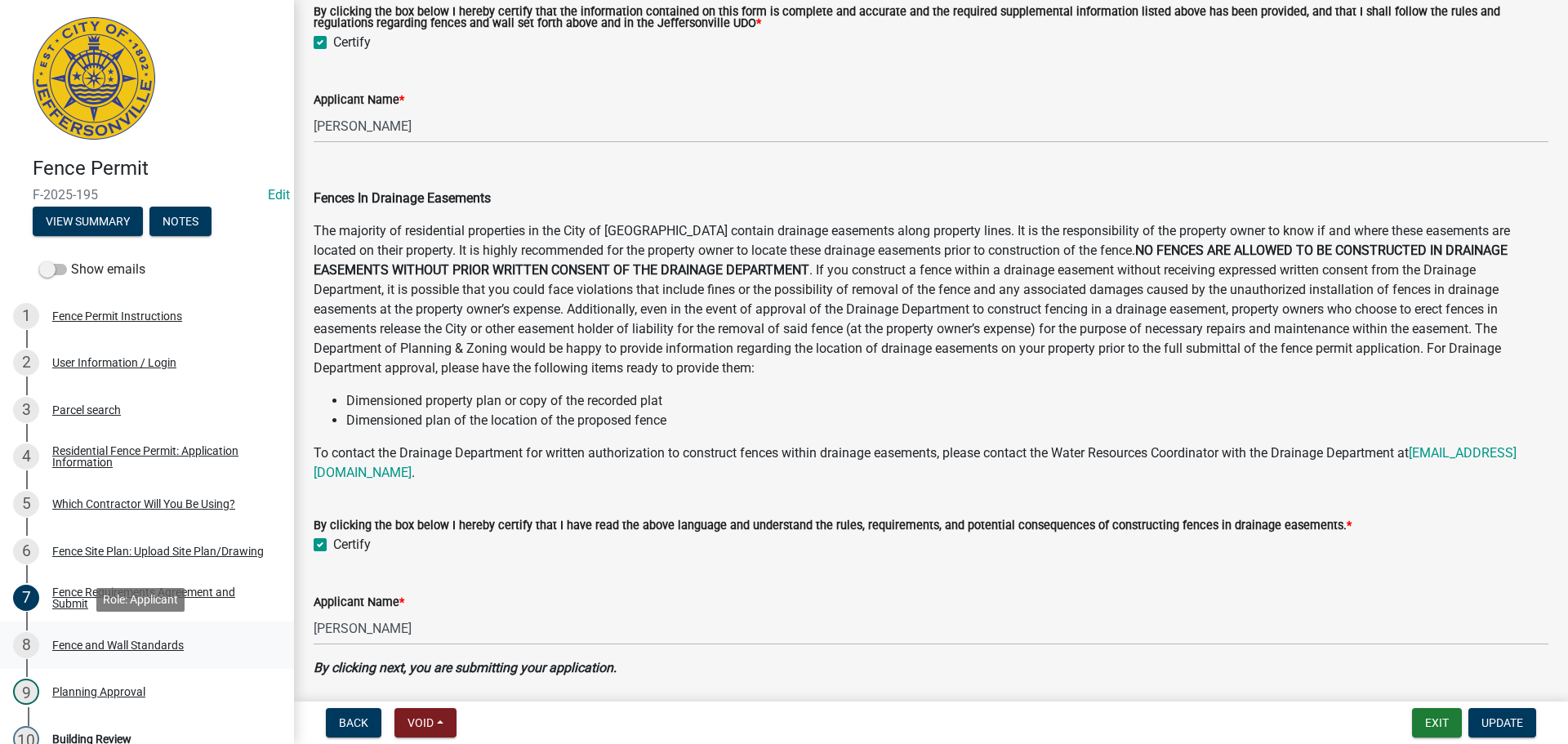
click at [89, 646] on div "Fence and Wall Standards" at bounding box center [118, 645] width 131 height 11
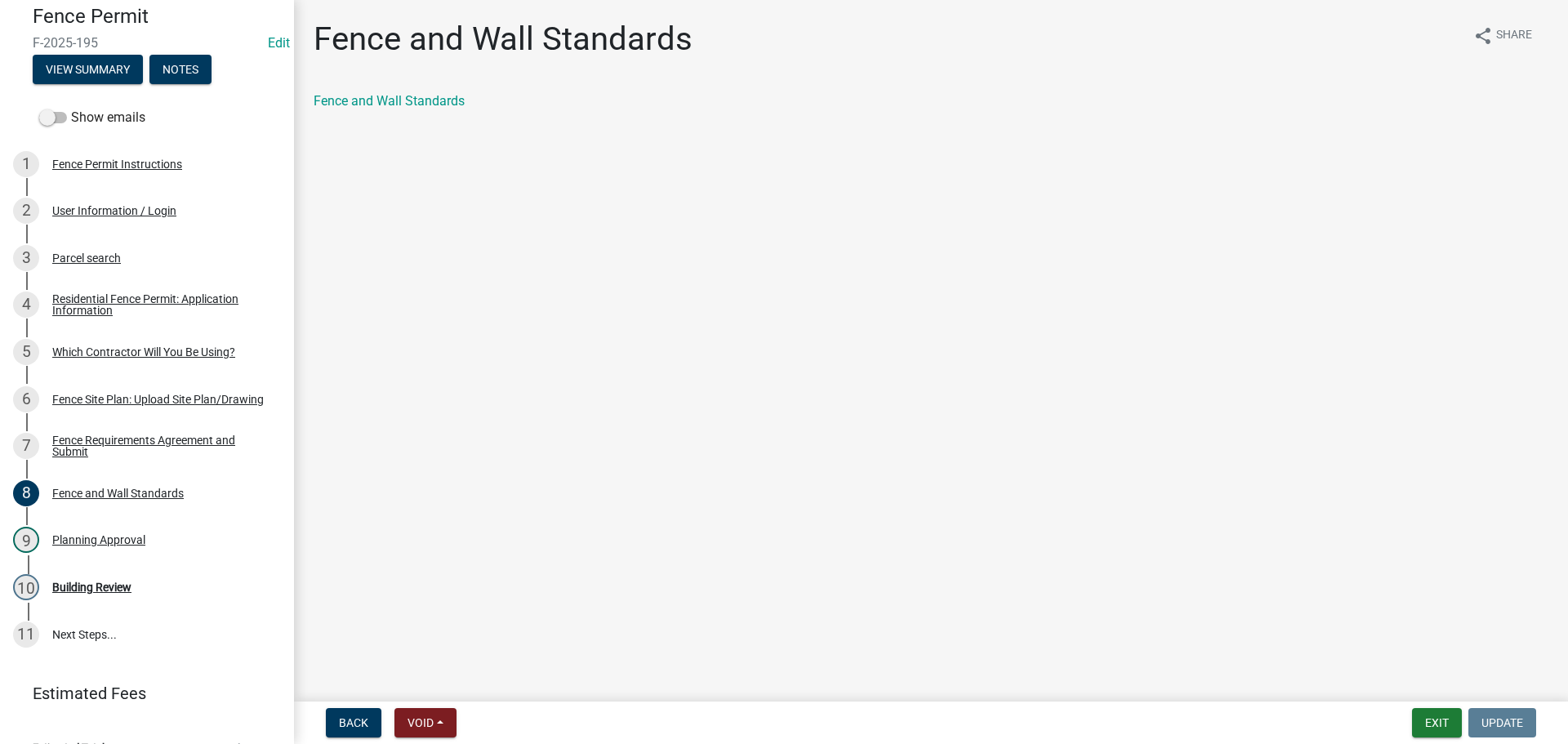
scroll to position [180, 0]
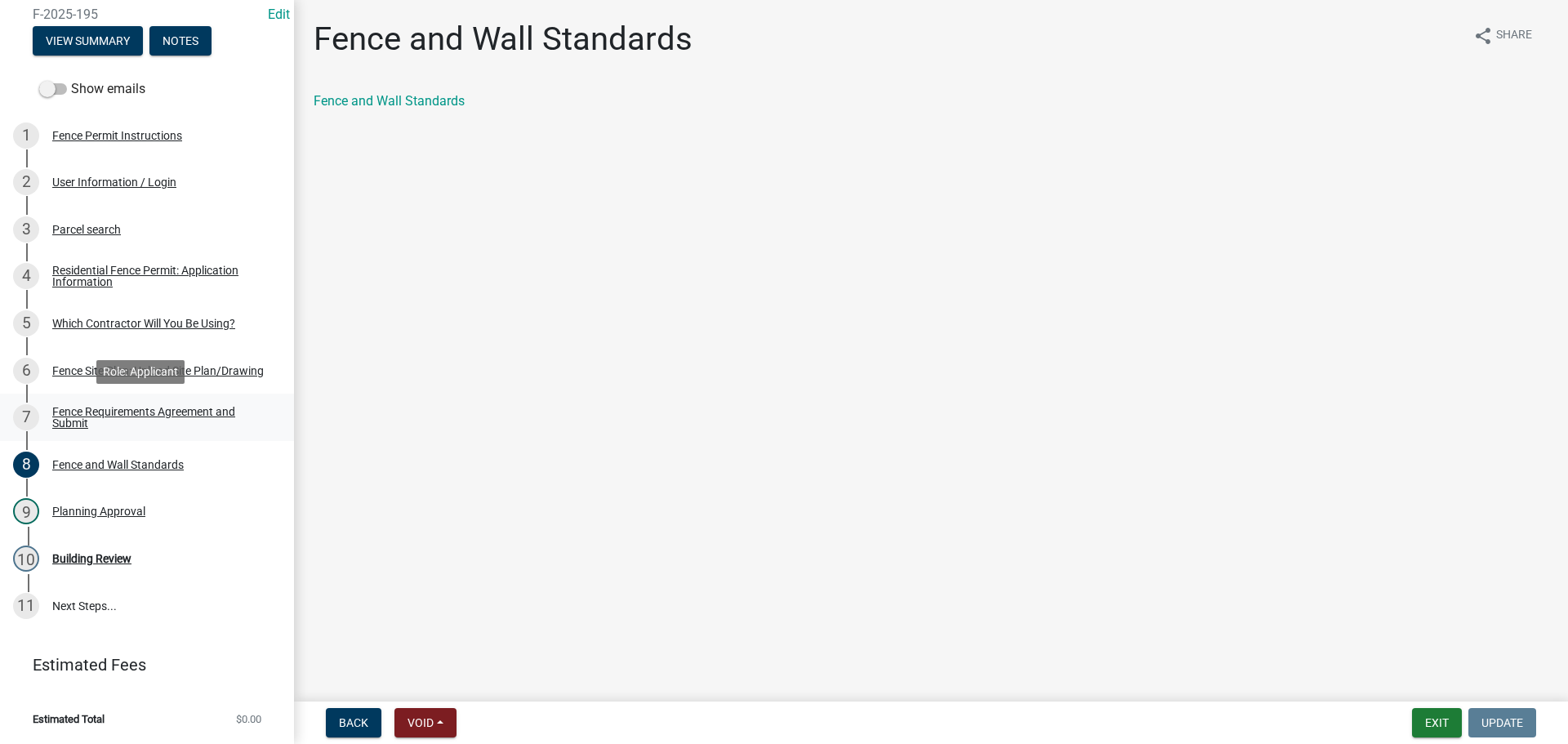
click at [102, 408] on div "Fence Requirements Agreement and Submit" at bounding box center [160, 417] width 216 height 23
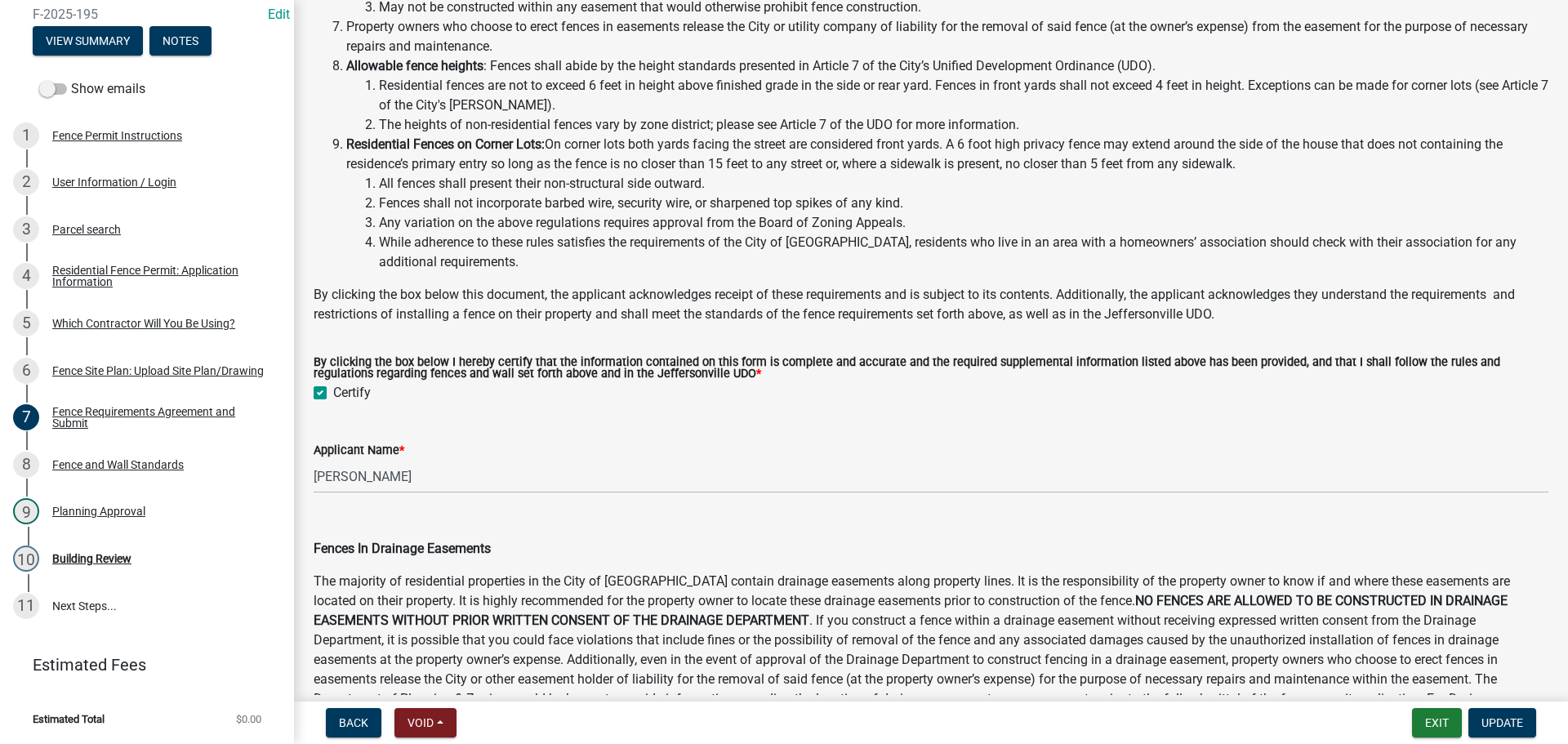
scroll to position [327, 0]
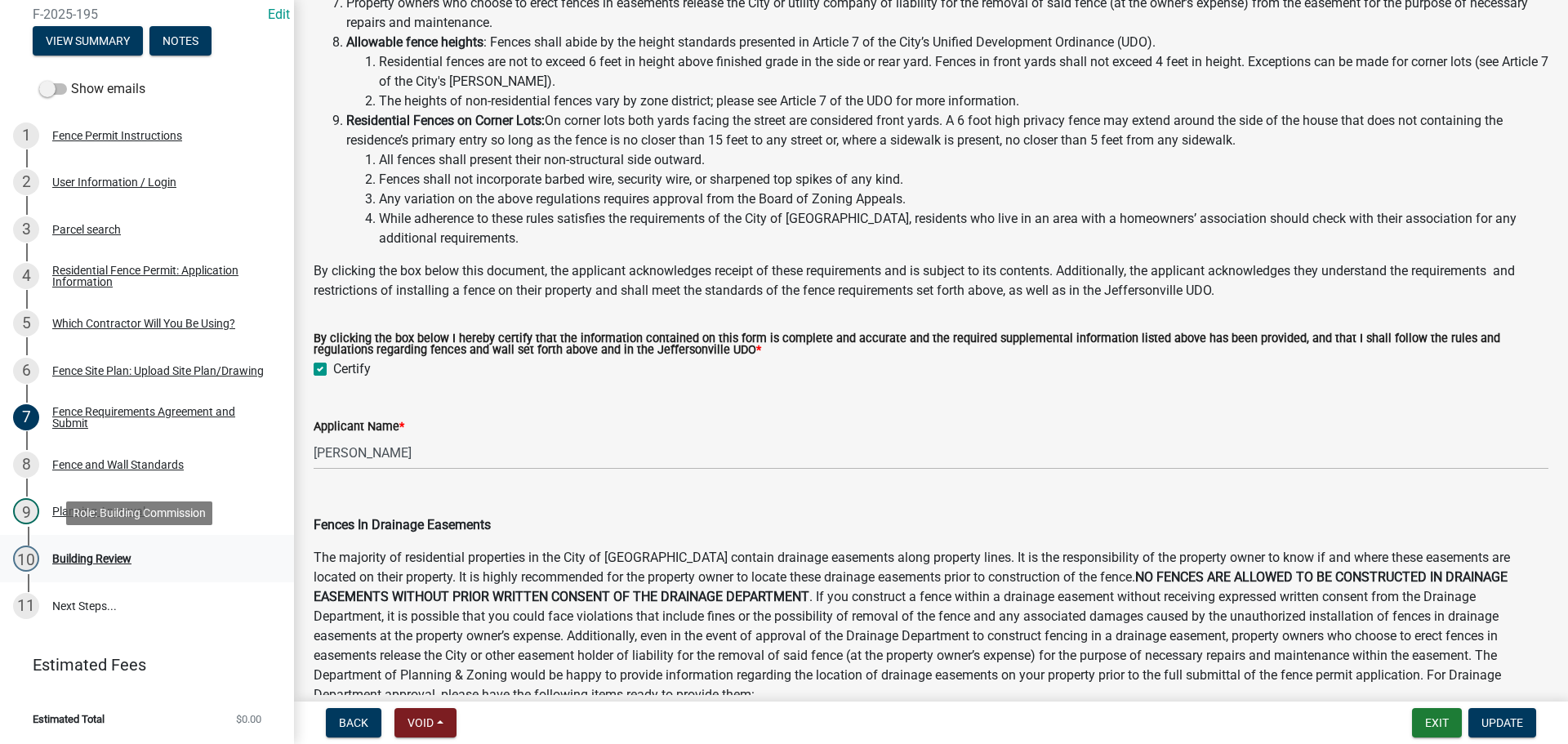
click at [89, 557] on div "Building Review" at bounding box center [92, 559] width 80 height 11
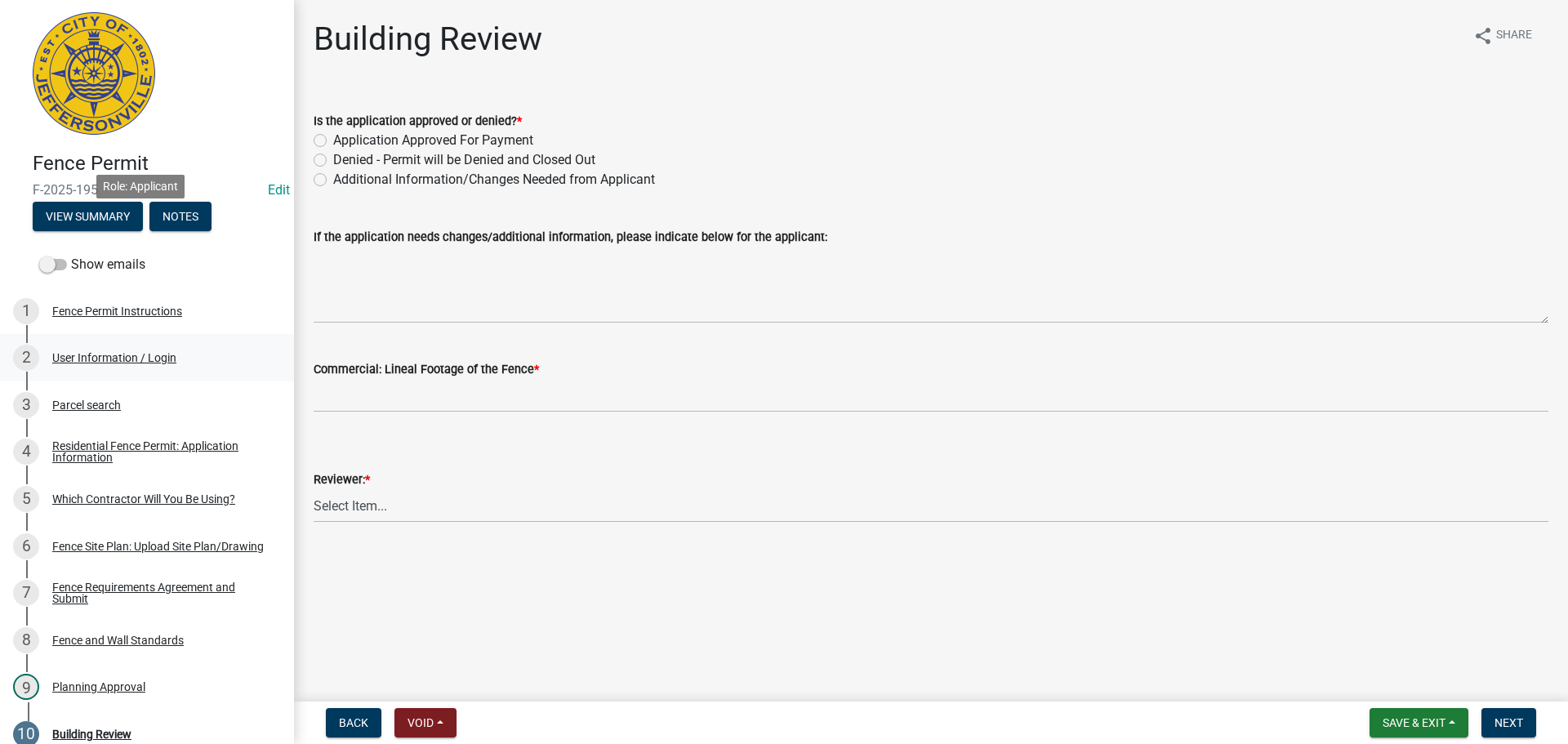
scroll to position [0, 0]
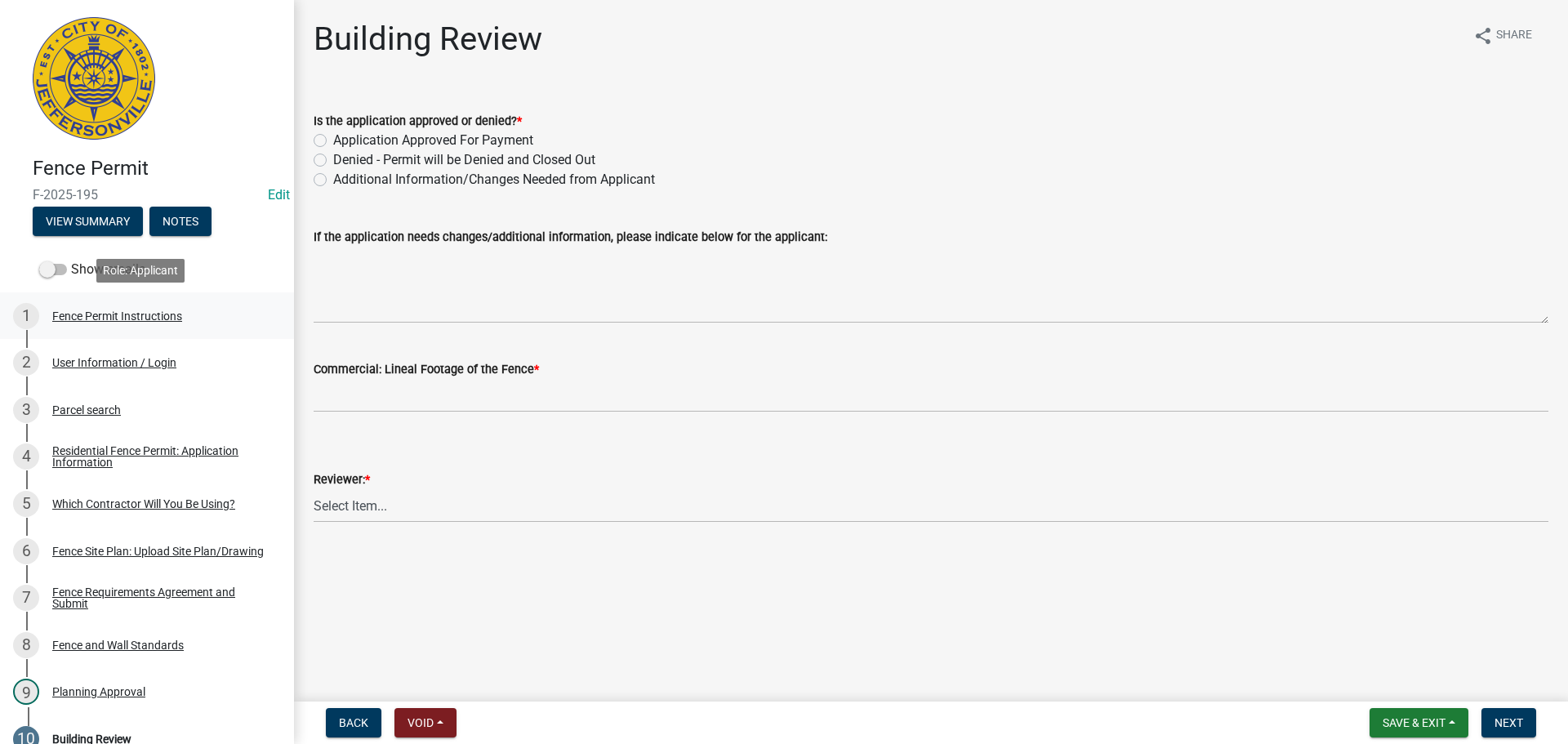
click at [101, 315] on div "Fence Permit Instructions" at bounding box center [117, 316] width 130 height 11
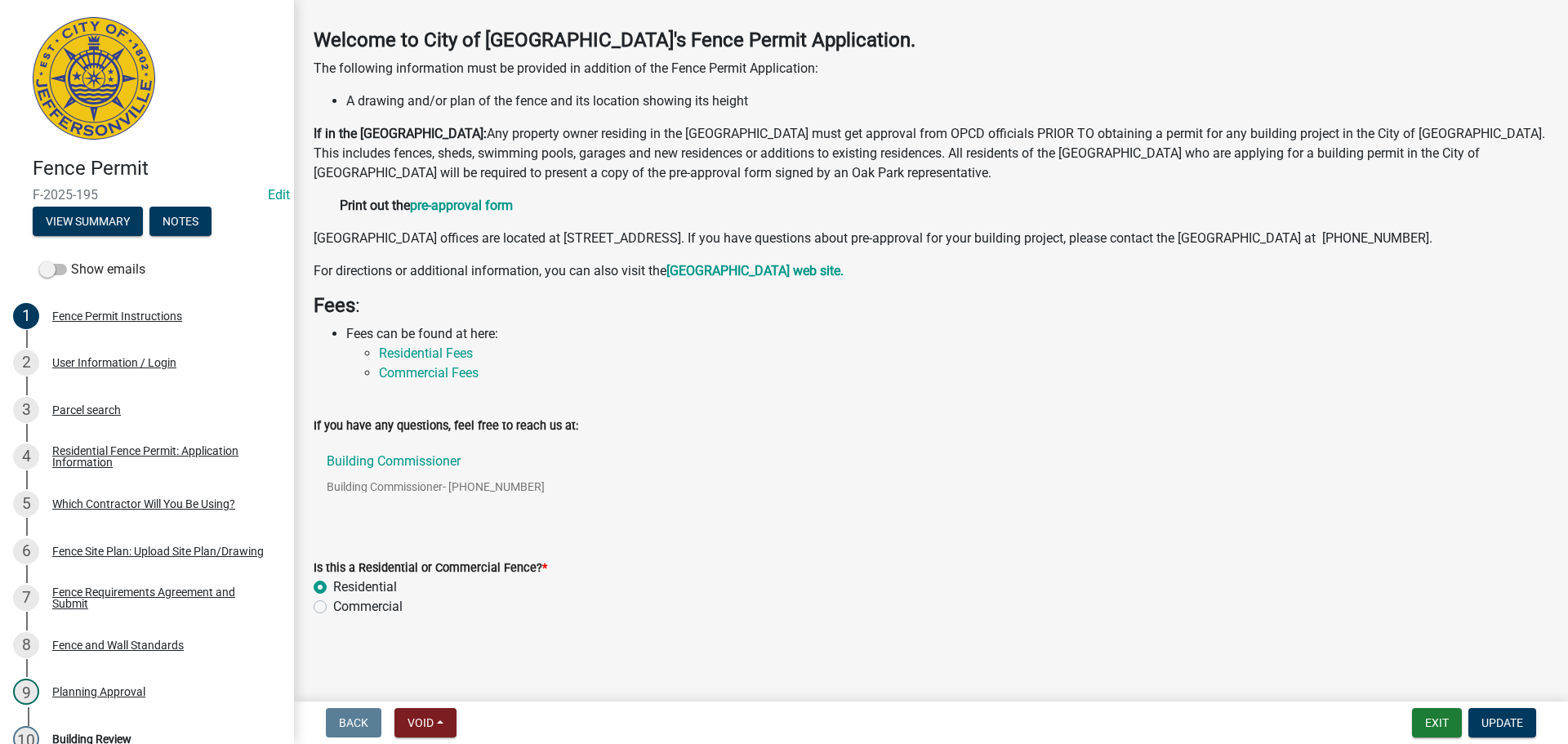
scroll to position [83, 0]
click at [137, 361] on div "User Information / Login" at bounding box center [114, 362] width 124 height 11
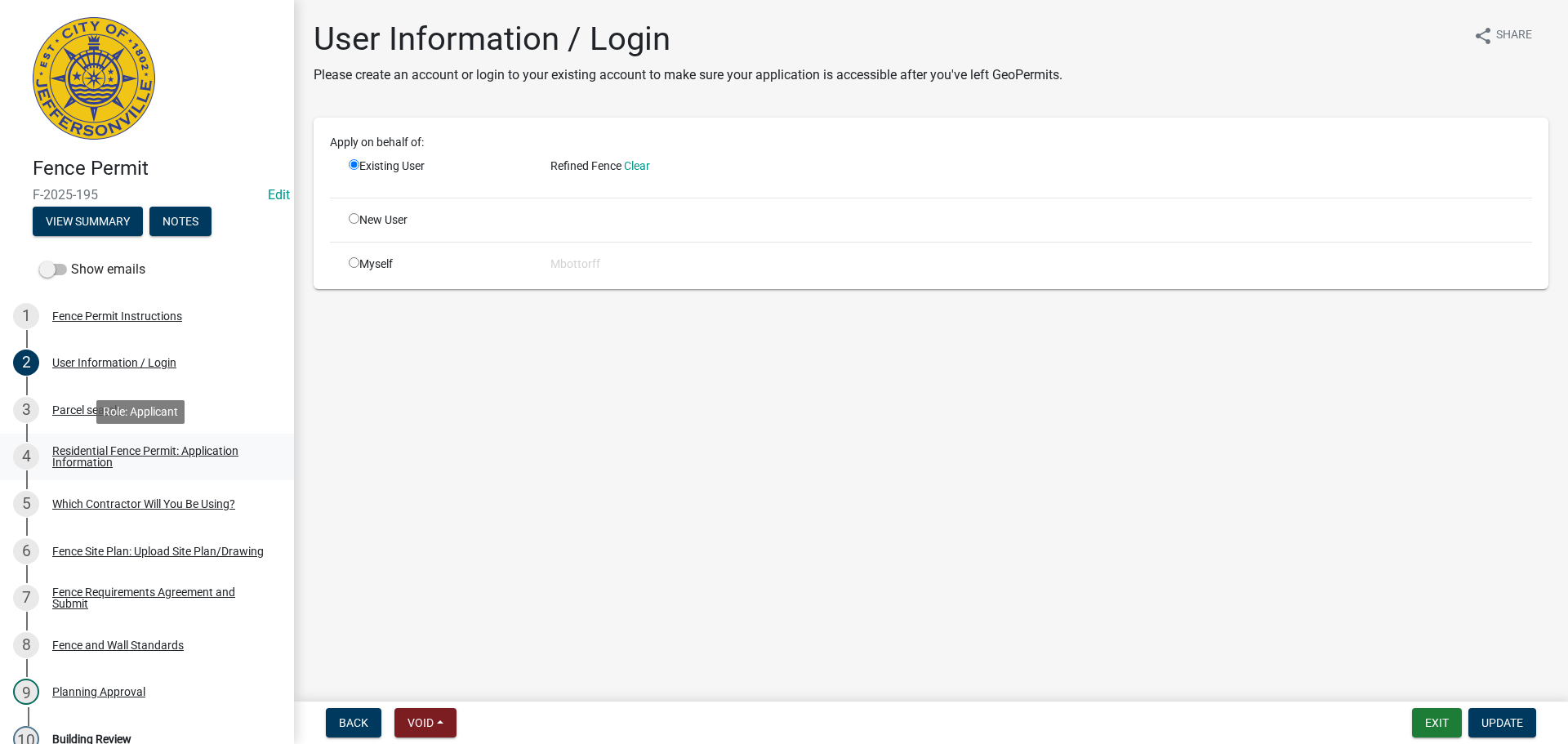
click at [94, 454] on div "Residential Fence Permit: Application Information" at bounding box center [160, 456] width 216 height 23
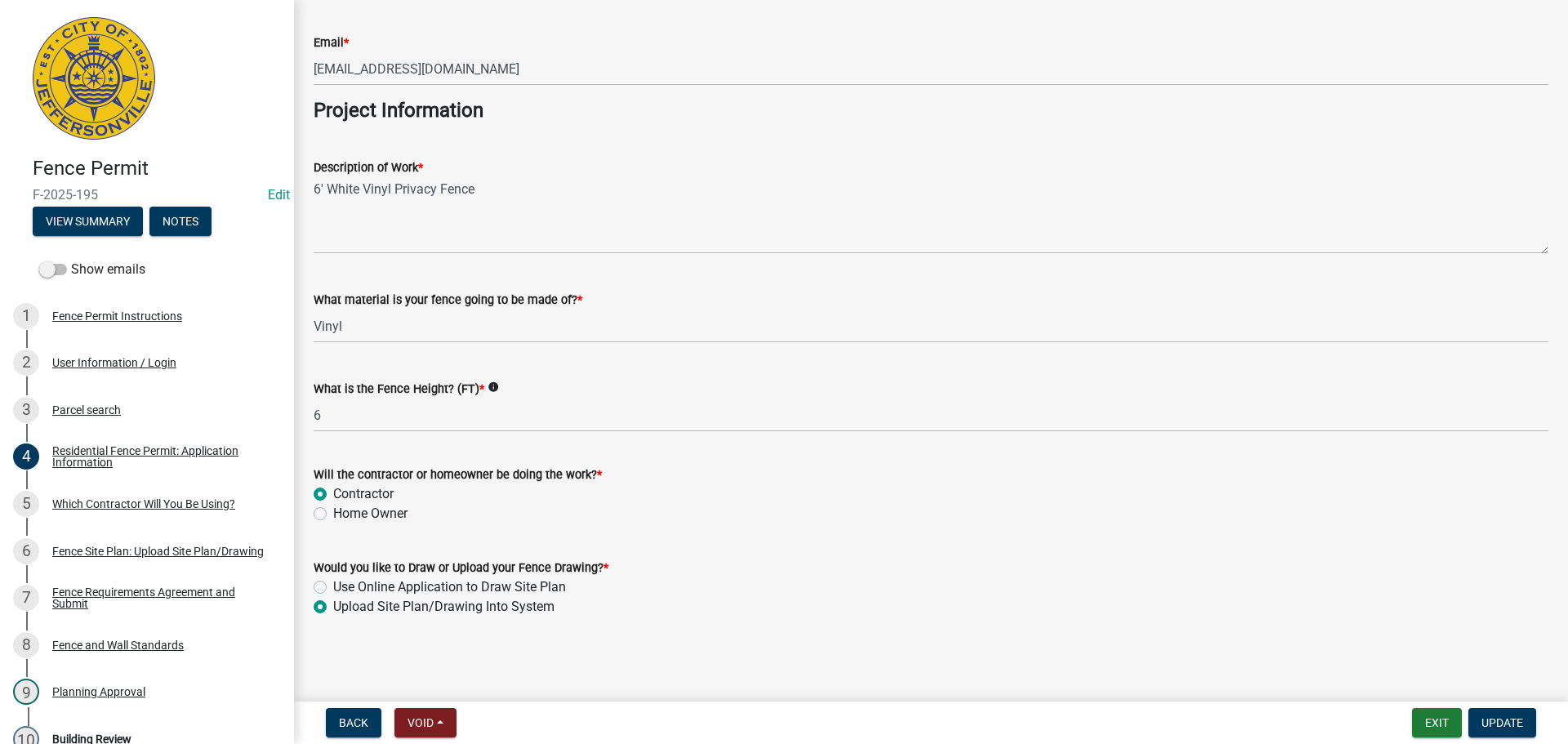
scroll to position [180, 0]
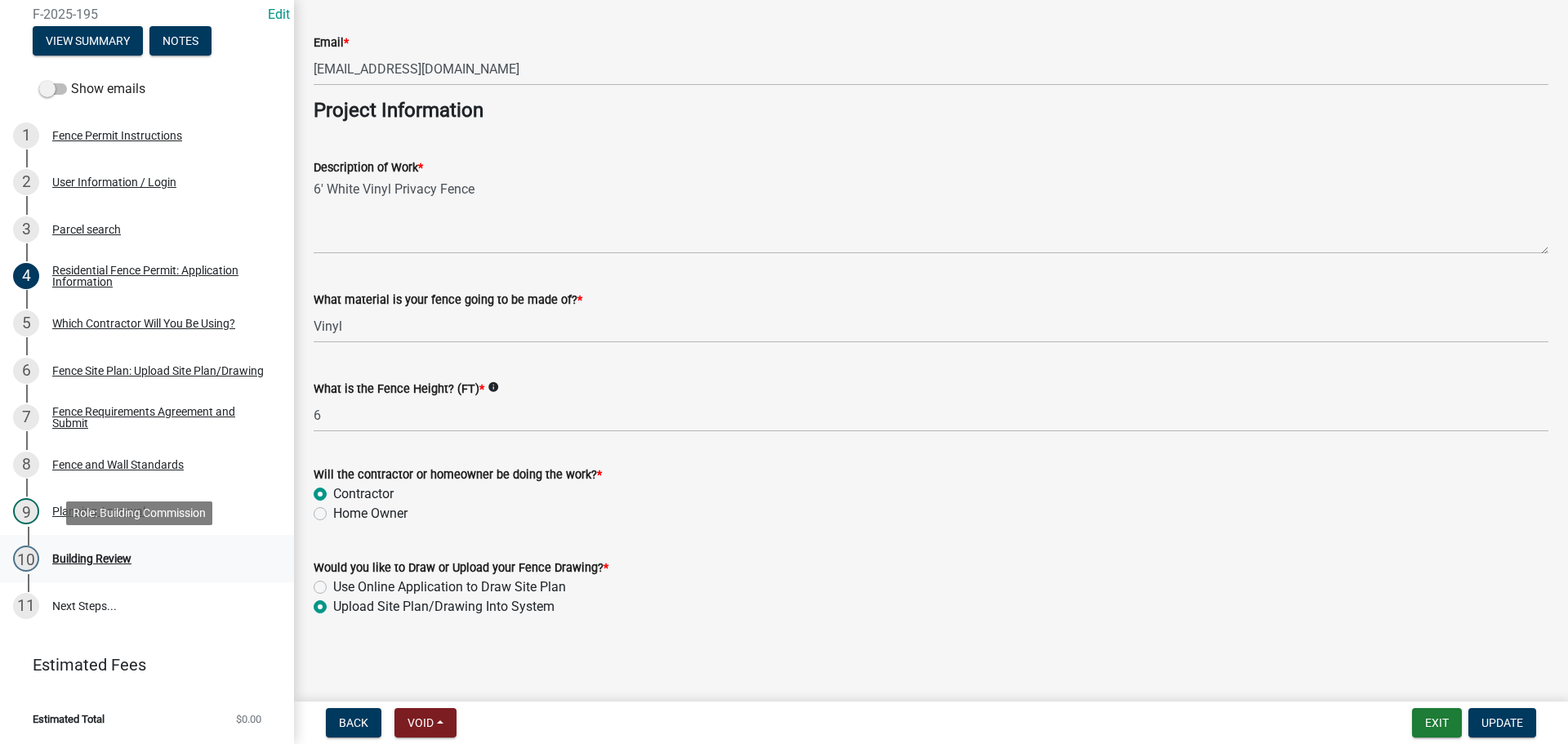
click at [84, 554] on div "Building Review" at bounding box center [92, 559] width 80 height 11
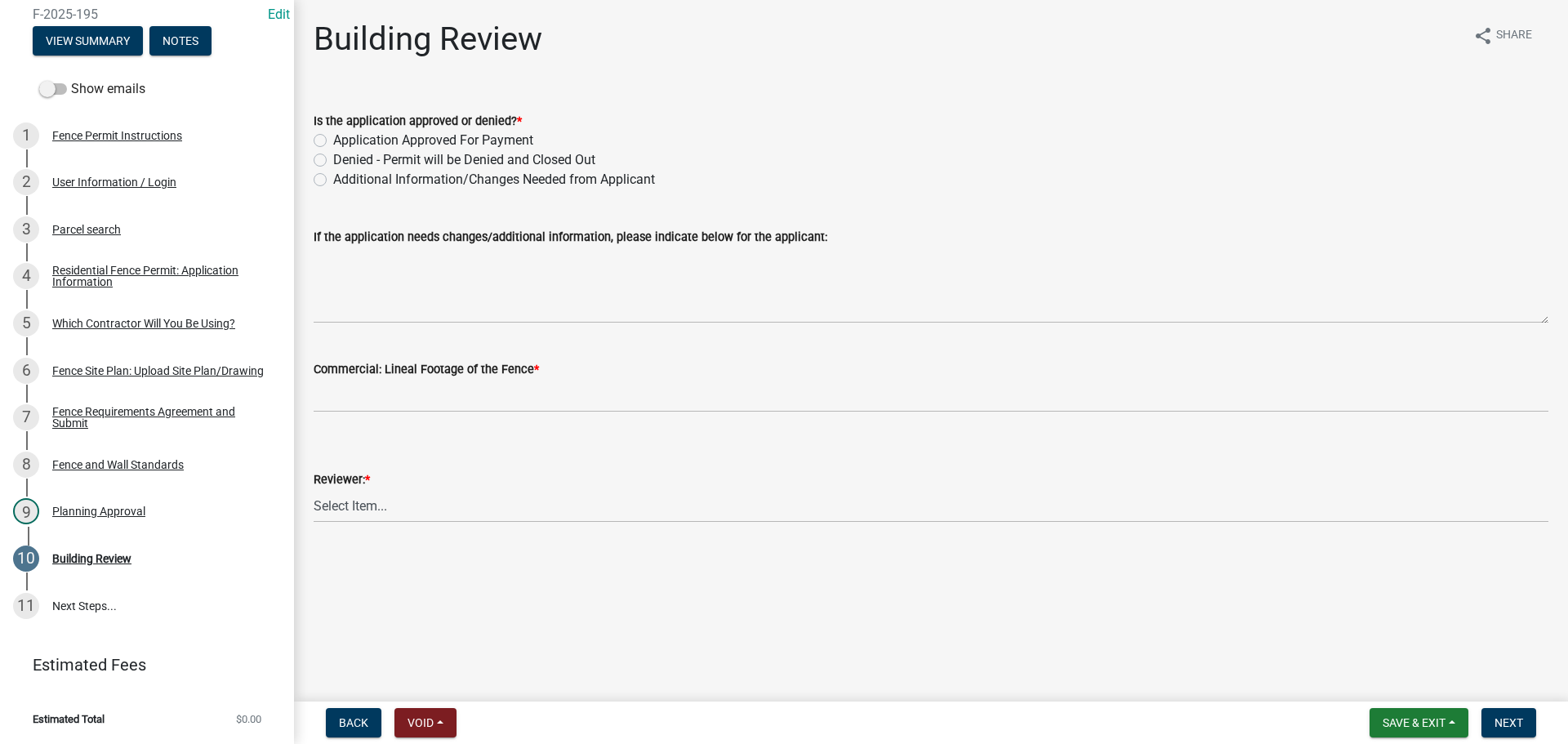
click at [334, 134] on label "Application Approved For Payment" at bounding box center [434, 140] width 200 height 20
click at [334, 134] on input "Application Approved For Payment" at bounding box center [339, 135] width 11 height 11
radio input "true"
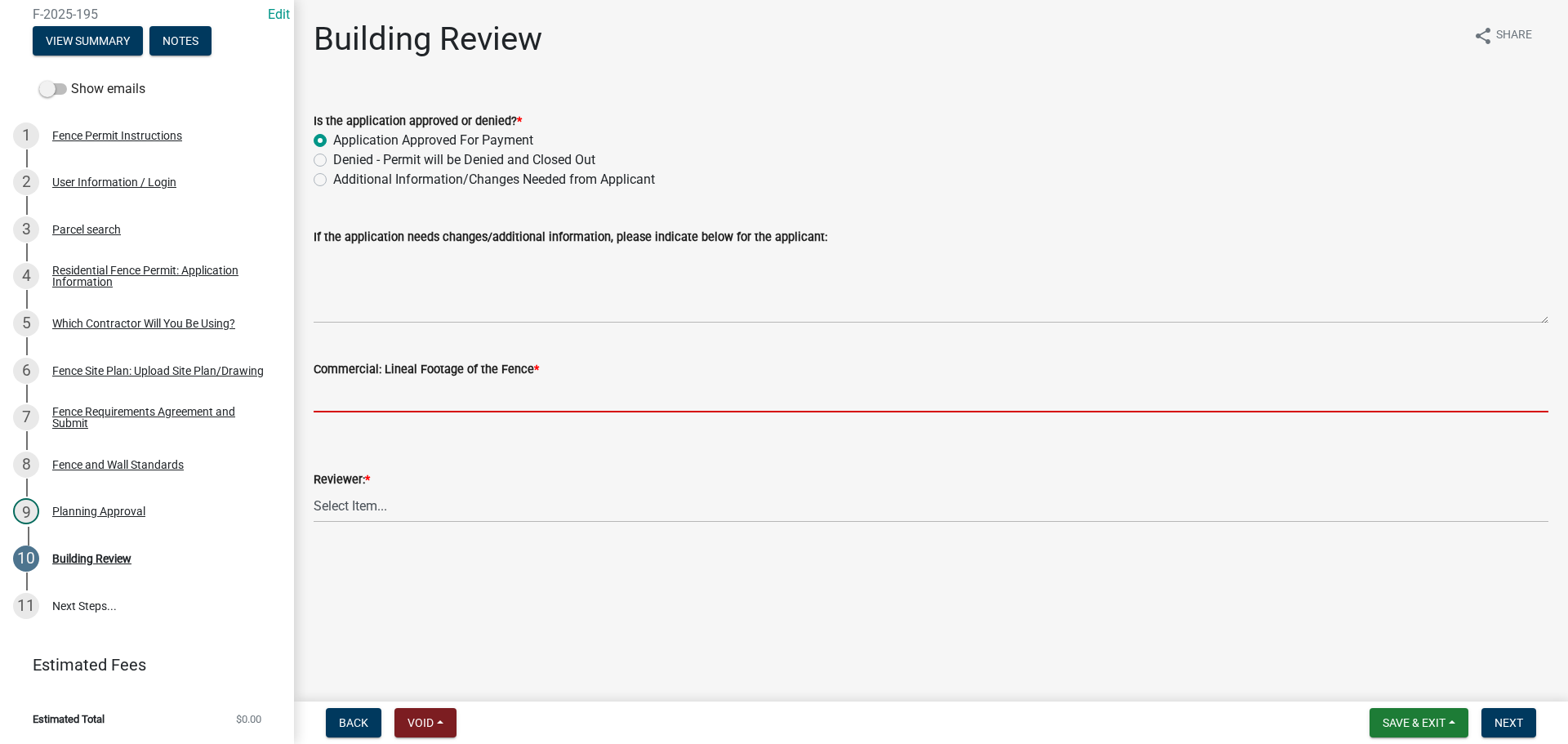
click at [343, 394] on input "text" at bounding box center [931, 395] width 1235 height 34
type input "0"
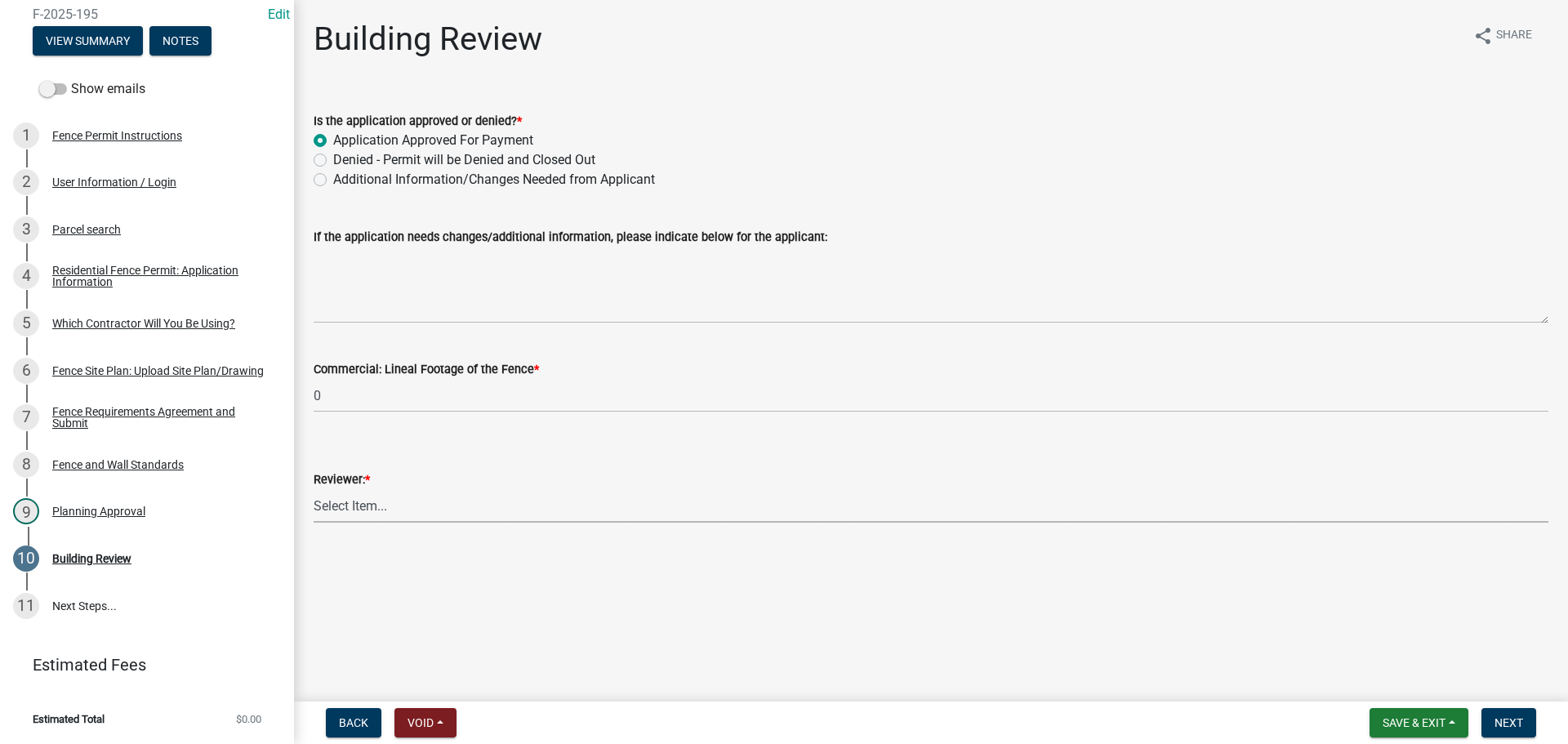
click at [359, 503] on select "Select Item... Jim Wilkinson Mary Frey Mike Kruer Missy Bottorff Linda Mills" at bounding box center [931, 506] width 1235 height 34
click at [314, 489] on select "Select Item... Jim Wilkinson Mary Frey Mike Kruer Missy Bottorff Linda Mills" at bounding box center [931, 506] width 1235 height 34
select select "e36977bf-af8d-40c9-935f-0f479ad9eb24"
click at [1494, 724] on span "Next" at bounding box center [1508, 723] width 29 height 13
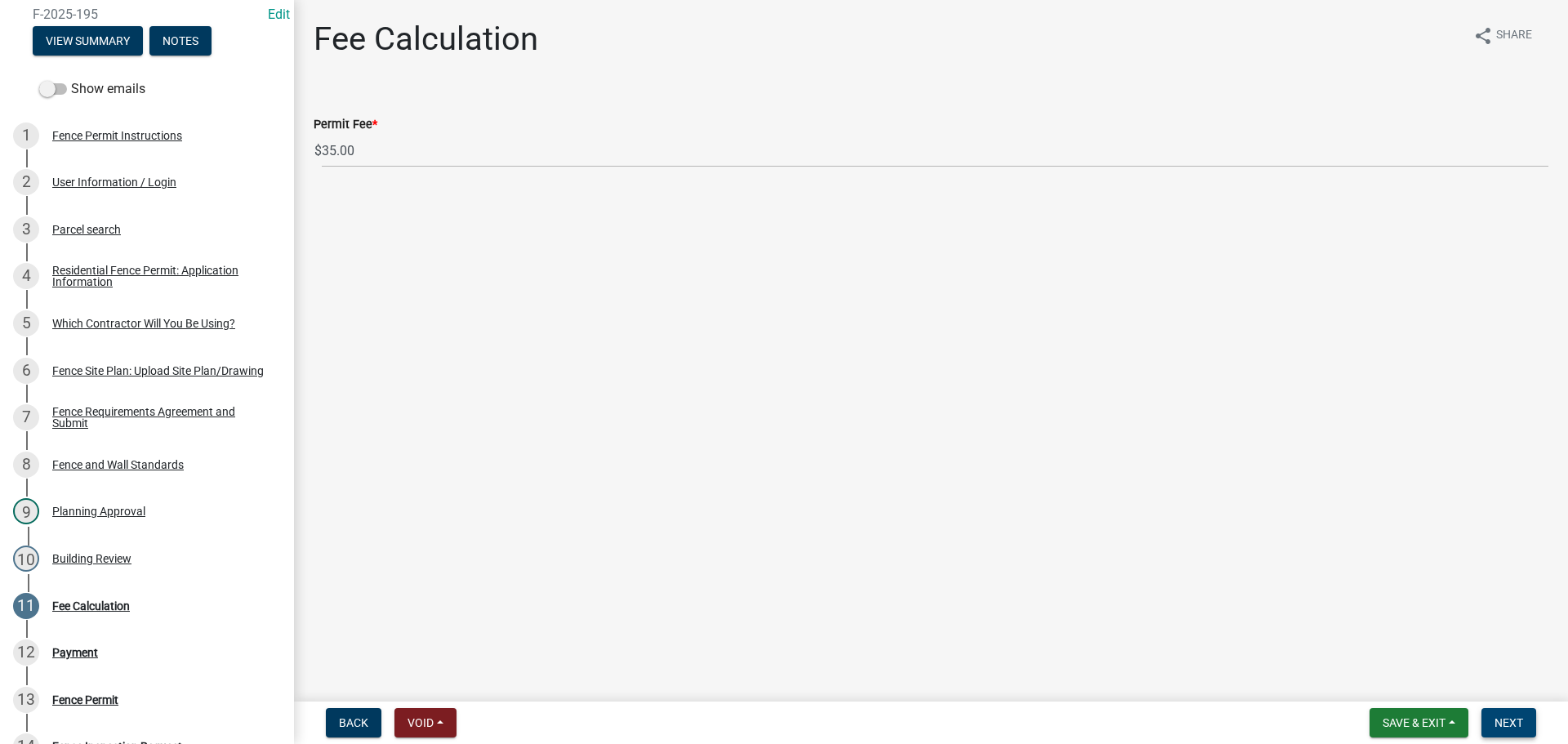
click at [1511, 723] on span "Next" at bounding box center [1508, 723] width 29 height 13
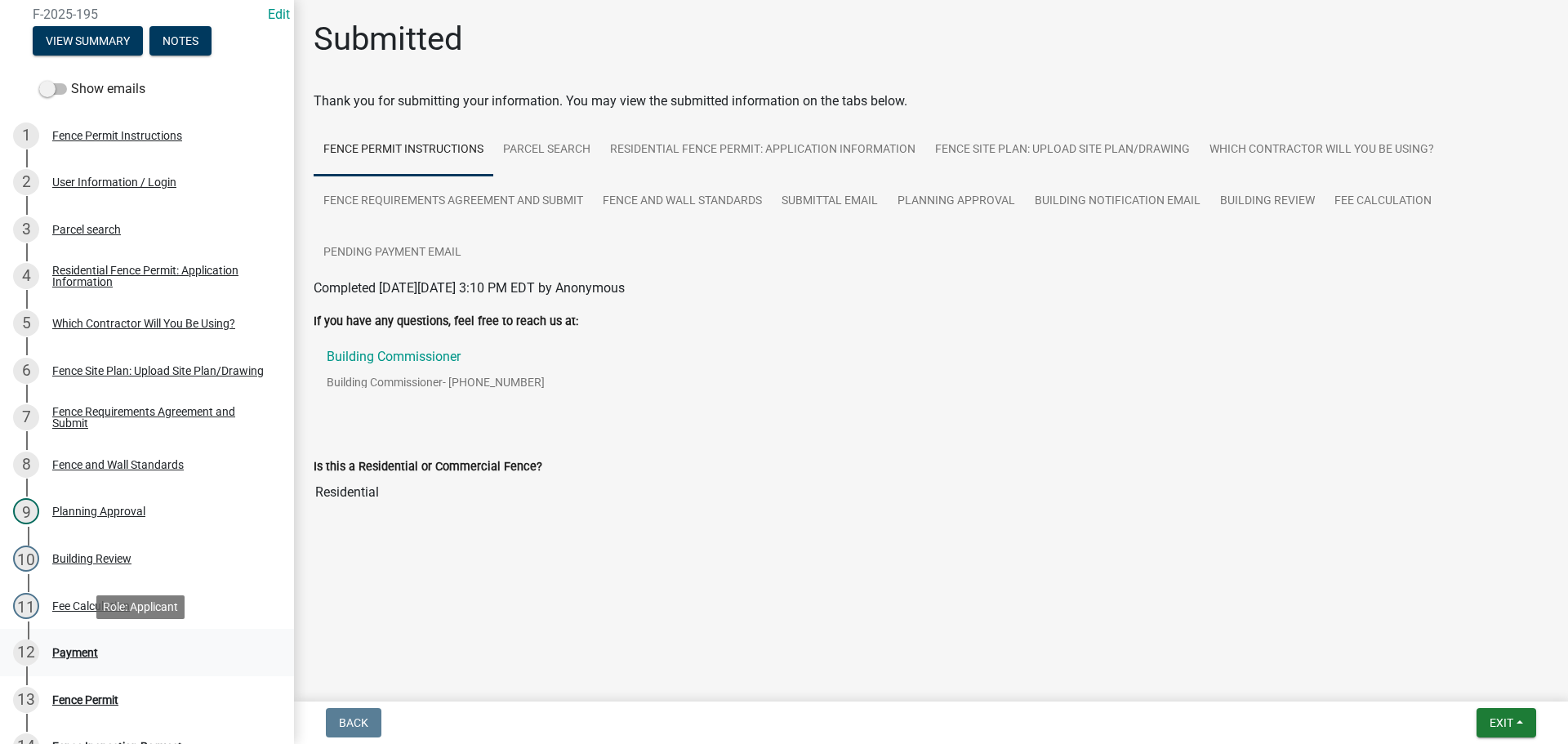
click at [60, 652] on div "Payment" at bounding box center [75, 652] width 46 height 11
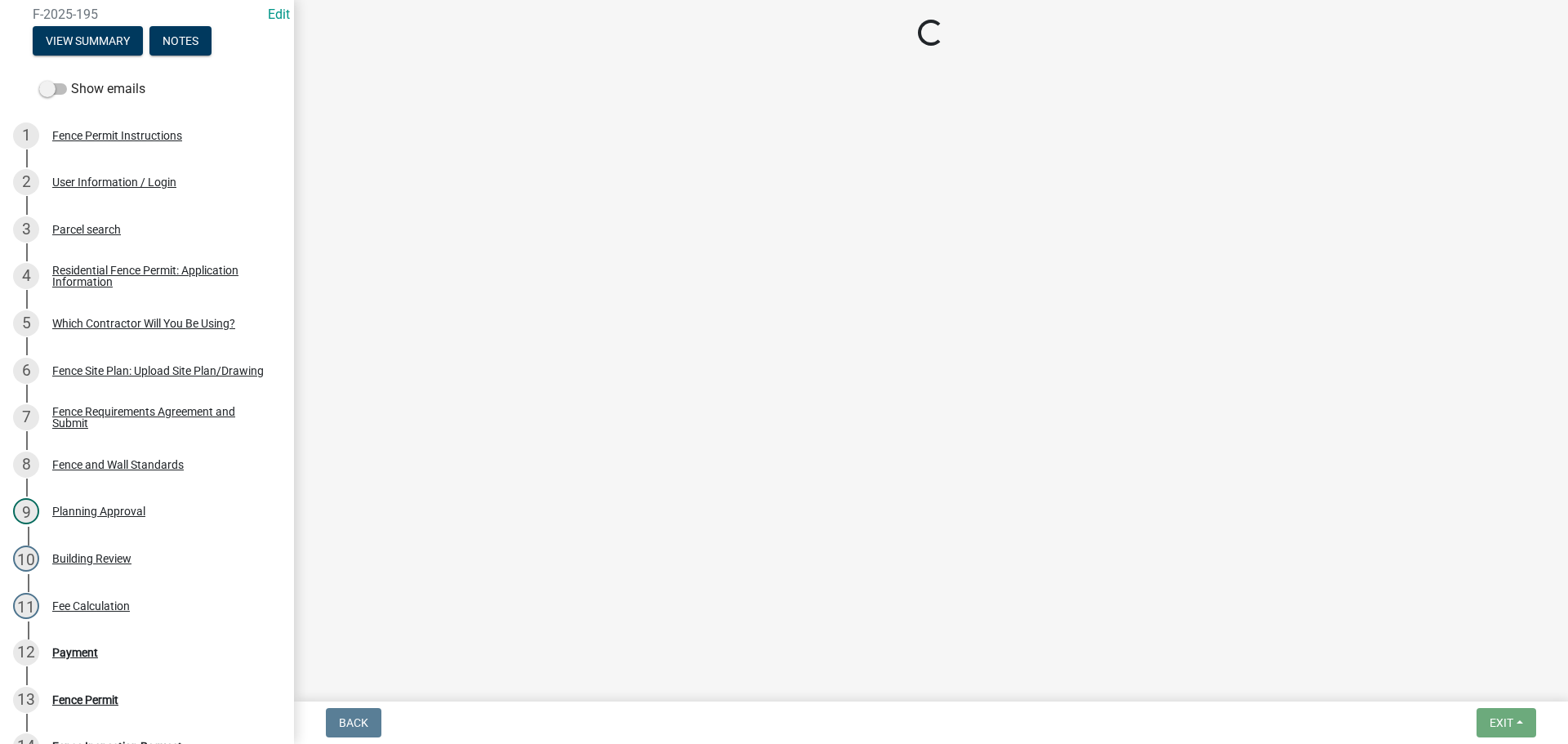
select select "3: 3"
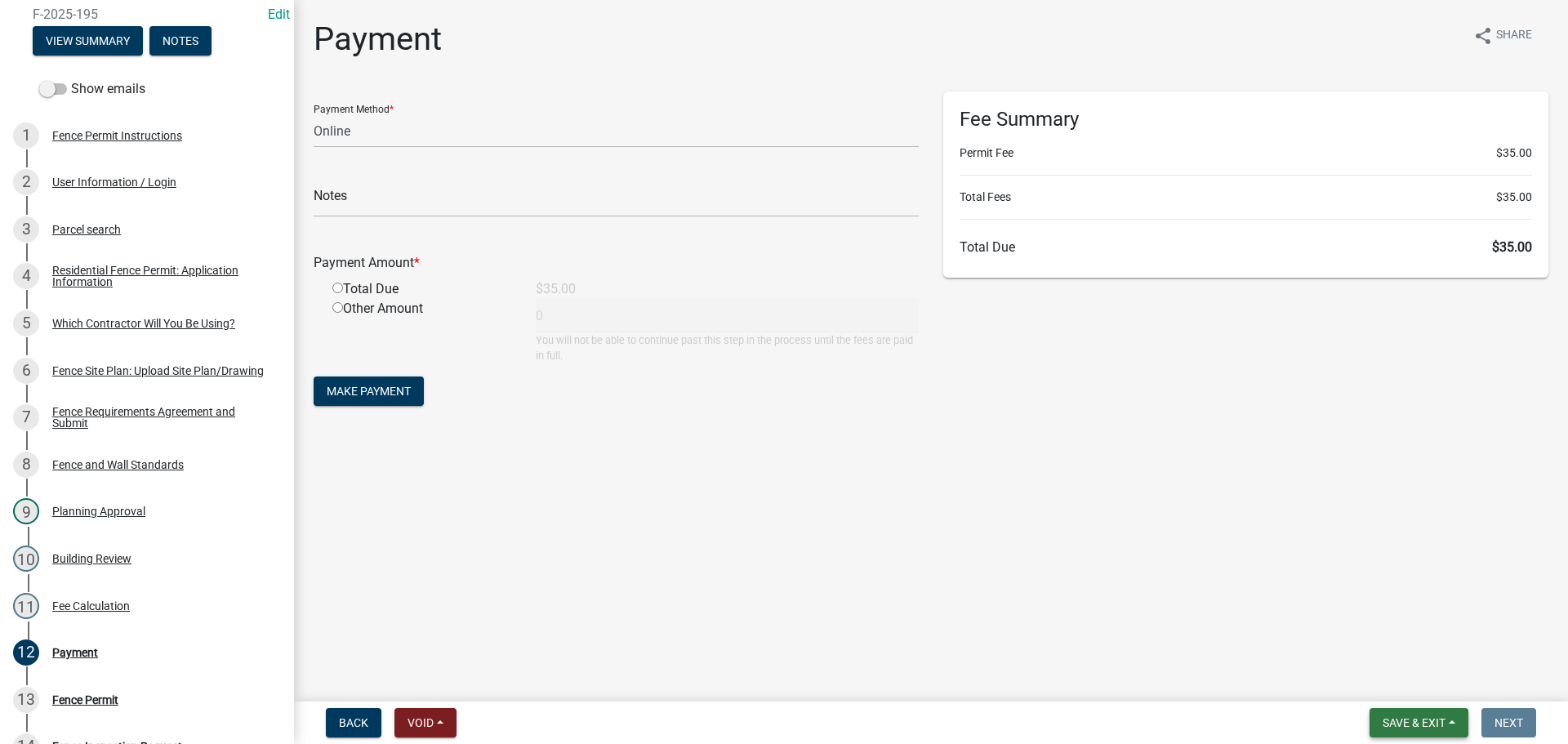
click at [1404, 716] on span "Save & Exit" at bounding box center [1414, 723] width 63 height 13
click at [1399, 682] on button "Save & Exit" at bounding box center [1402, 680] width 130 height 39
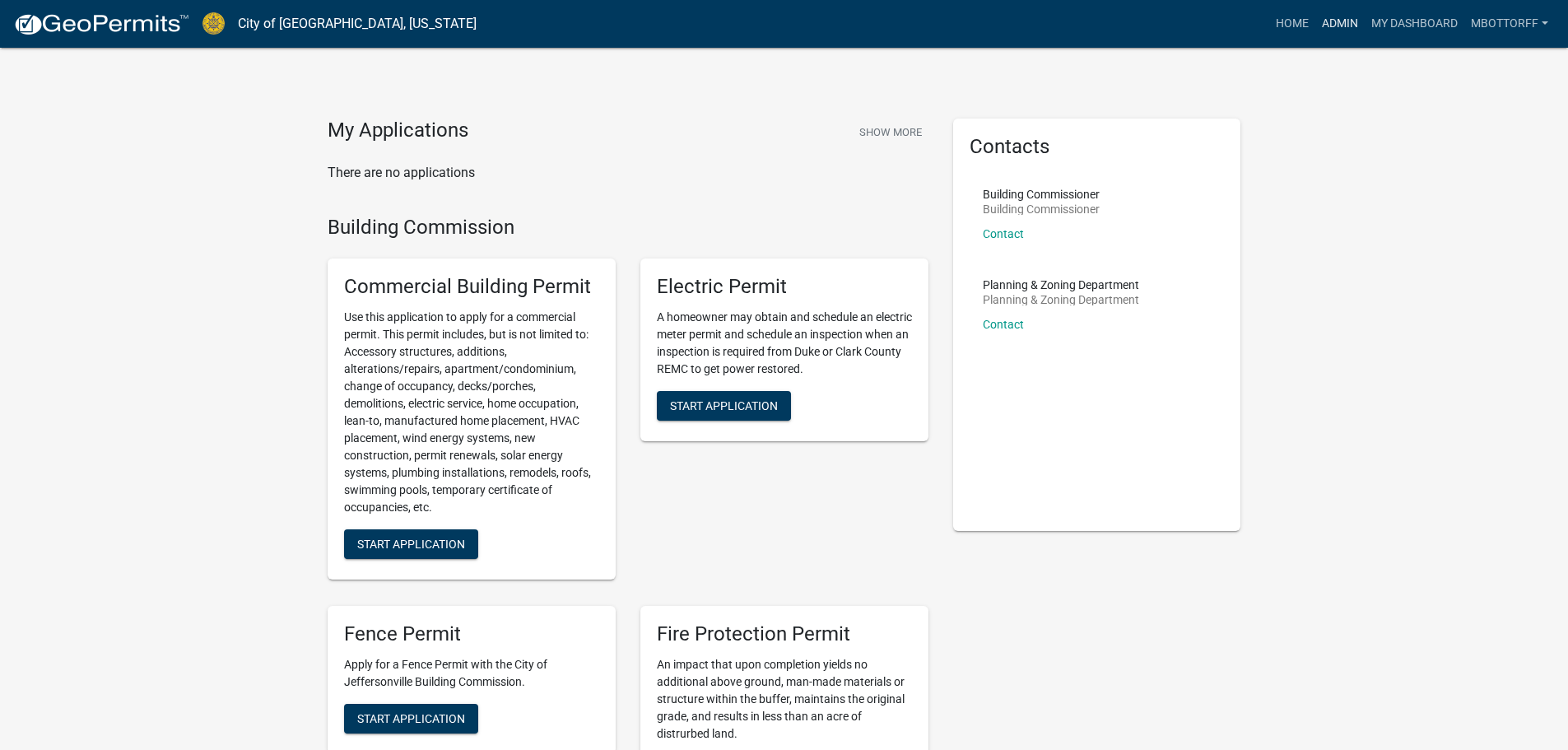
click at [1328, 21] on link "Admin" at bounding box center [1340, 24] width 50 height 31
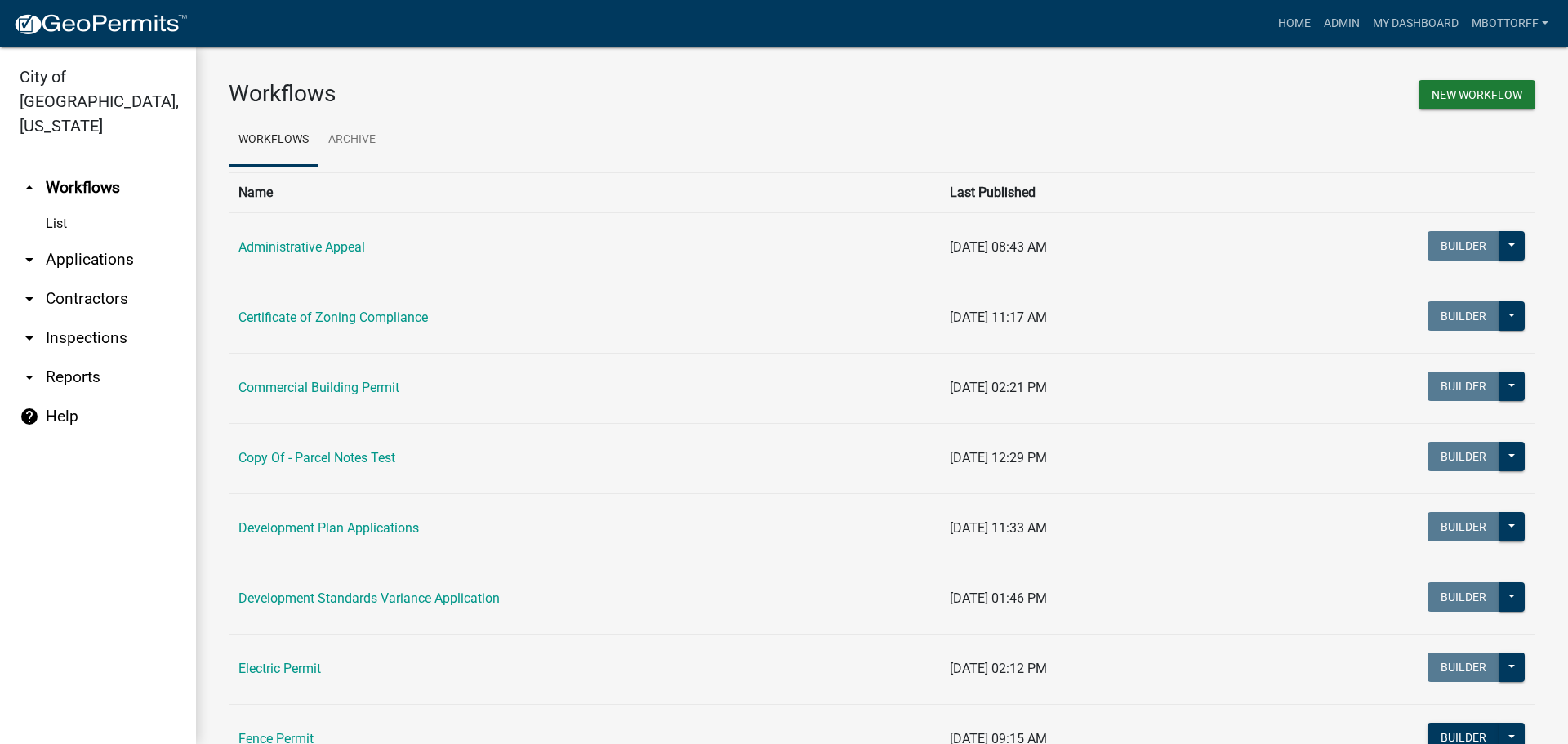
click at [100, 240] on link "arrow_drop_down Applications" at bounding box center [98, 260] width 196 height 39
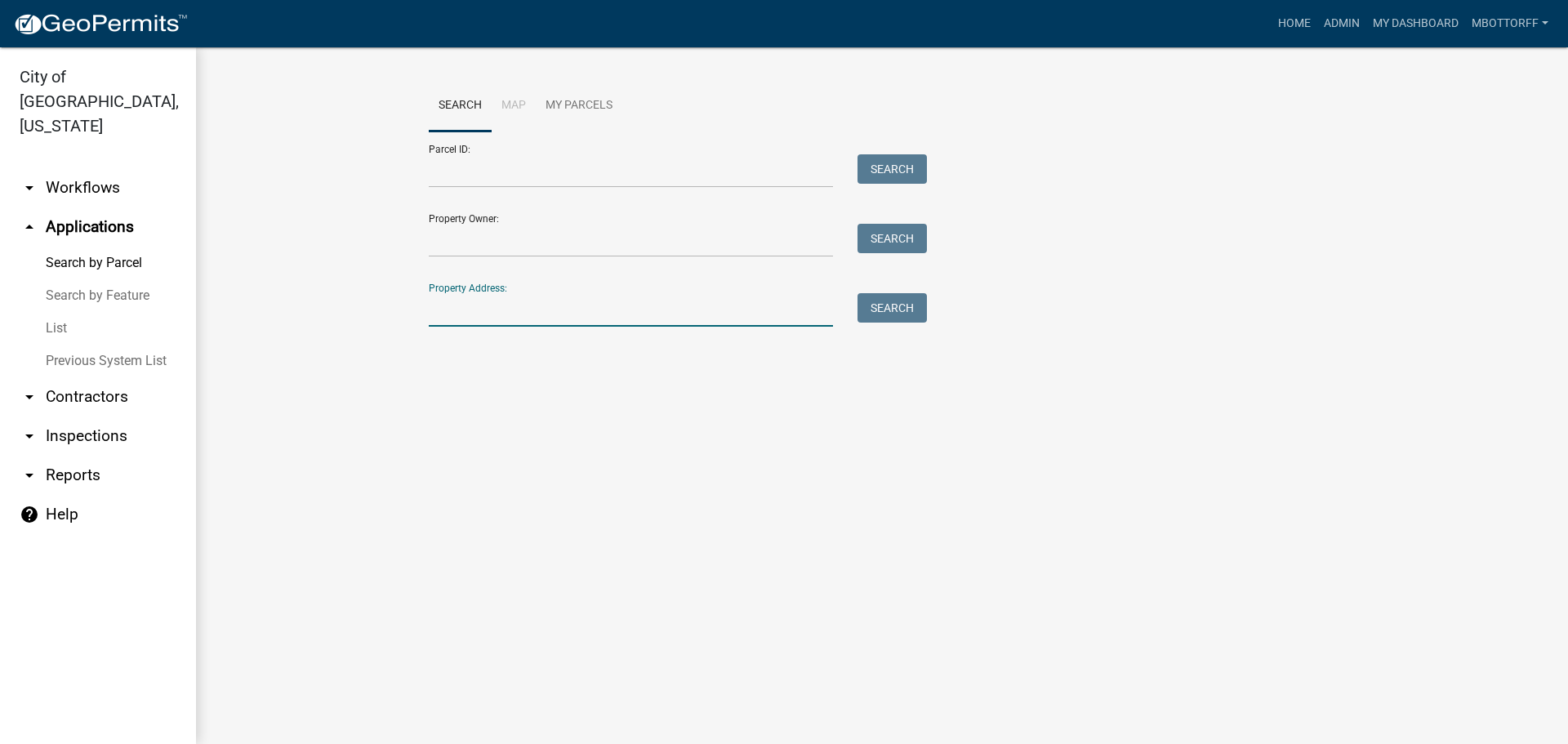
click at [470, 320] on input "Property Address:" at bounding box center [630, 310] width 404 height 34
type input "4501 TOWN"
click at [895, 314] on button "Search" at bounding box center [892, 308] width 70 height 29
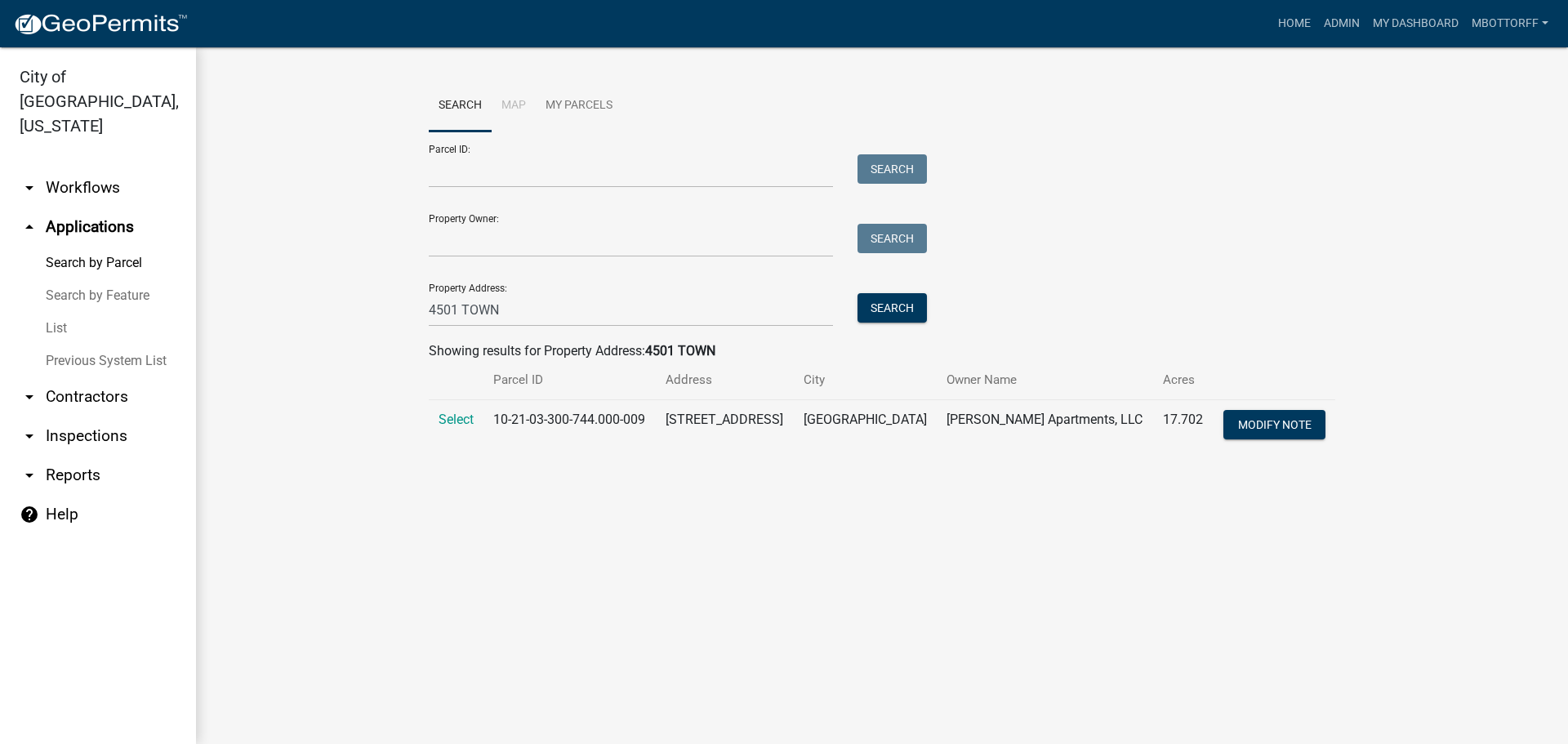
click at [430, 415] on td "Select" at bounding box center [456, 427] width 55 height 54
click at [457, 420] on span "Select" at bounding box center [456, 419] width 35 height 16
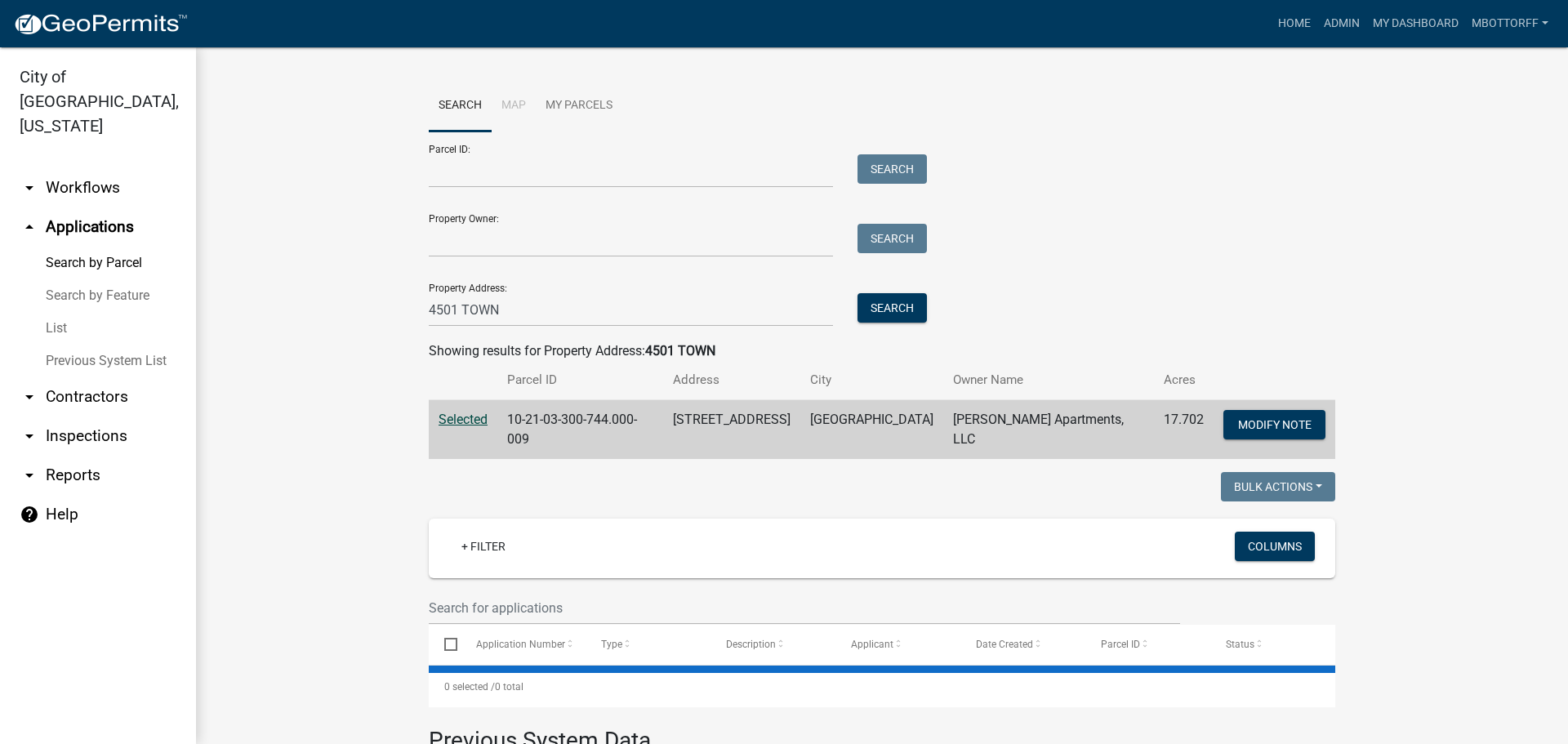
select select "1: 25"
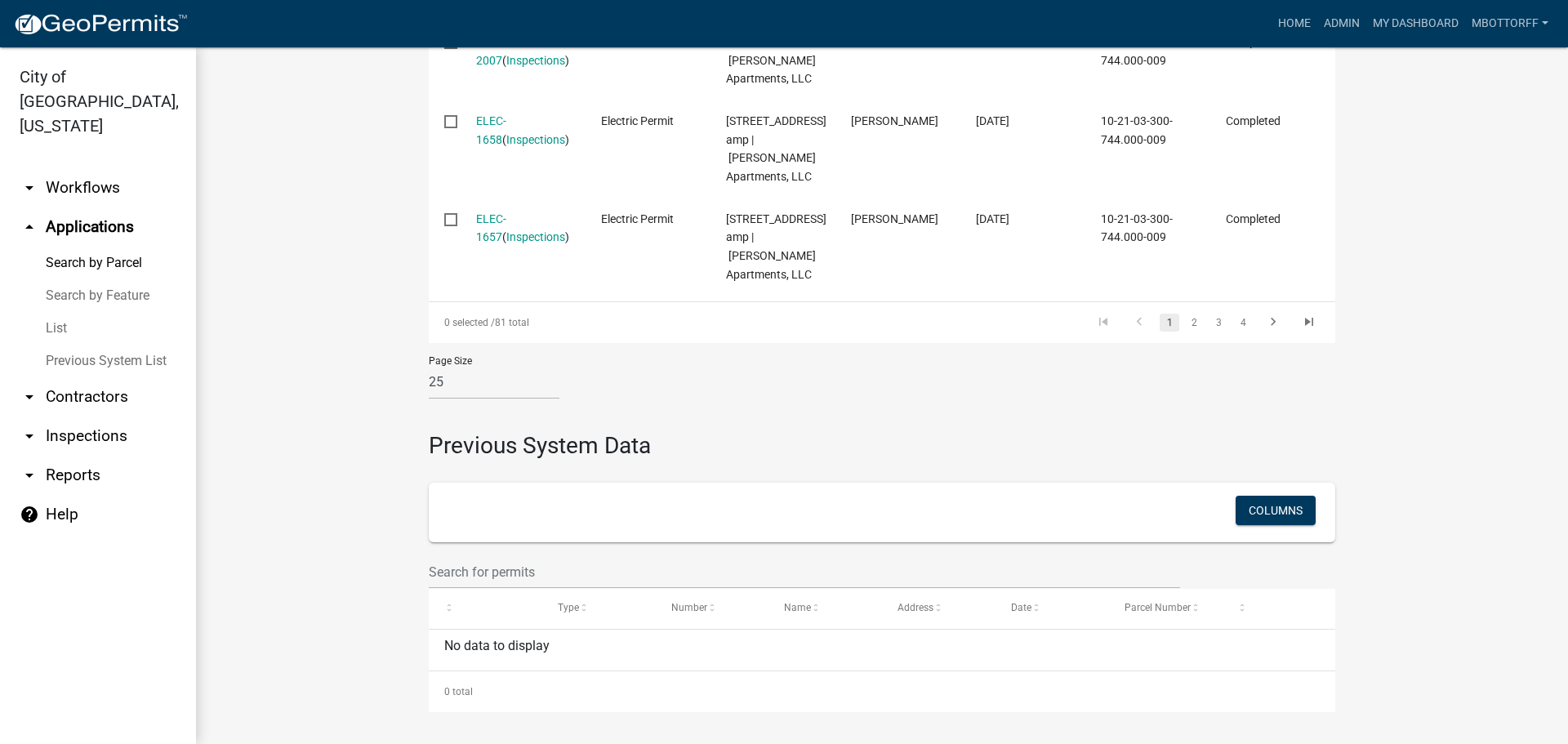
scroll to position [3184, 0]
click at [60, 168] on link "arrow_drop_down Workflows" at bounding box center [98, 188] width 196 height 39
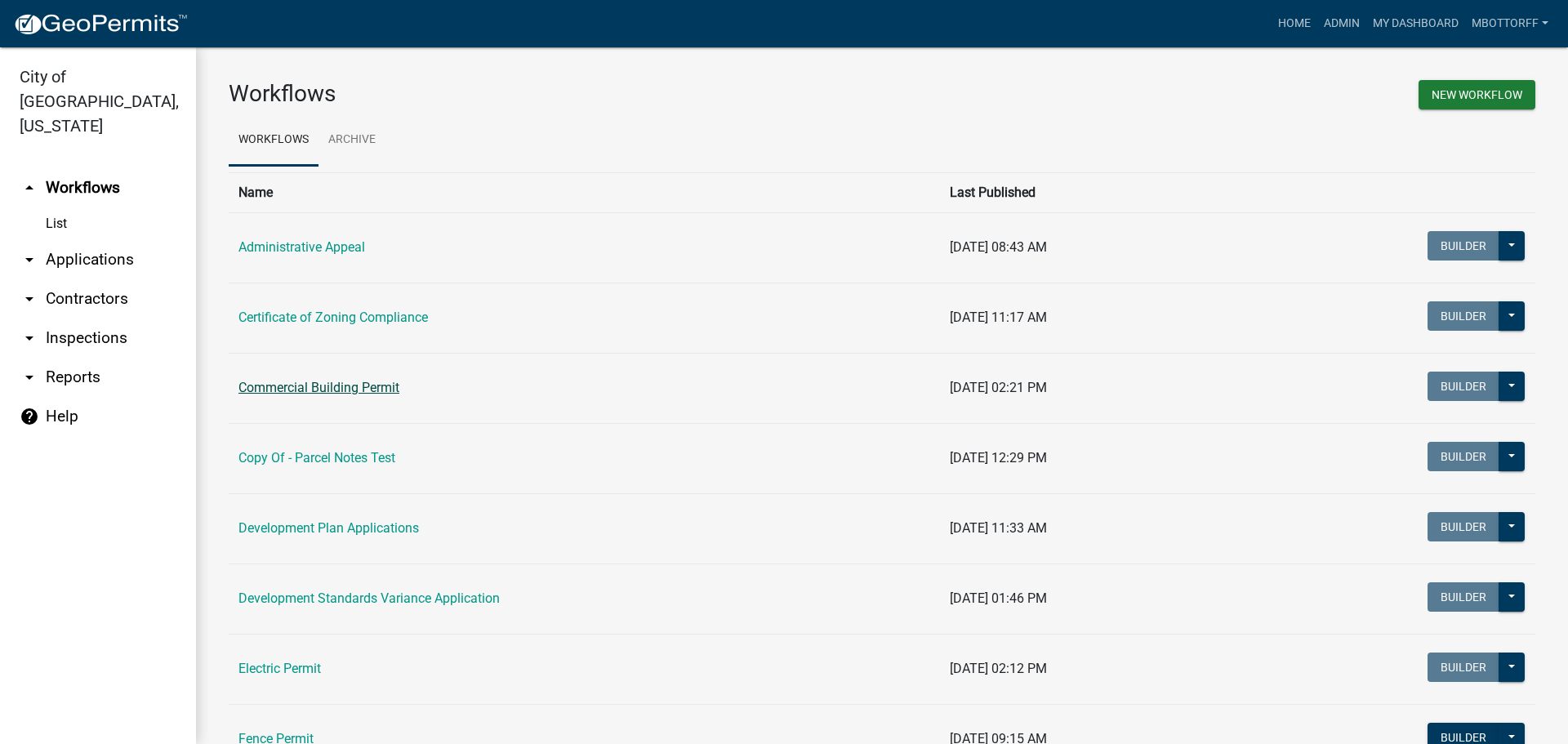
click at [314, 385] on link "Commercial Building Permit" at bounding box center [319, 387] width 161 height 16
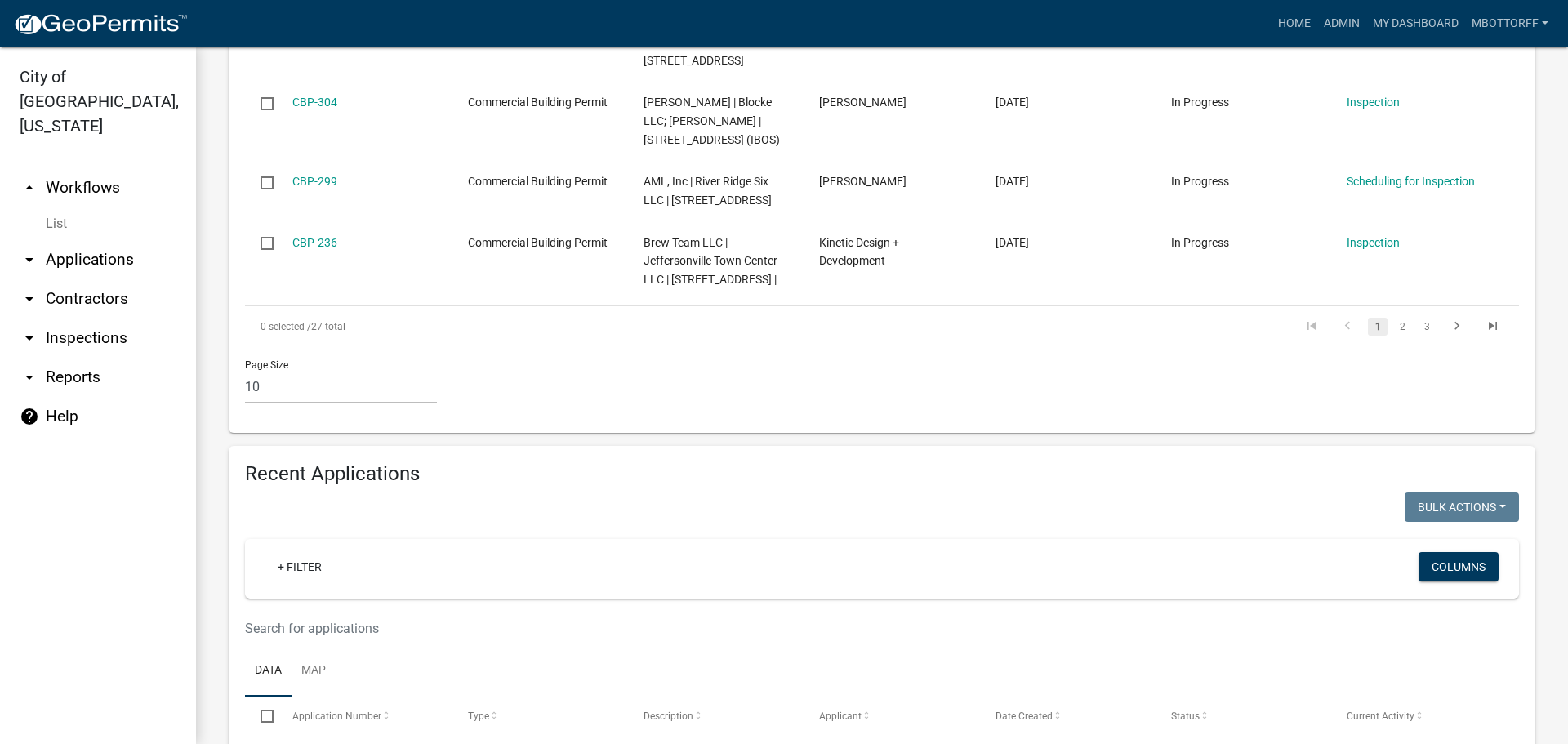
scroll to position [1306, 0]
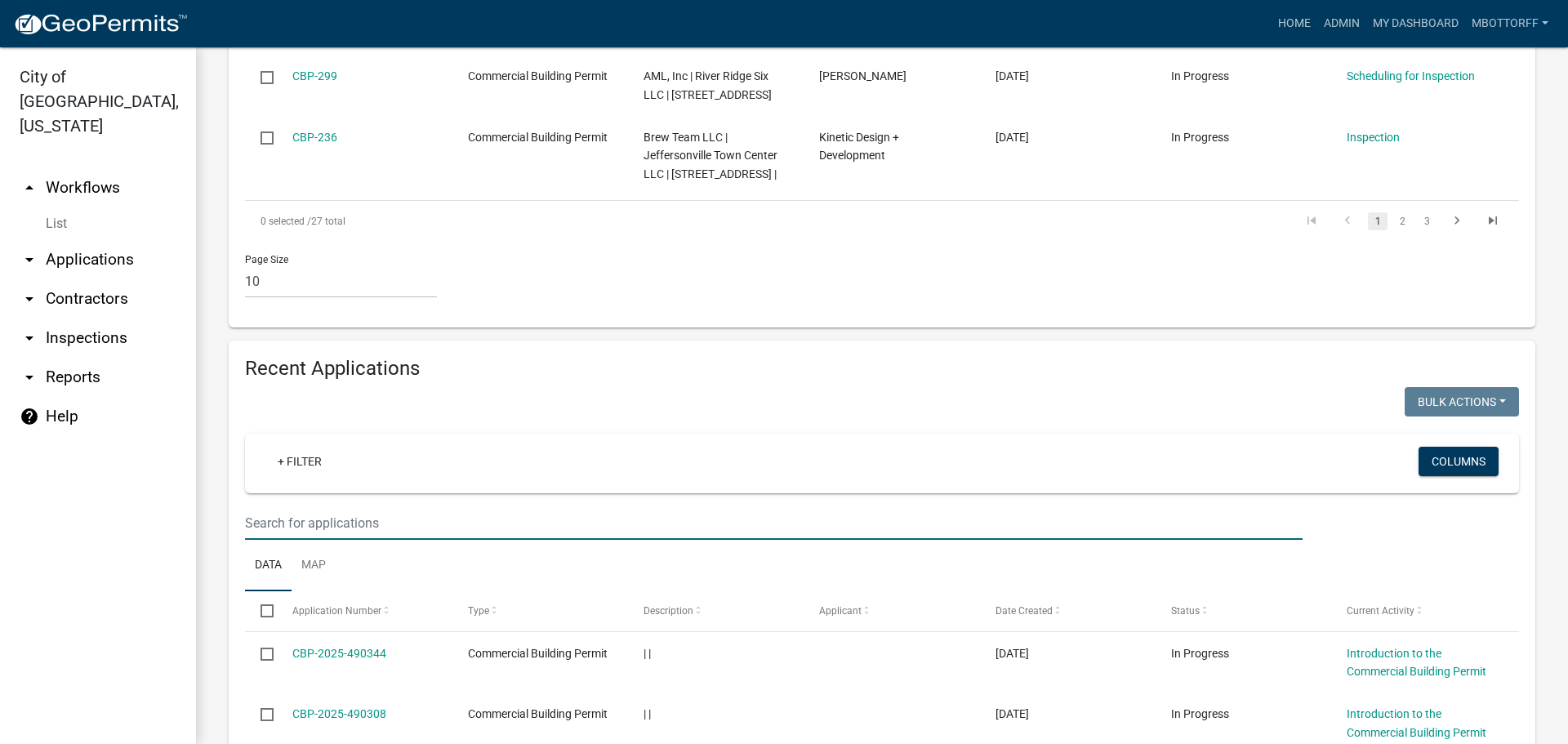
click at [290, 521] on input "text" at bounding box center [774, 523] width 1057 height 34
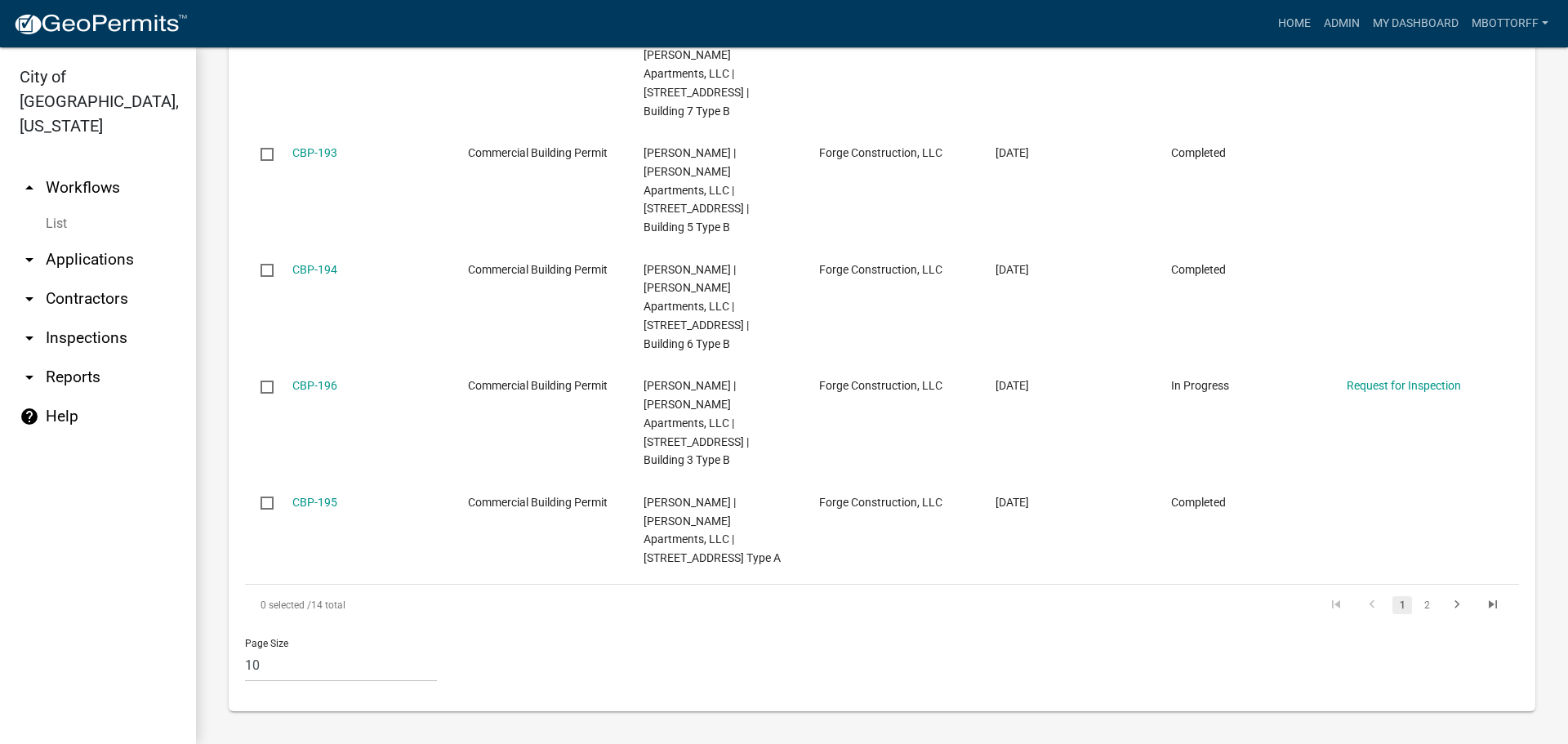
scroll to position [2523, 0]
type input "4501 to"
click at [1417, 598] on link "2" at bounding box center [1427, 605] width 20 height 18
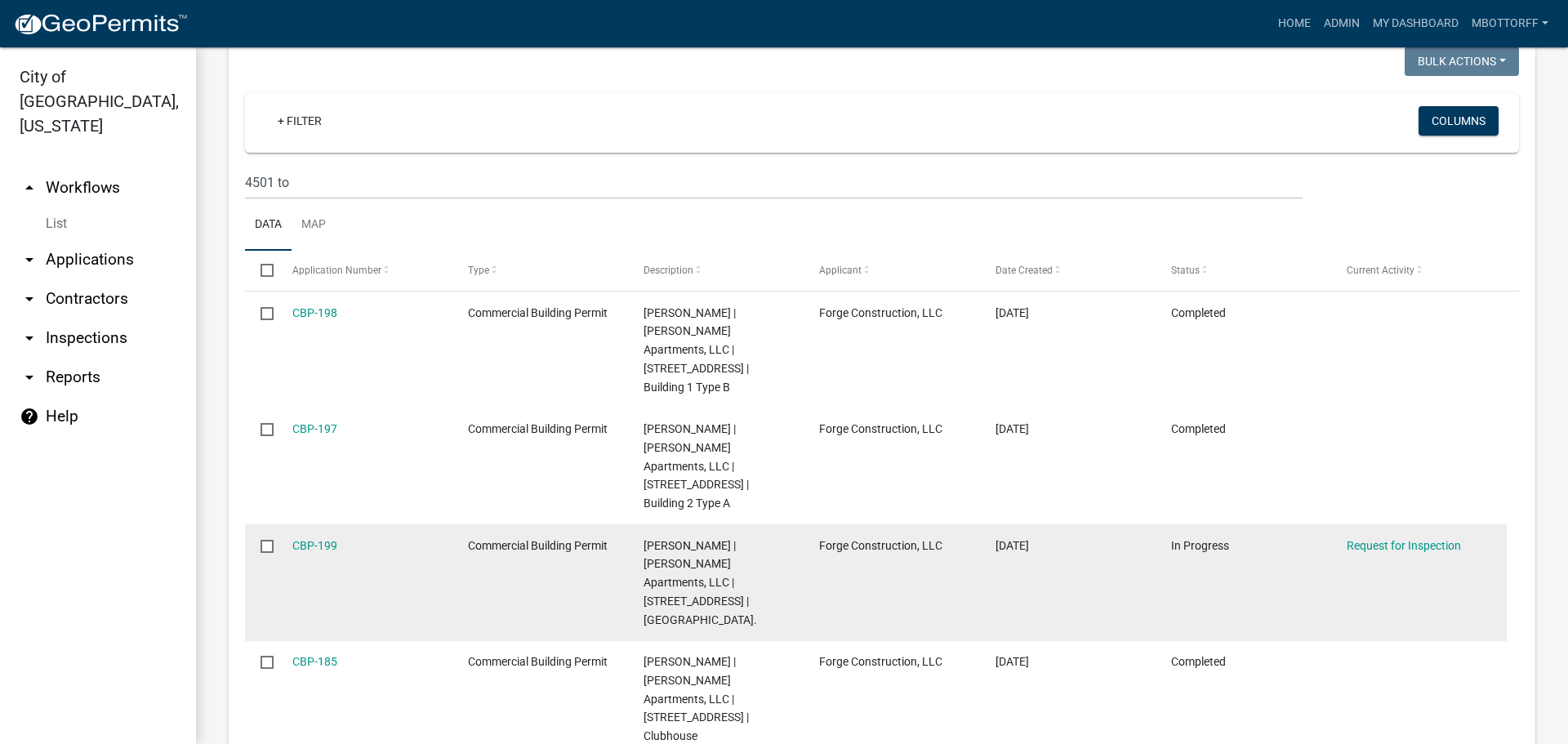
scroll to position [1724, 0]
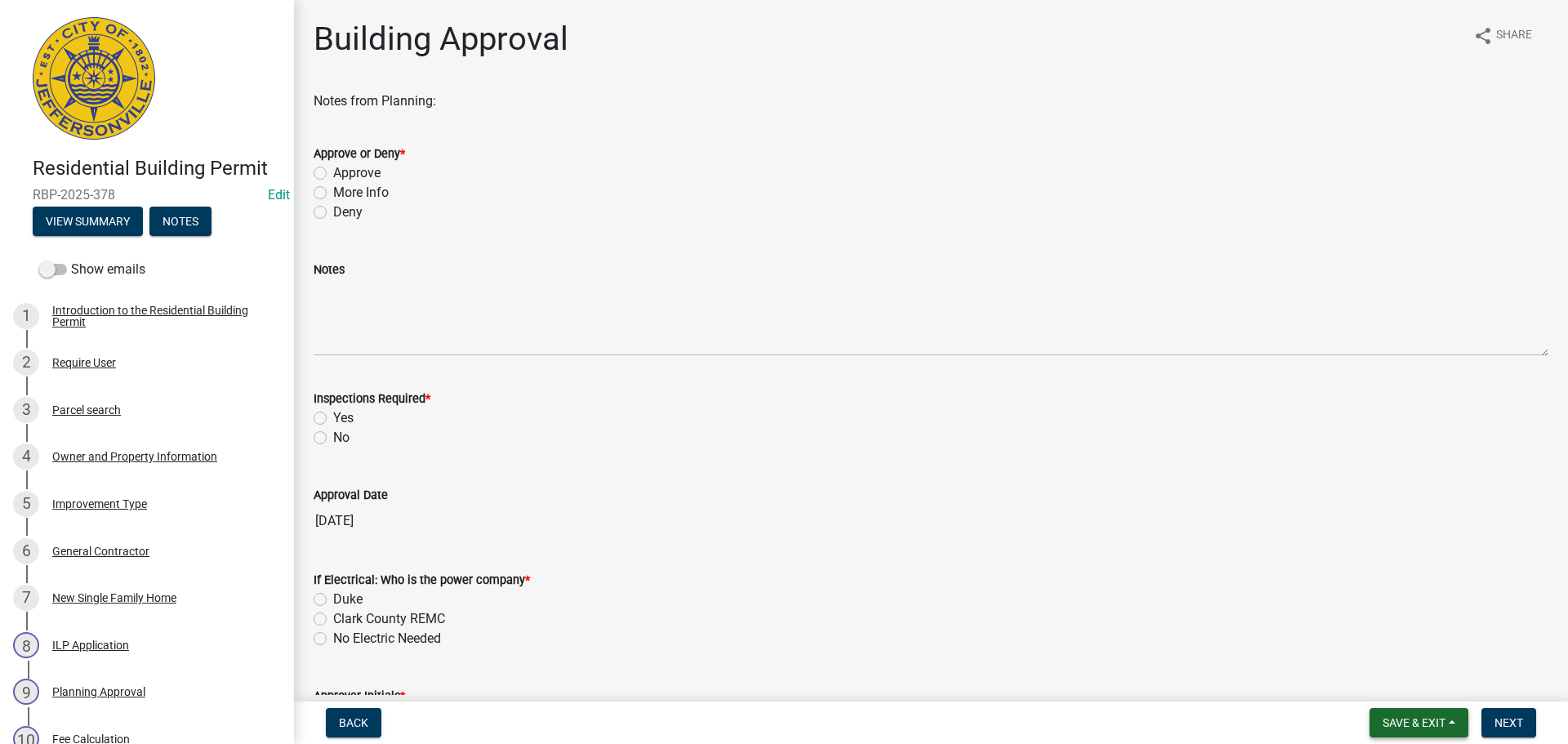
click at [1409, 715] on button "Save & Exit" at bounding box center [1419, 723] width 99 height 29
click at [1395, 677] on button "Save & Exit" at bounding box center [1402, 680] width 130 height 39
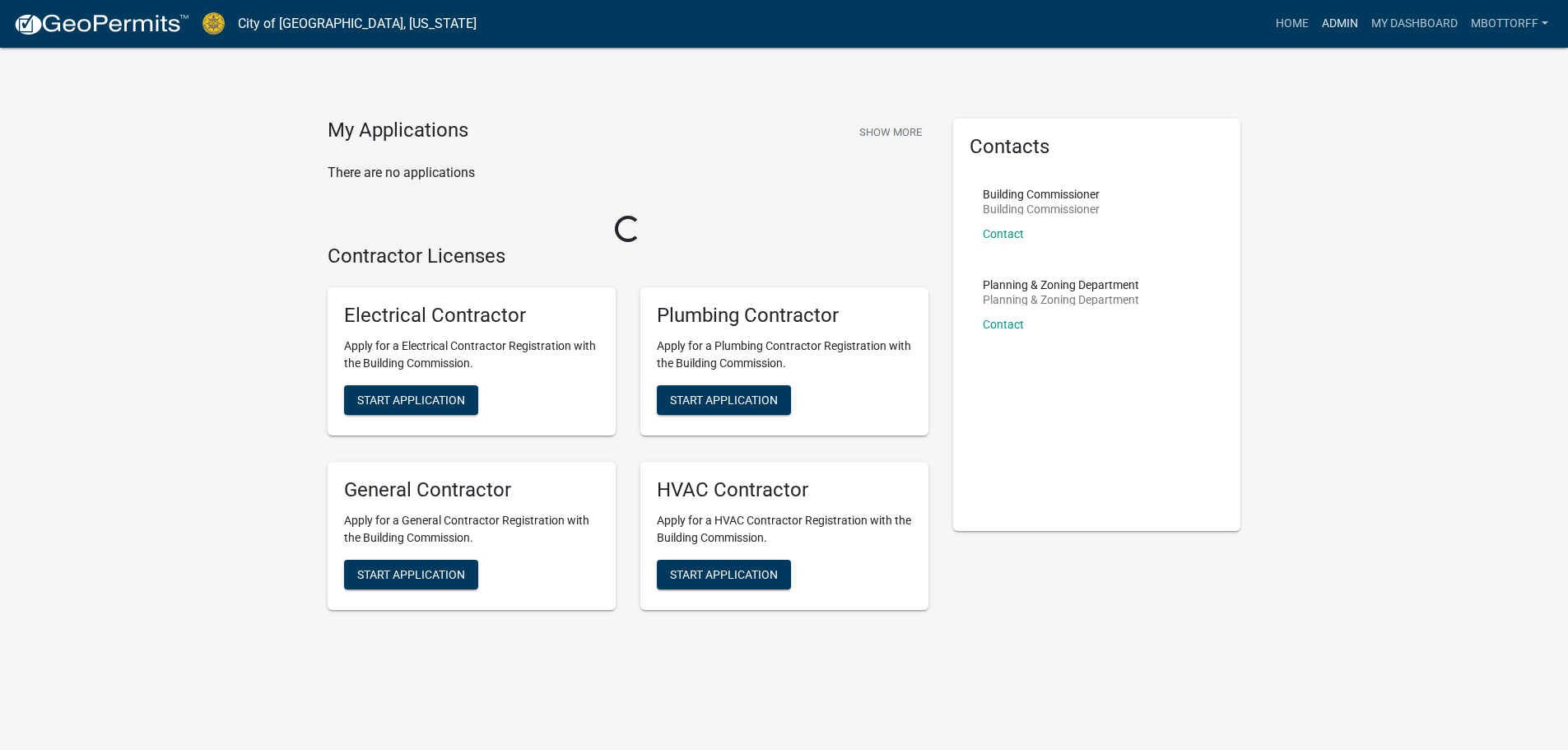
click at [1335, 21] on link "Admin" at bounding box center [1340, 24] width 50 height 31
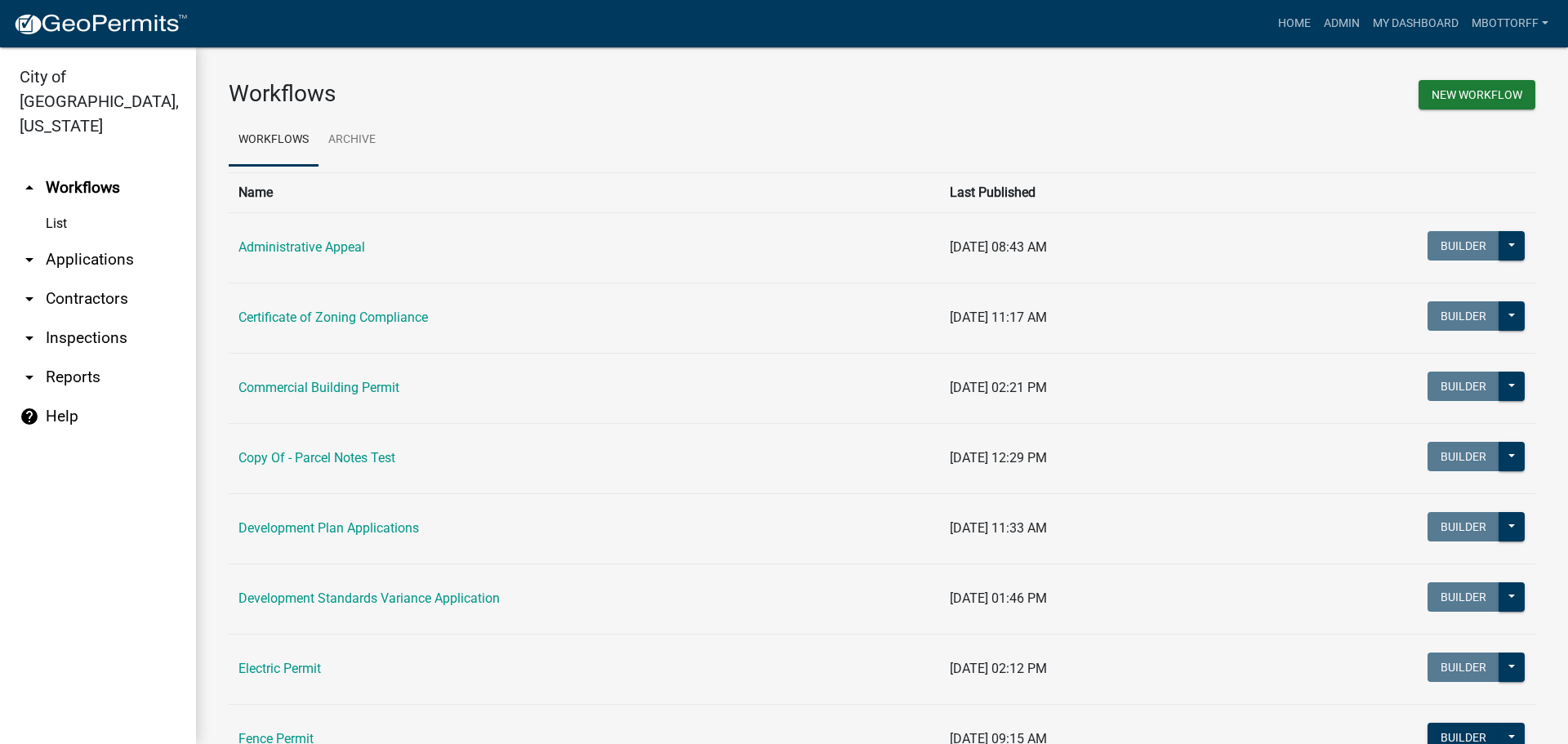
click at [78, 240] on link "arrow_drop_down Applications" at bounding box center [98, 260] width 196 height 39
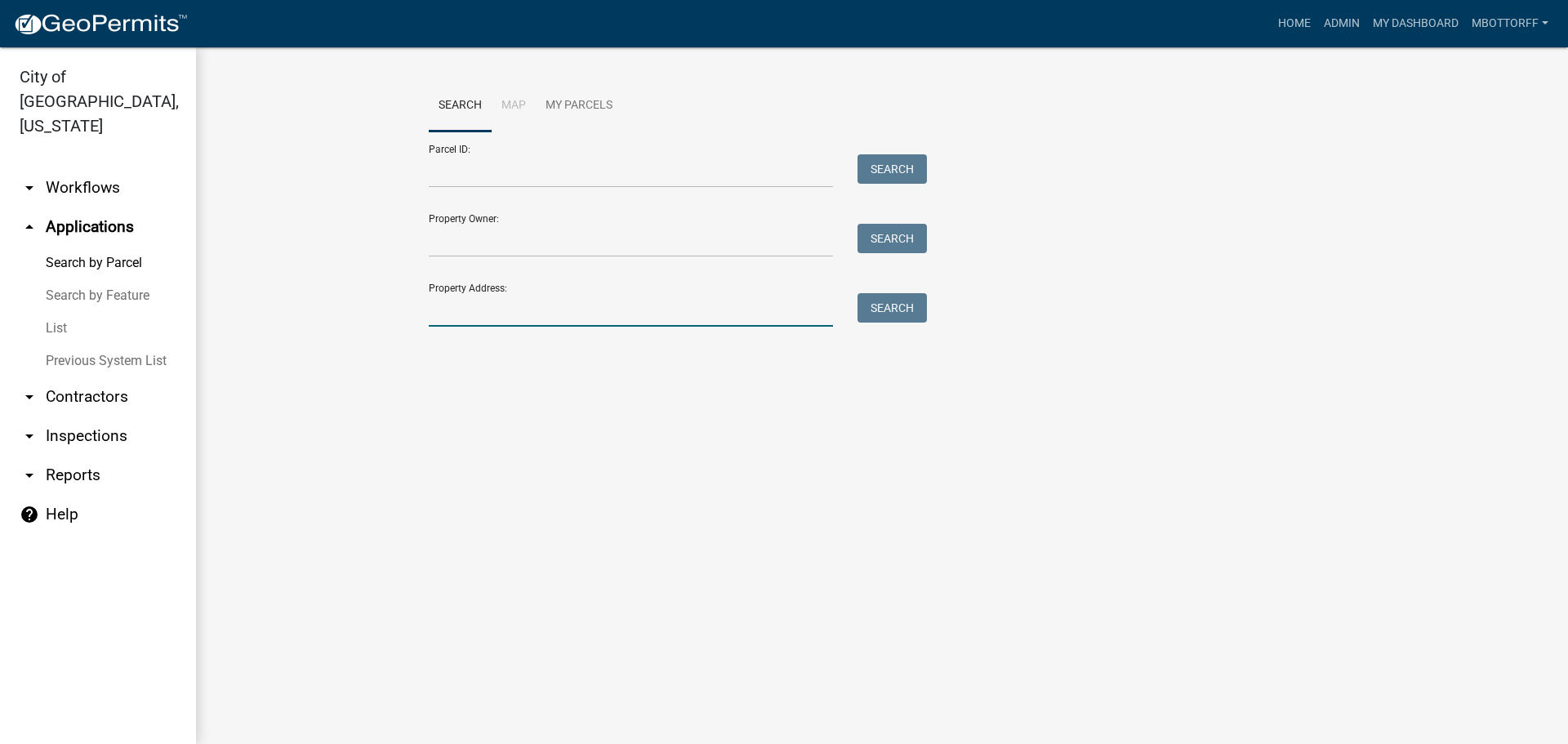
click at [509, 310] on input "Property Address:" at bounding box center [630, 310] width 404 height 34
click at [488, 311] on input "3400 `0" at bounding box center [630, 310] width 404 height 34
type input "3400"
click at [887, 313] on button "Search" at bounding box center [892, 308] width 70 height 29
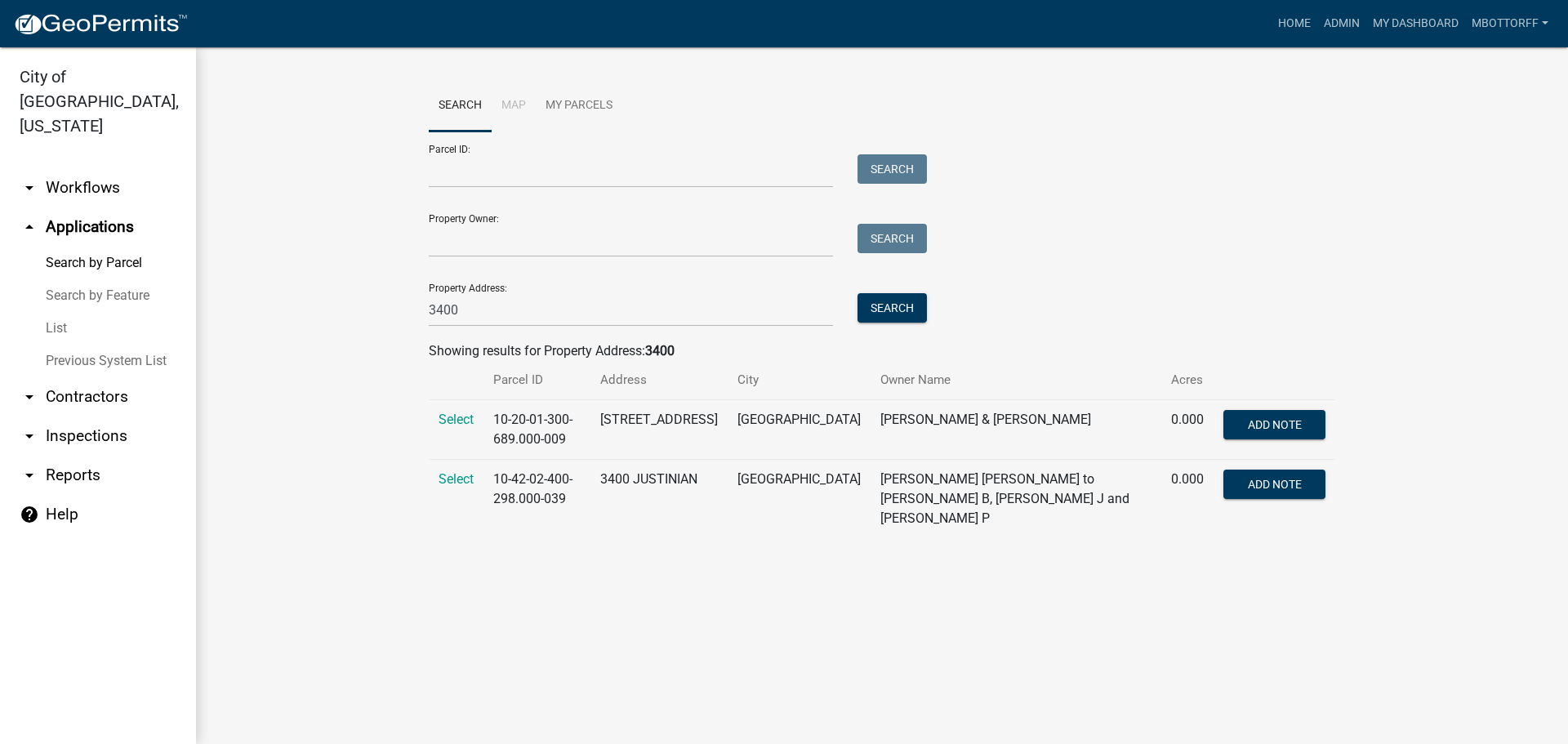
click at [76, 168] on link "arrow_drop_down Workflows" at bounding box center [98, 188] width 196 height 39
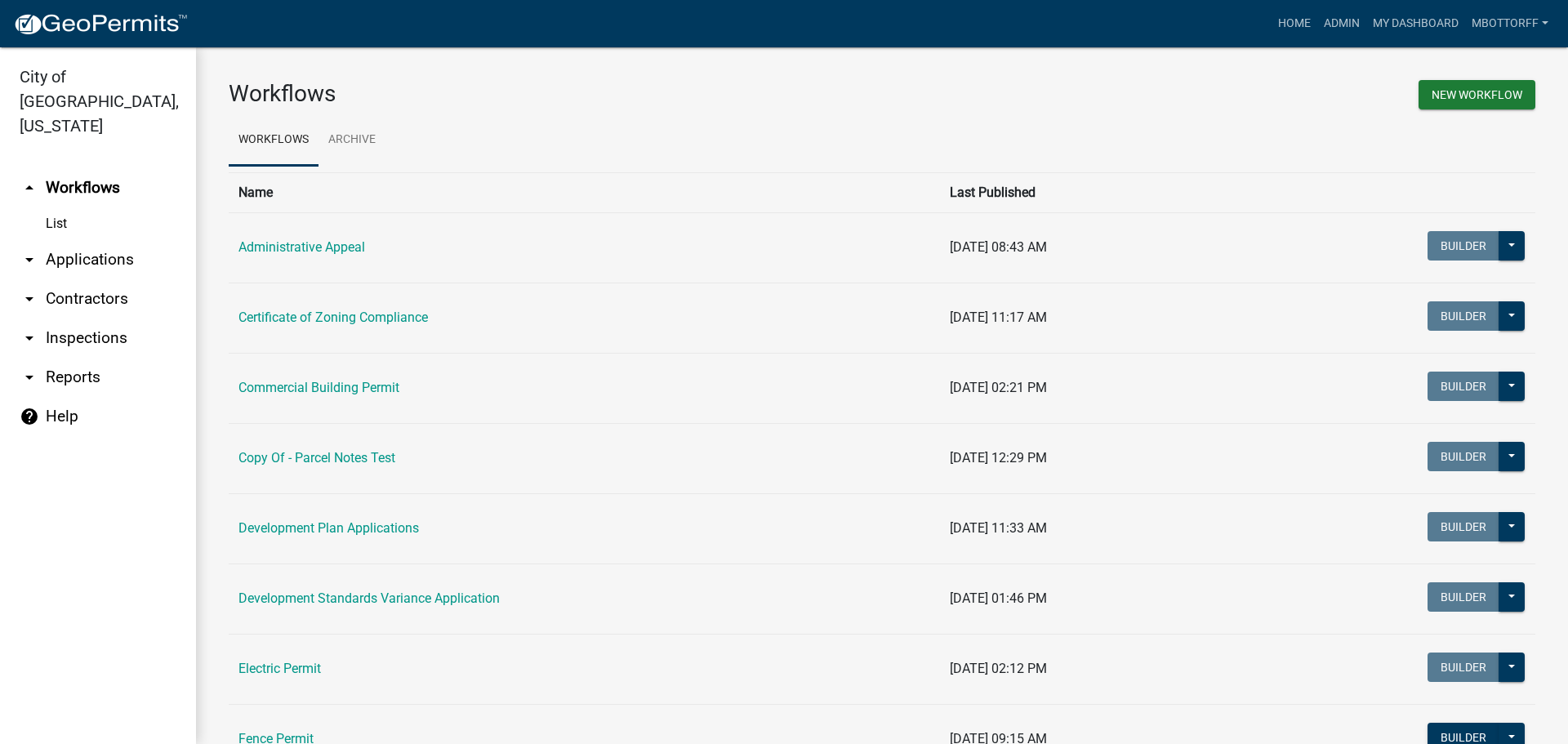
drag, startPoint x: 48, startPoint y: 194, endPoint x: 102, endPoint y: 194, distance: 54.0
click at [50, 207] on link "List" at bounding box center [98, 224] width 196 height 33
click at [298, 383] on link "Commercial Building Permit" at bounding box center [319, 387] width 161 height 16
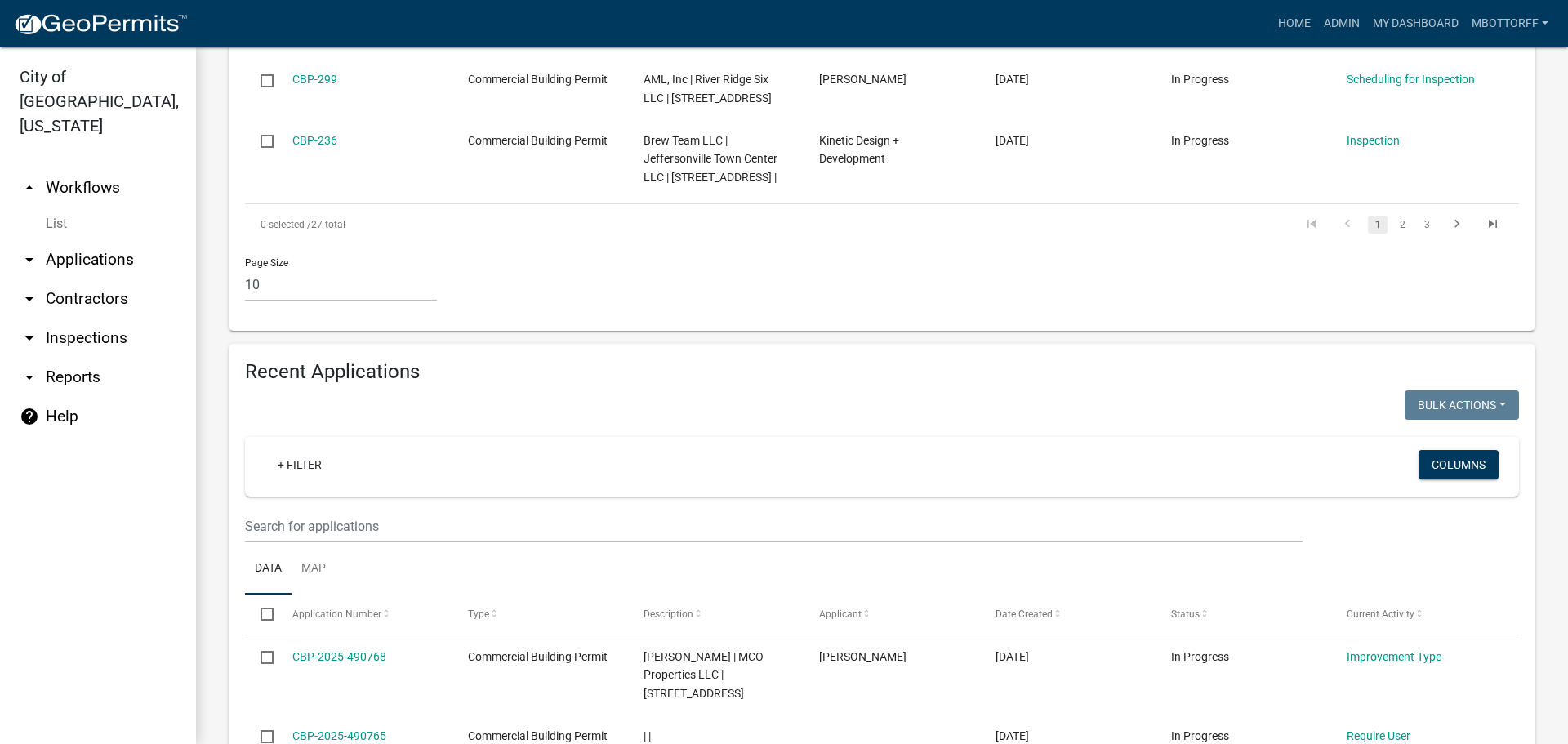
scroll to position [1306, 0]
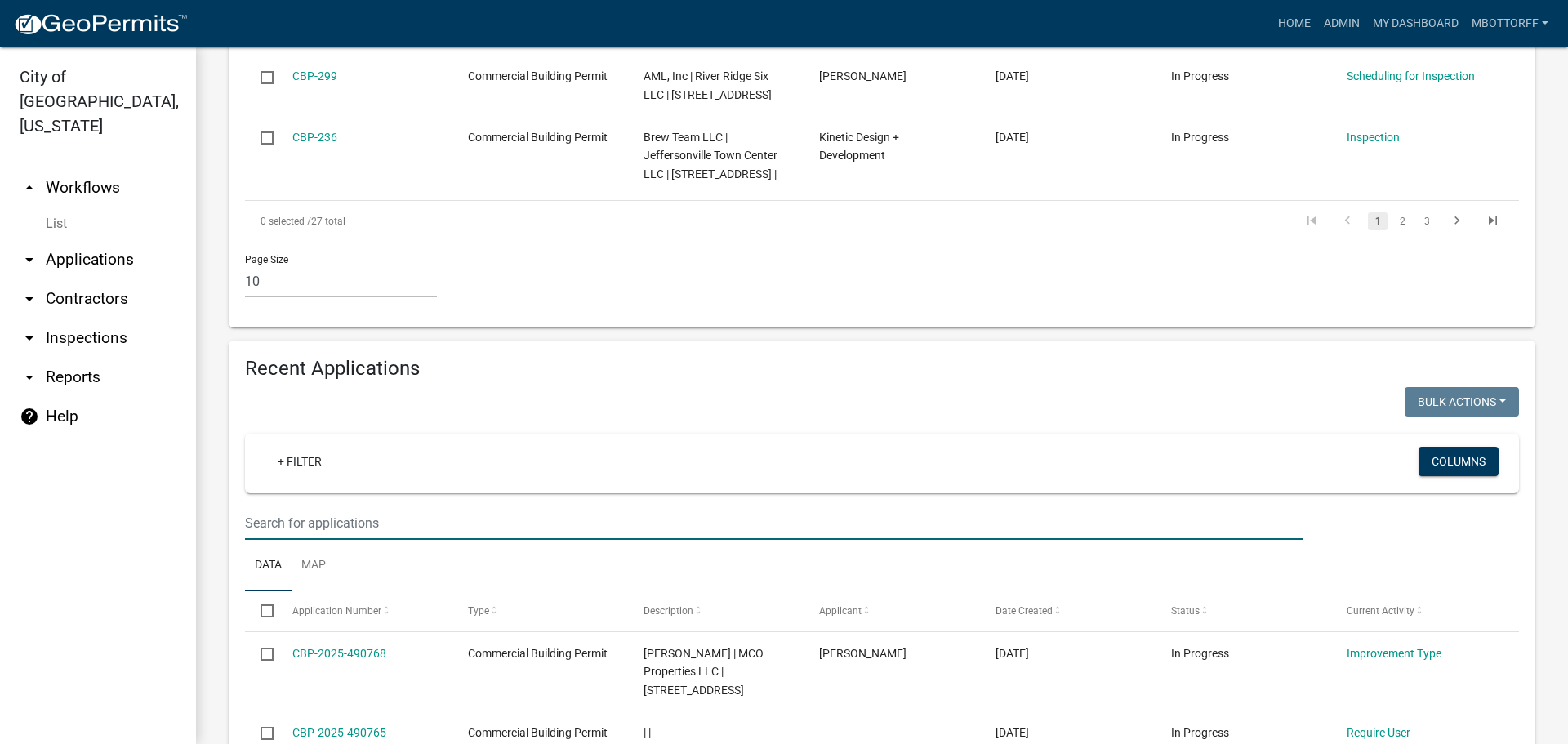
click at [306, 524] on input "text" at bounding box center [774, 523] width 1057 height 34
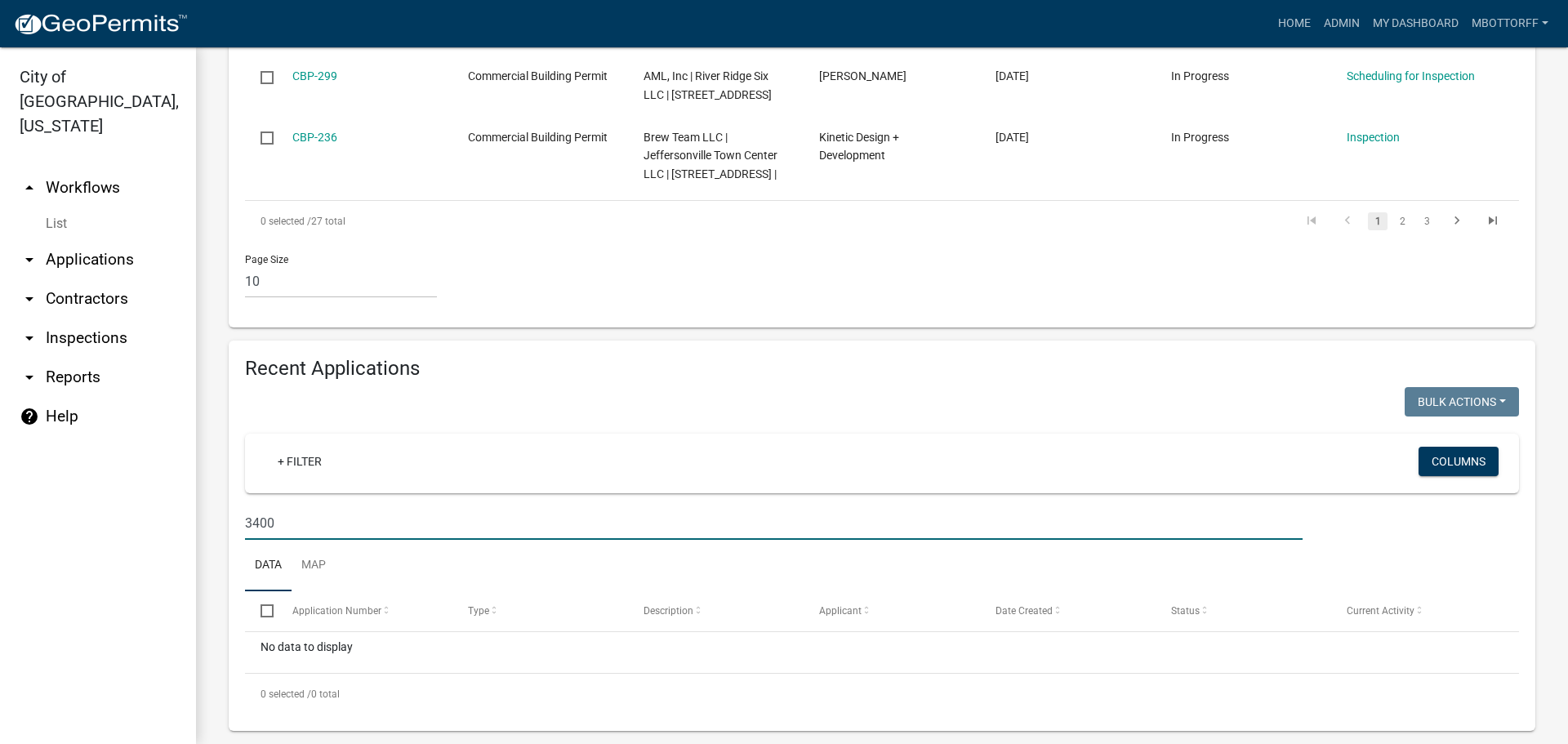
type input "3400"
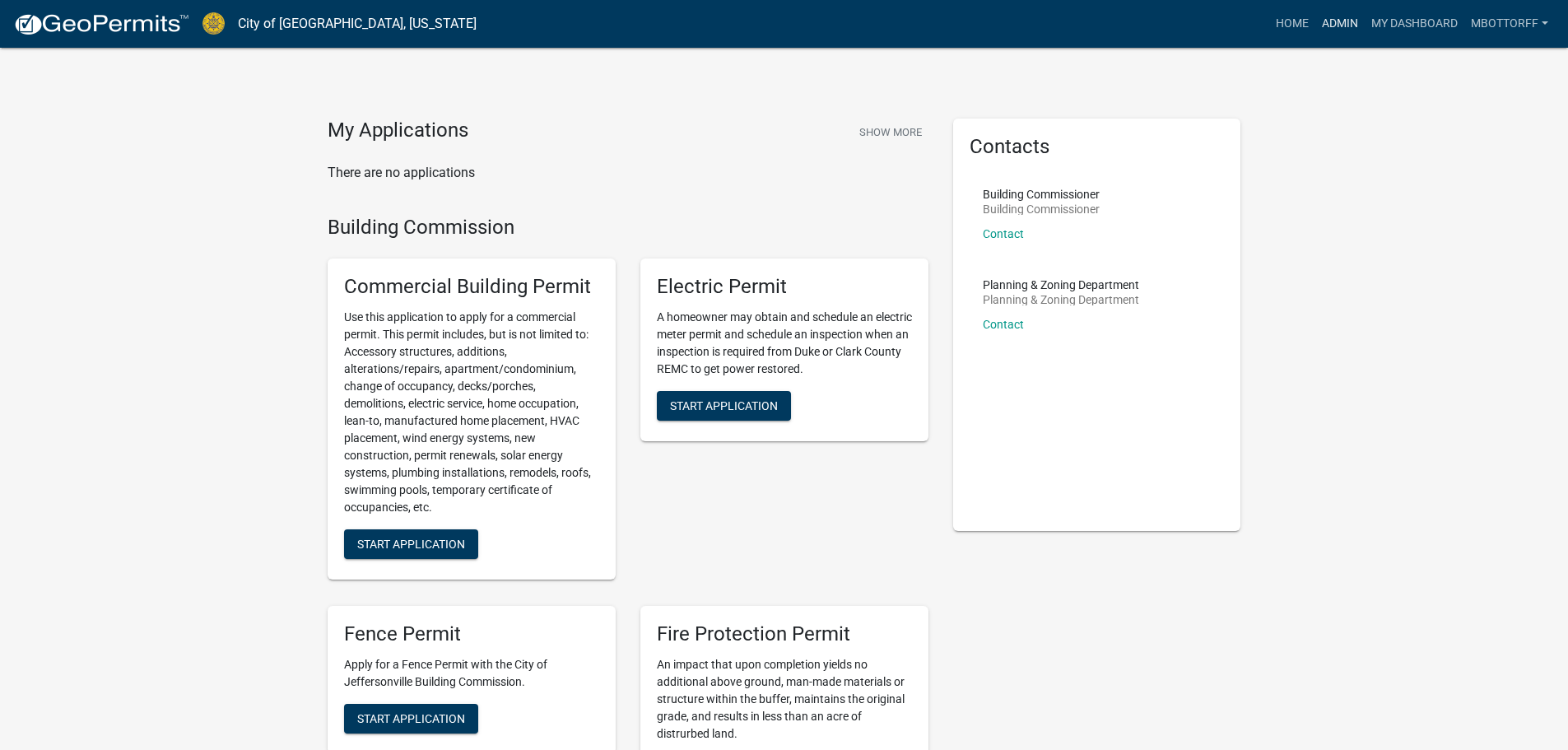
drag, startPoint x: 1330, startPoint y: 21, endPoint x: 1254, endPoint y: 25, distance: 76.1
click at [1331, 21] on link "Admin" at bounding box center [1340, 24] width 50 height 31
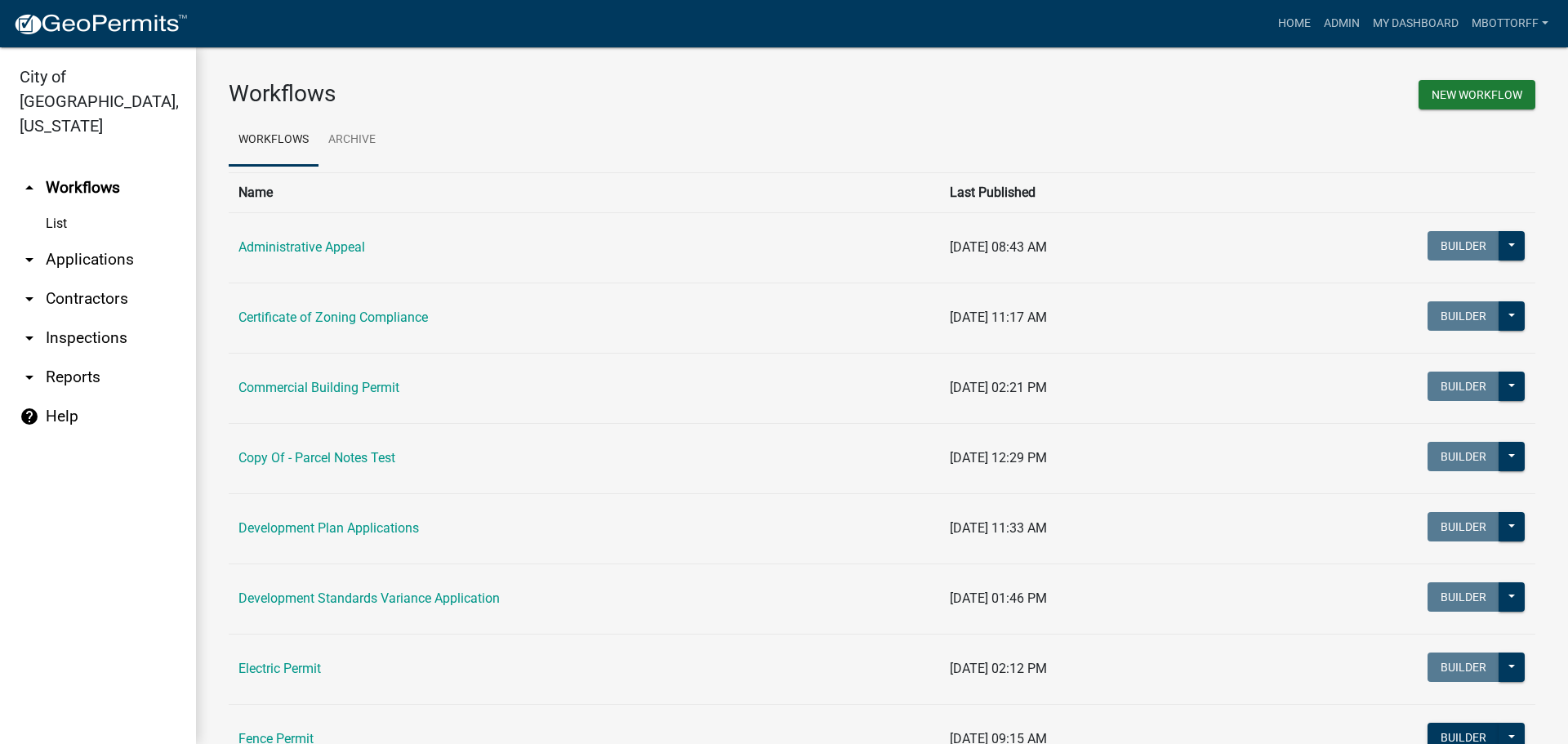
click at [112, 243] on link "arrow_drop_down Applications" at bounding box center [98, 260] width 196 height 39
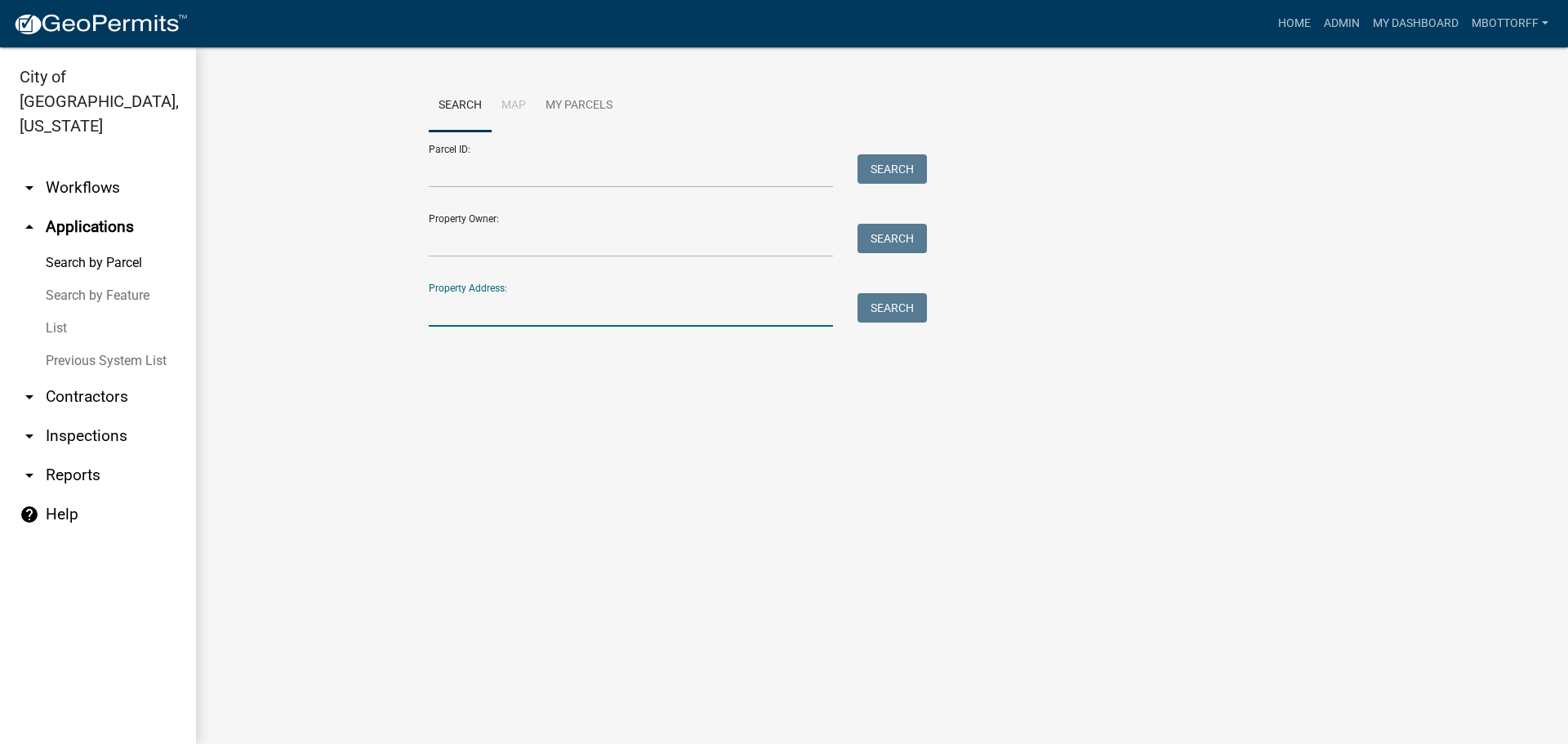
click at [496, 319] on input "Property Address:" at bounding box center [630, 310] width 404 height 34
type input "904 FULTON"
click at [896, 305] on button "Search" at bounding box center [892, 308] width 70 height 29
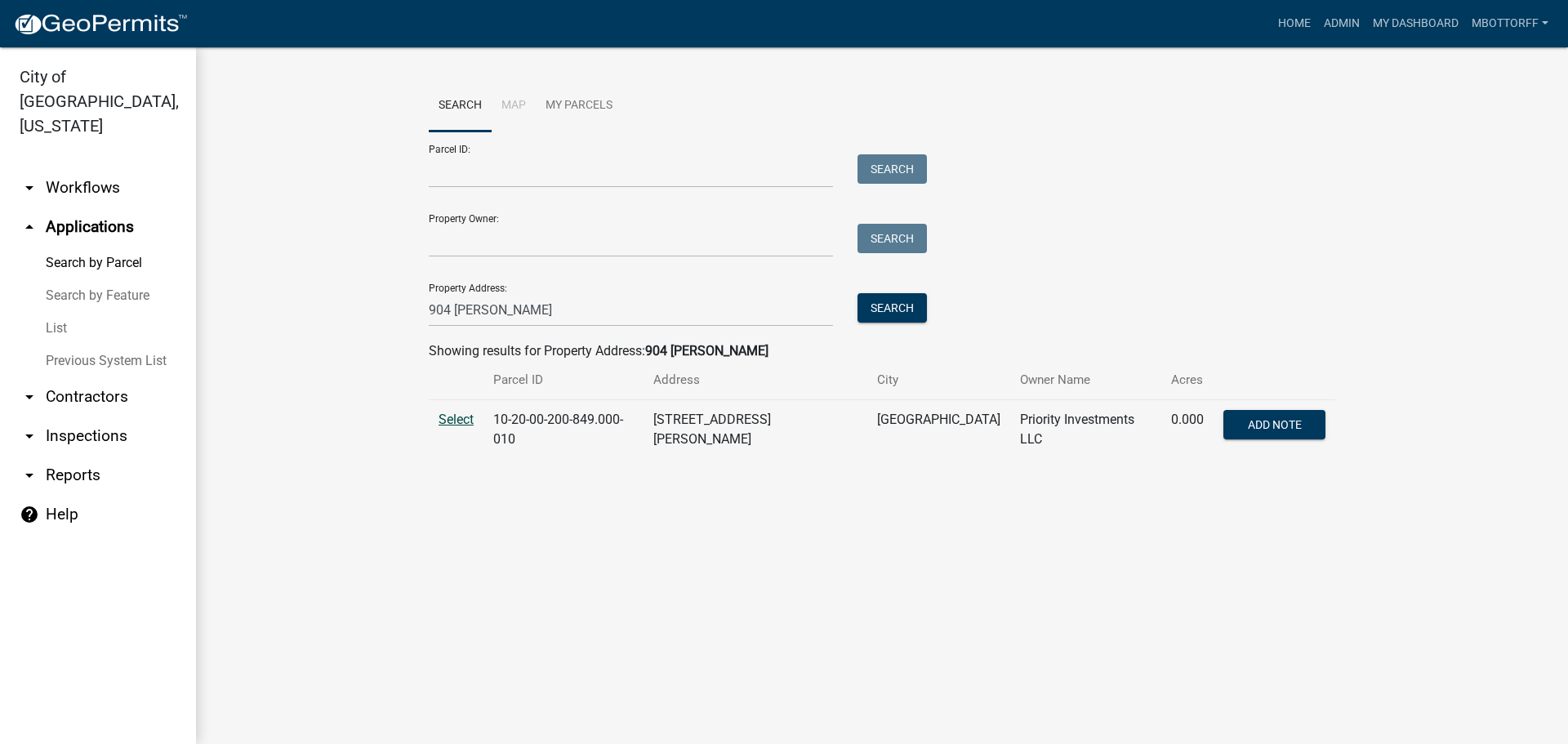
click at [452, 415] on span "Select" at bounding box center [456, 419] width 35 height 16
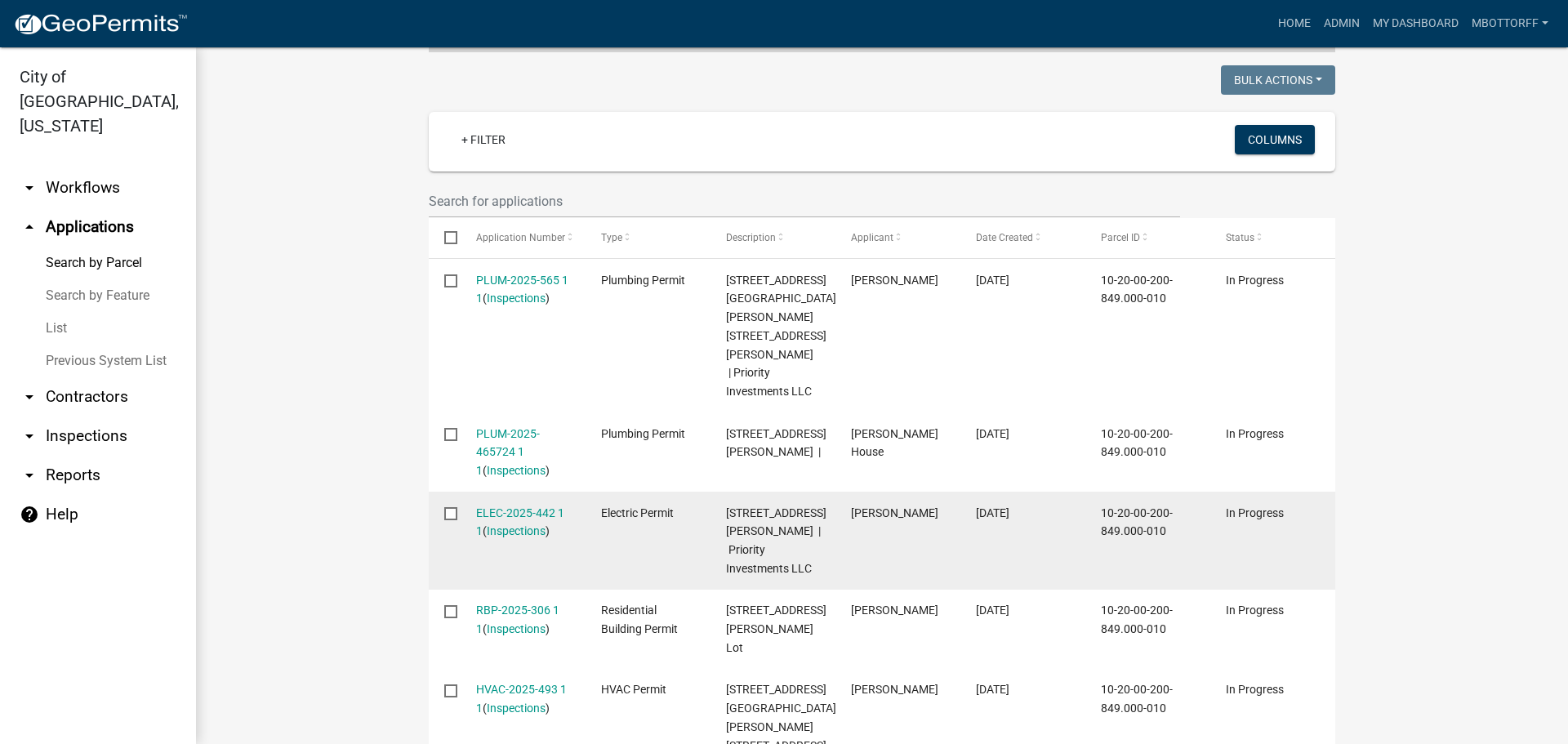
scroll to position [408, 0]
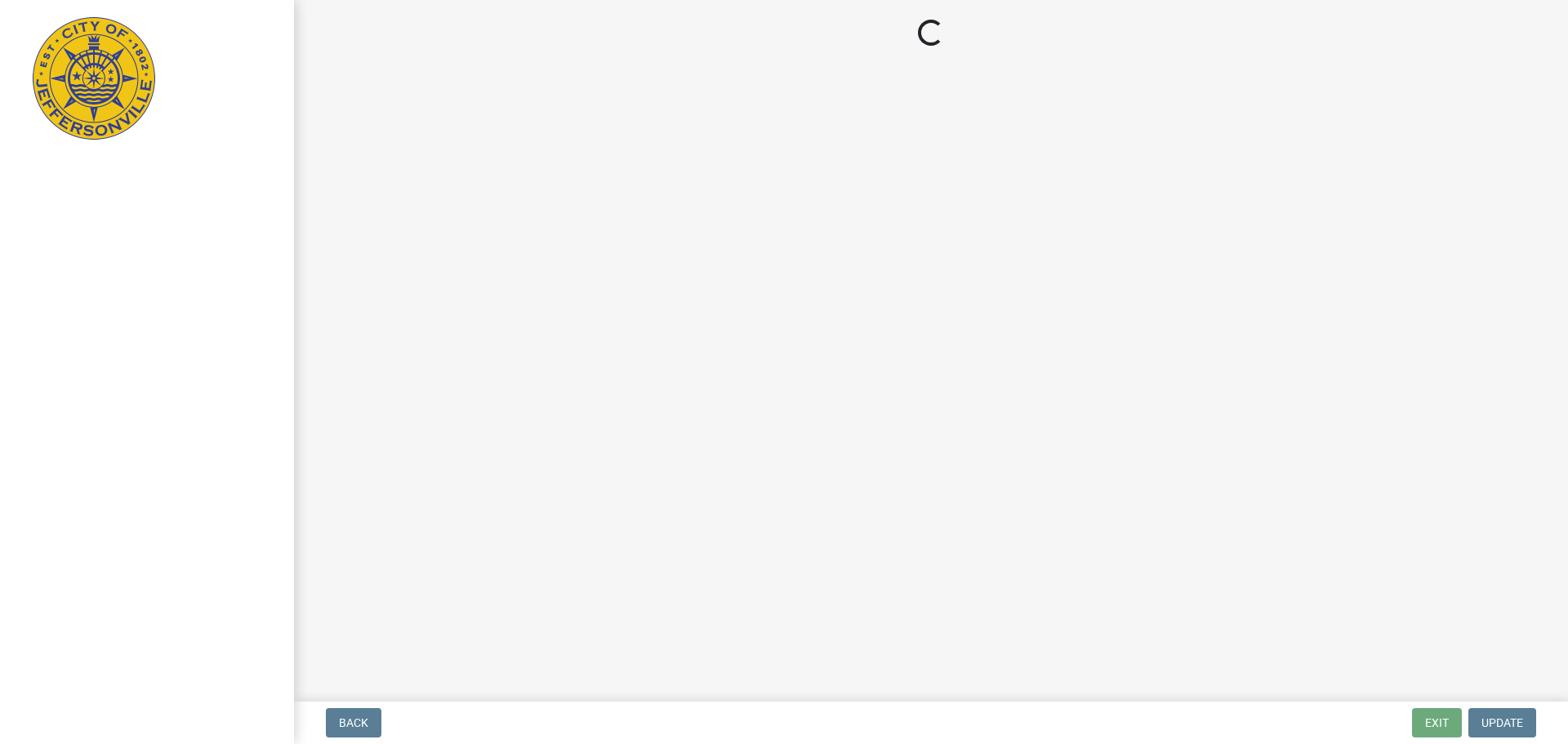
select select "3: 3"
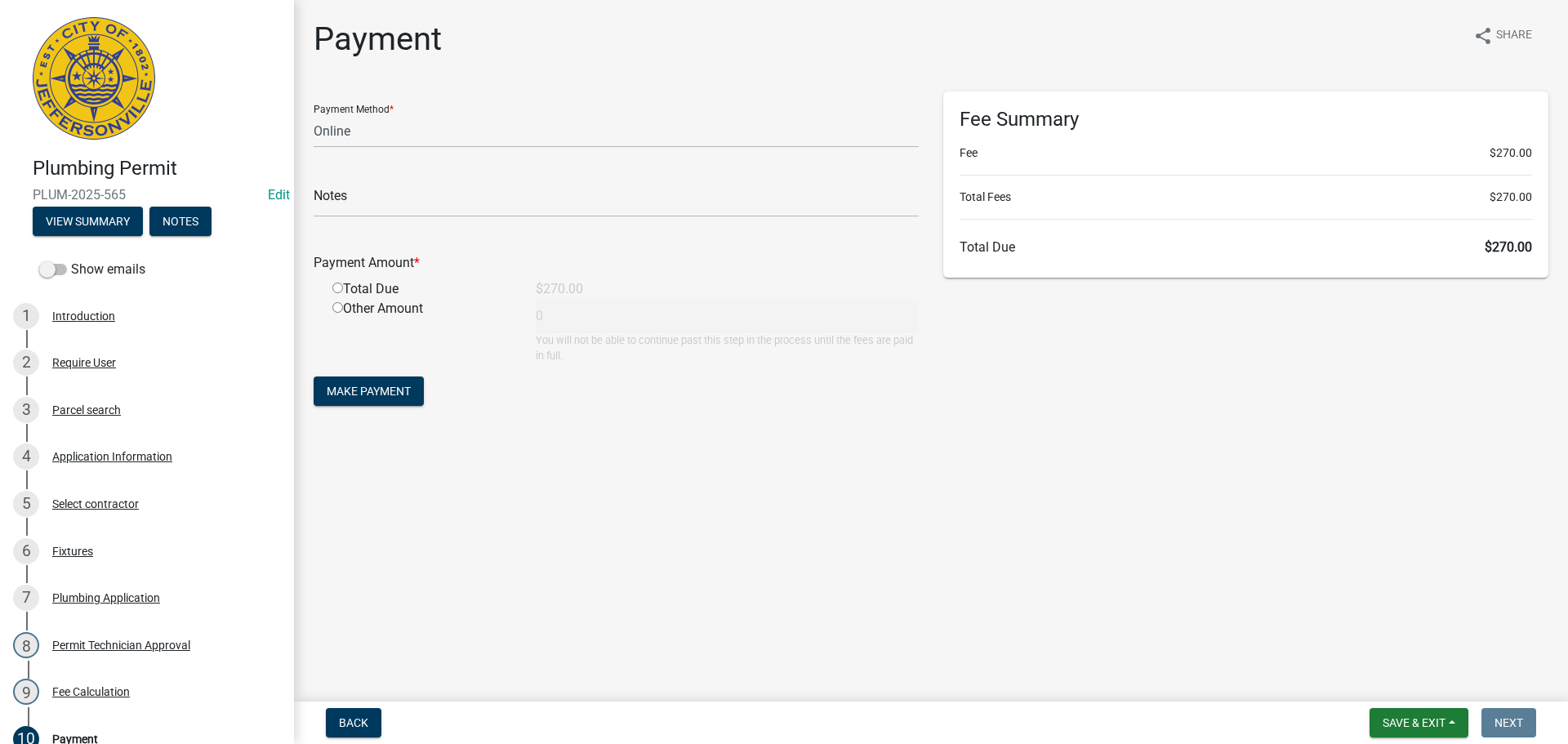
click at [338, 285] on input "radio" at bounding box center [338, 288] width 11 height 11
radio input "true"
type input "270"
click at [388, 392] on span "Make Payment" at bounding box center [369, 391] width 84 height 13
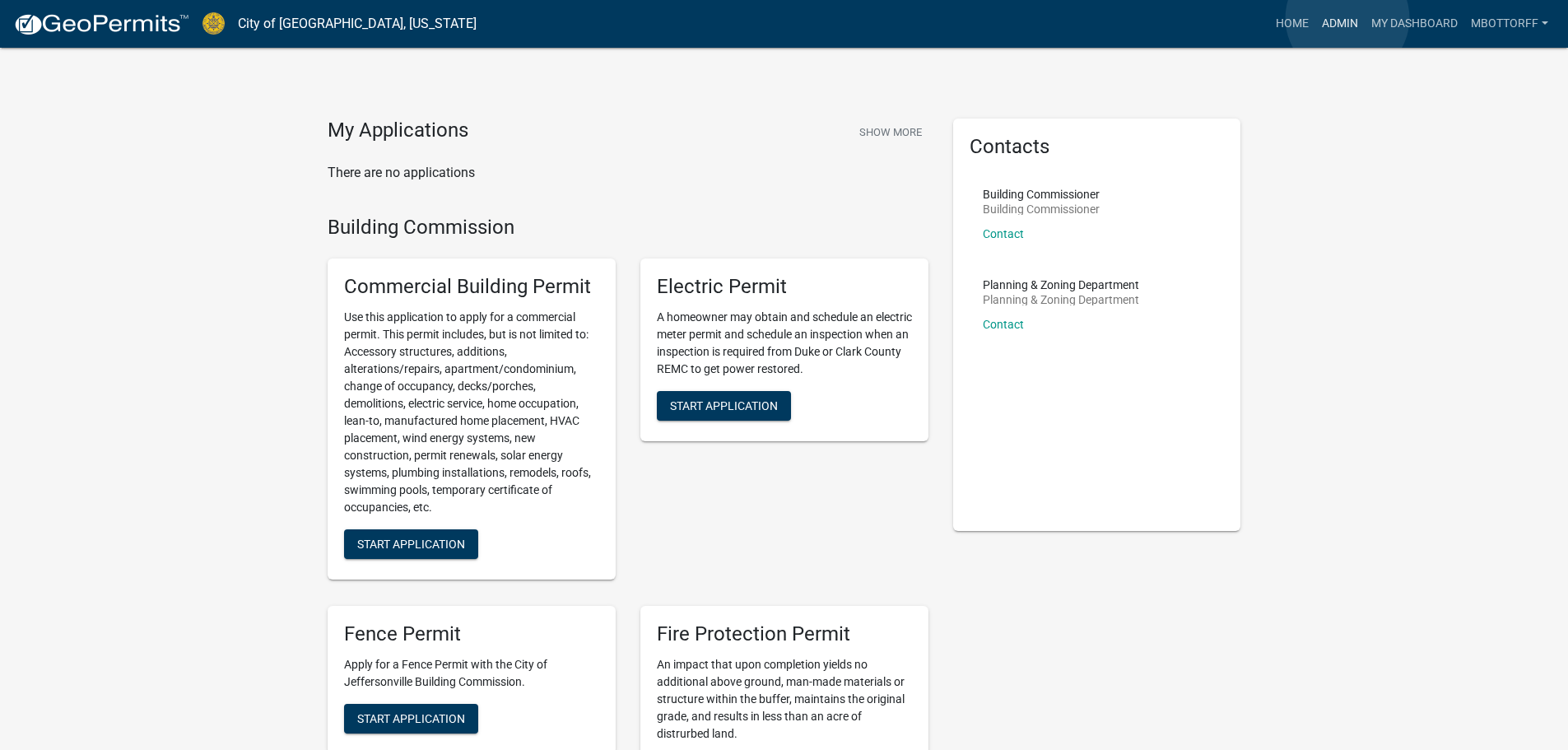
click at [1347, 18] on link "Admin" at bounding box center [1340, 24] width 50 height 31
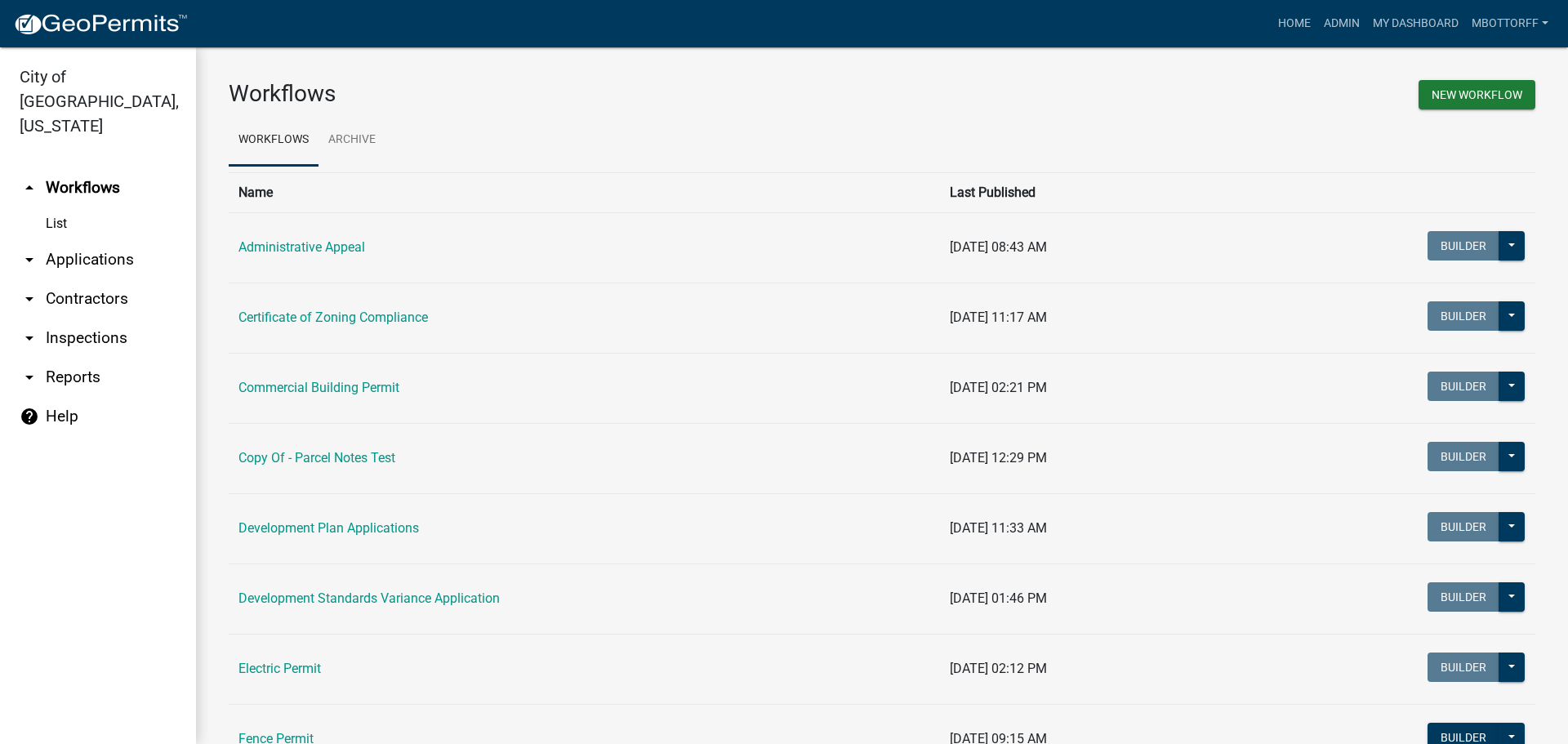
click at [77, 319] on link "arrow_drop_down Inspections" at bounding box center [98, 338] width 196 height 39
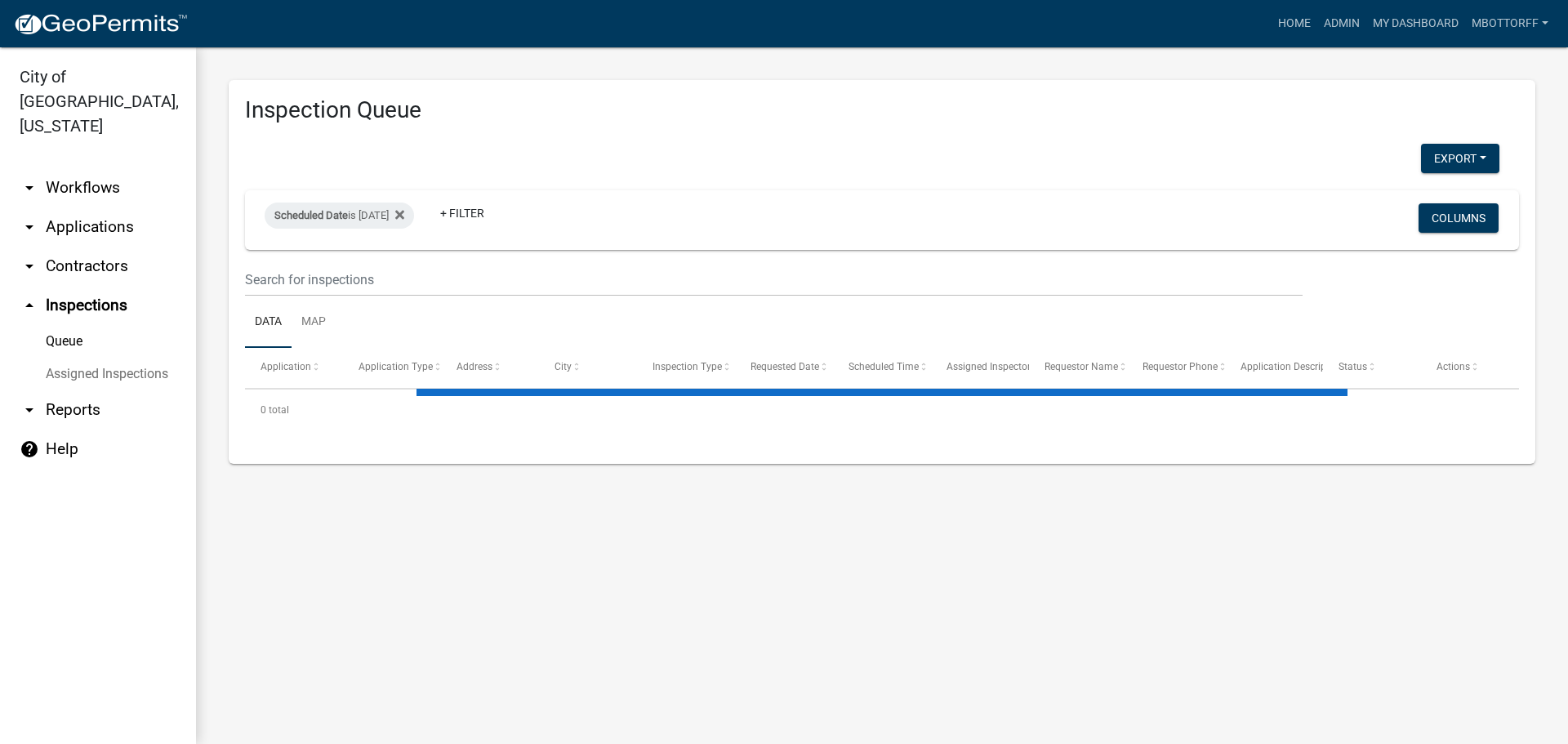
select select "3: 100"
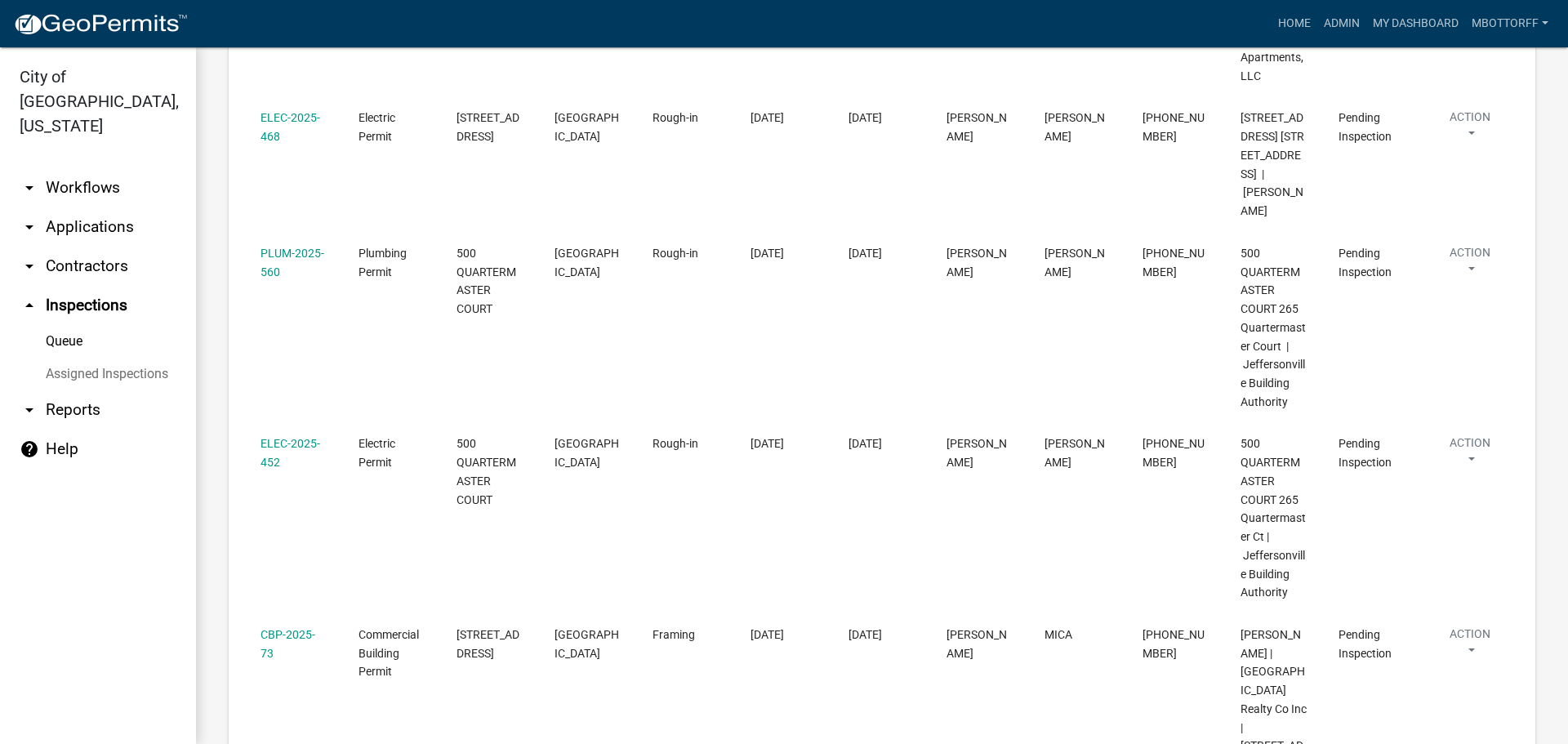
scroll to position [2030, 0]
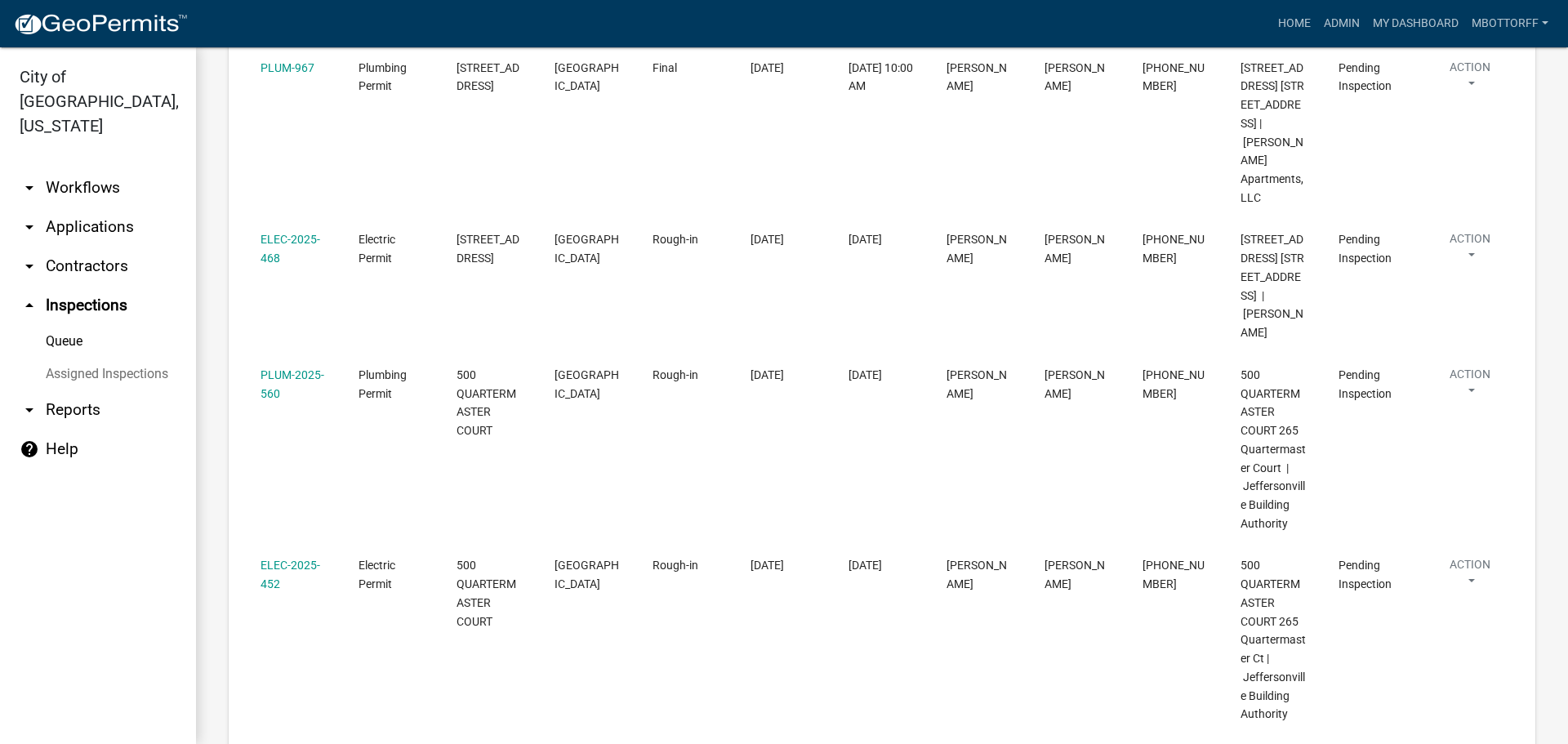
click at [145, 357] on link "Assigned Inspections" at bounding box center [98, 374] width 196 height 33
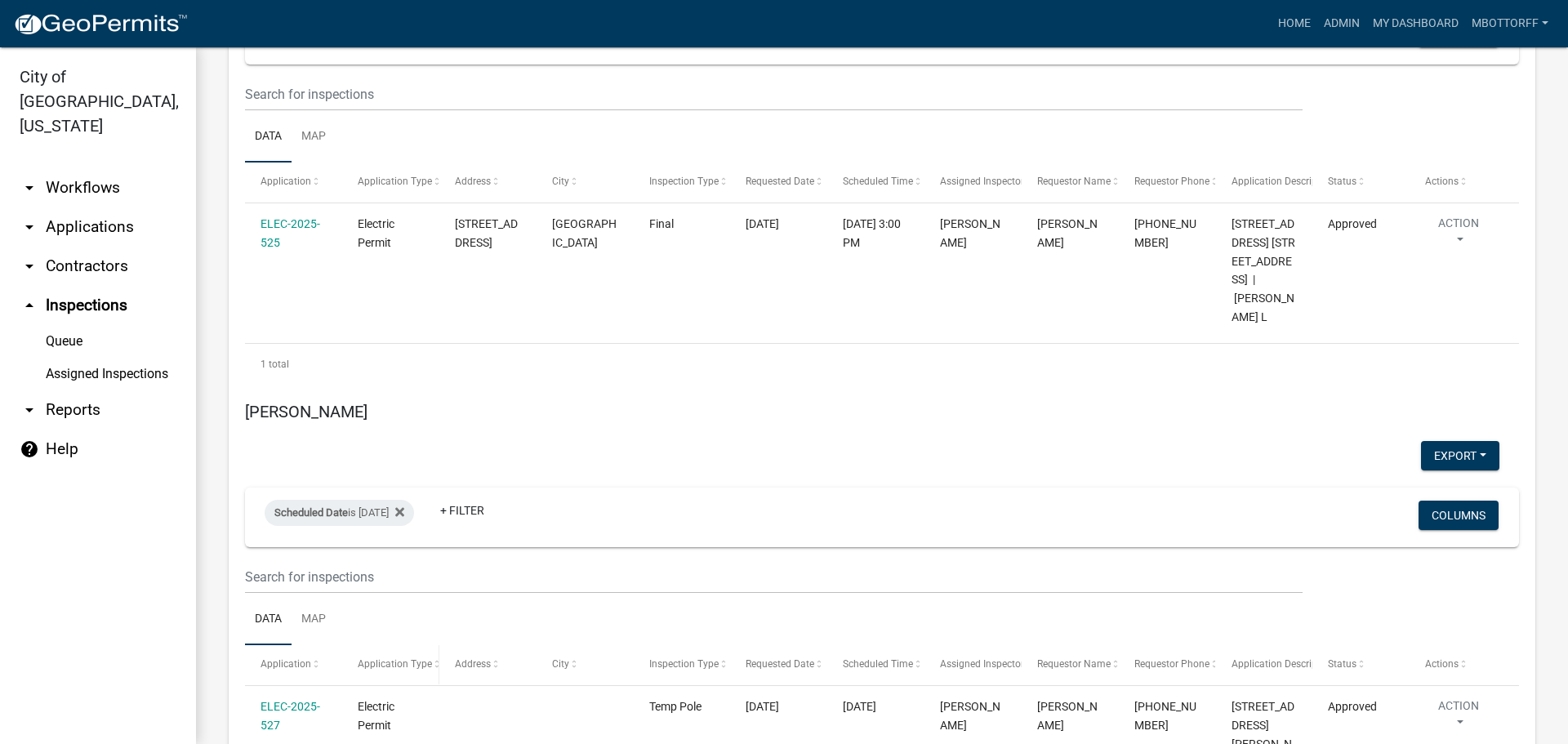
scroll to position [3711, 0]
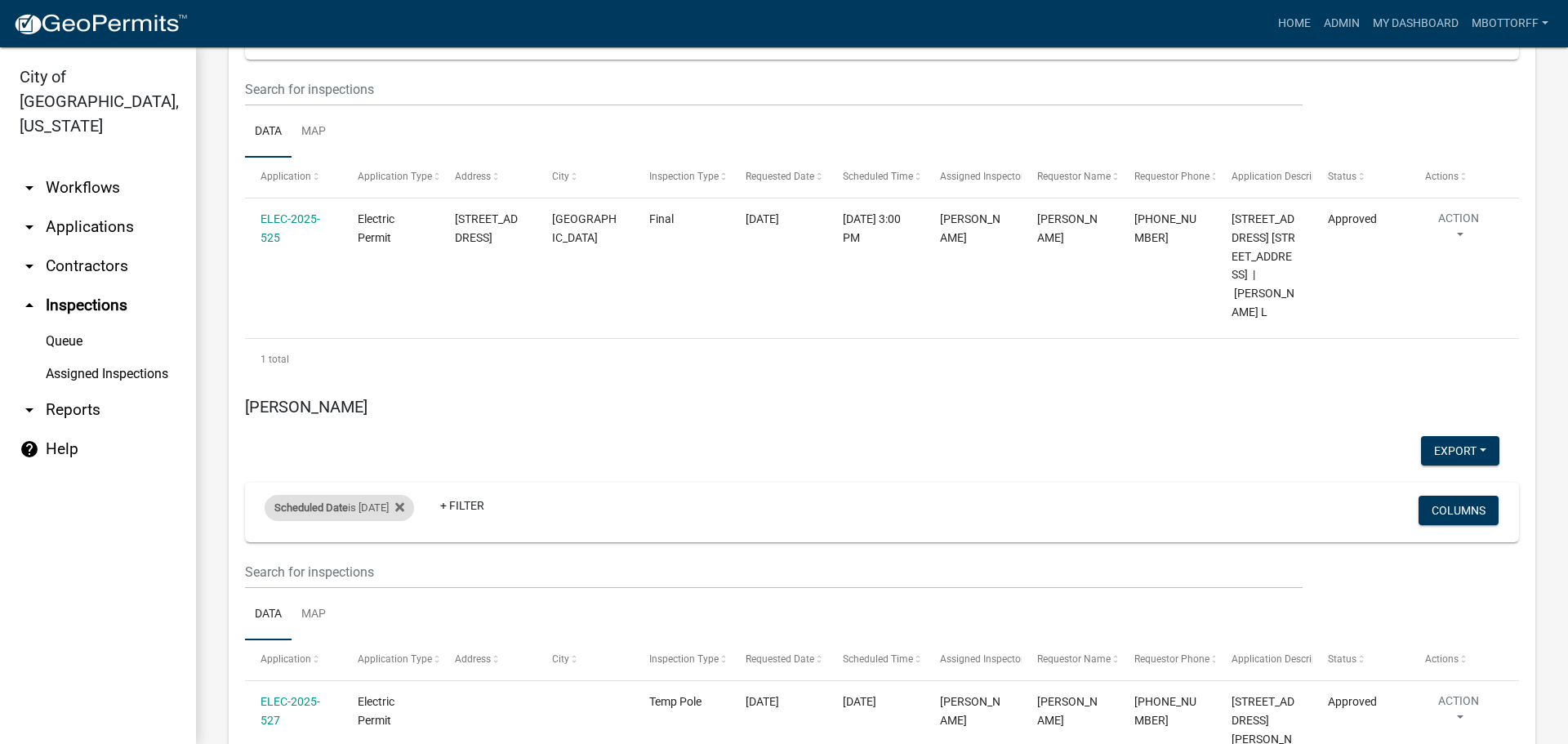
click at [397, 495] on div "Scheduled Date is 10/09/2025" at bounding box center [339, 508] width 149 height 26
click at [408, 433] on input "2025-10-09" at bounding box center [354, 438] width 115 height 34
type input "2025-10-10"
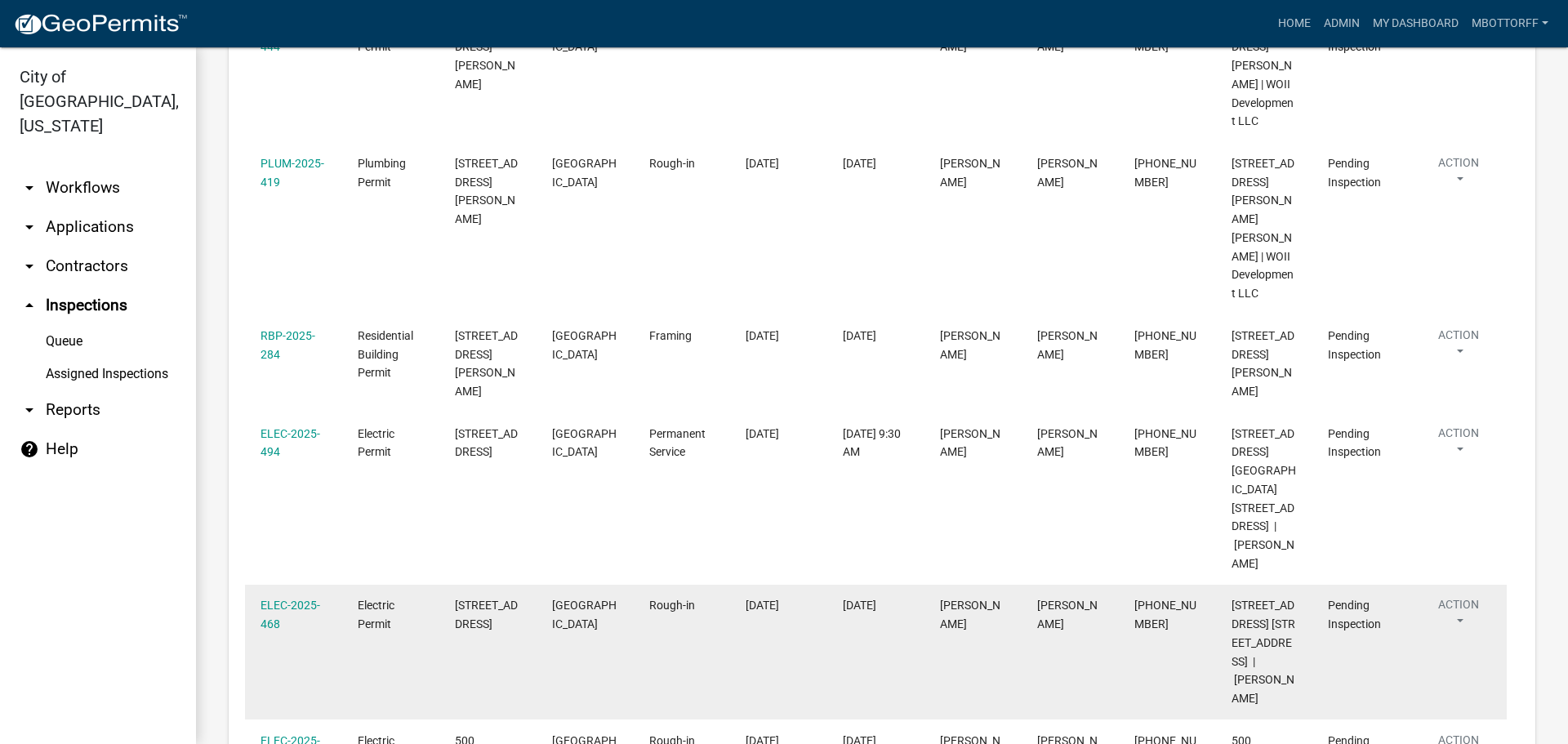
scroll to position [4609, 0]
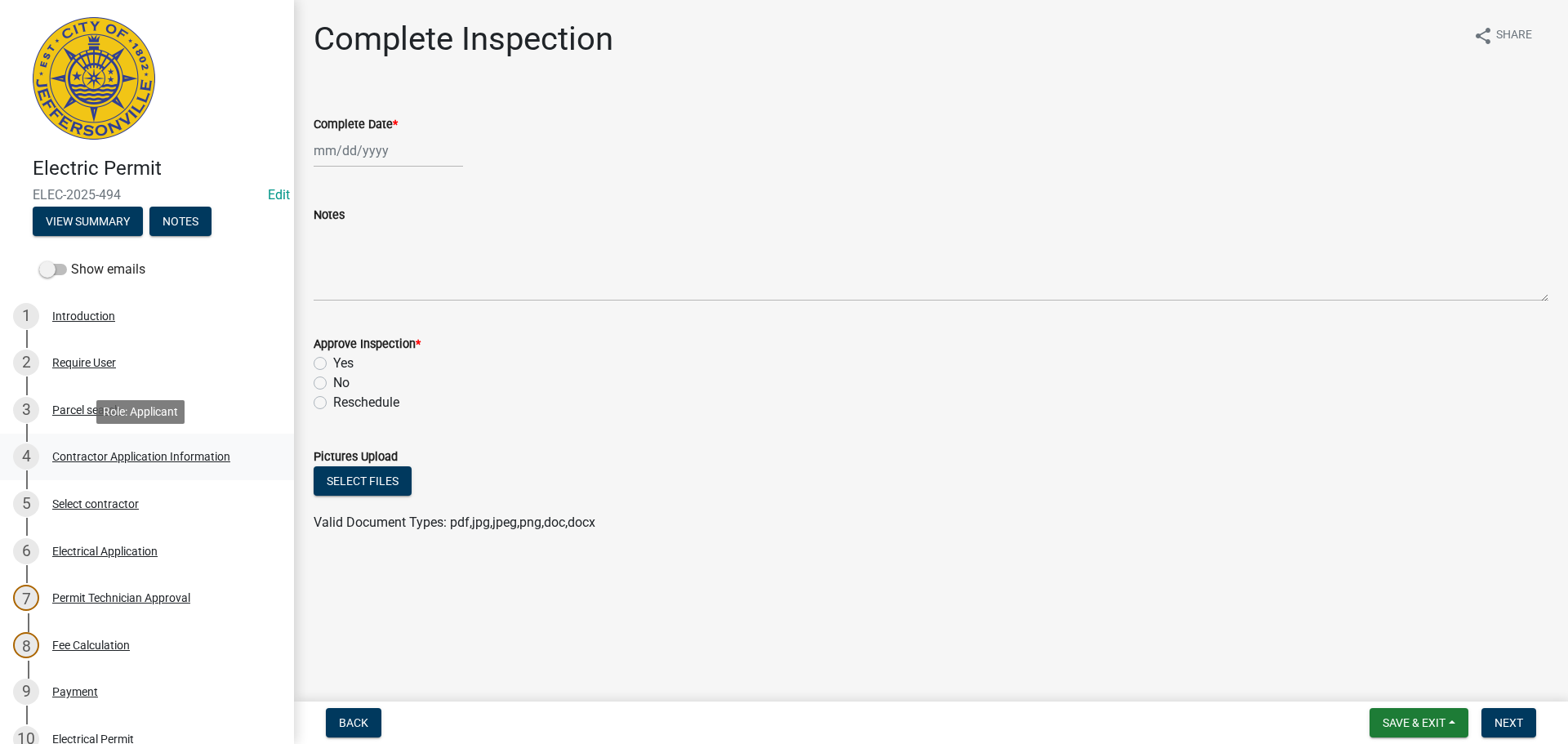
click at [91, 459] on div "Contractor Application Information" at bounding box center [141, 456] width 178 height 11
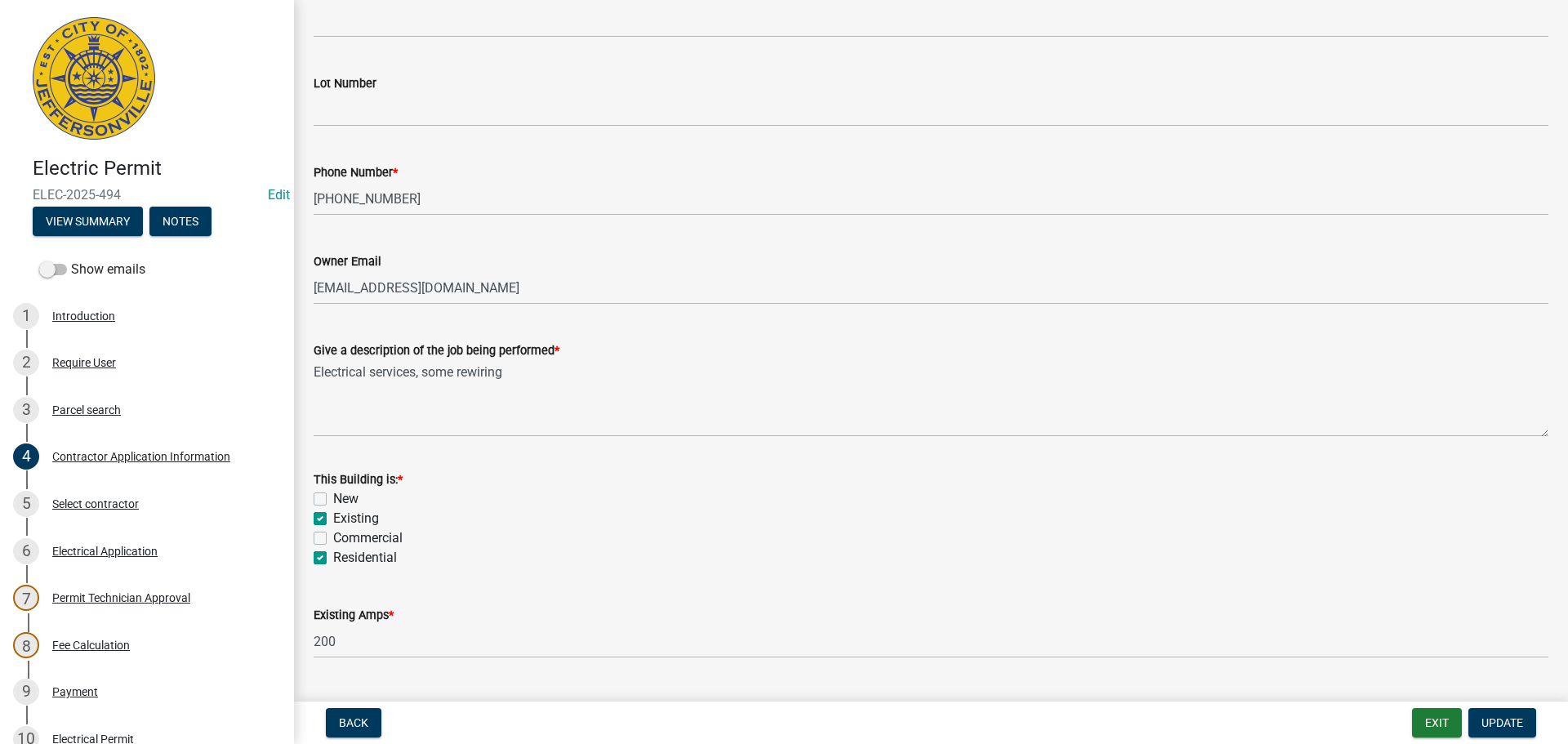
scroll to position [572, 0]
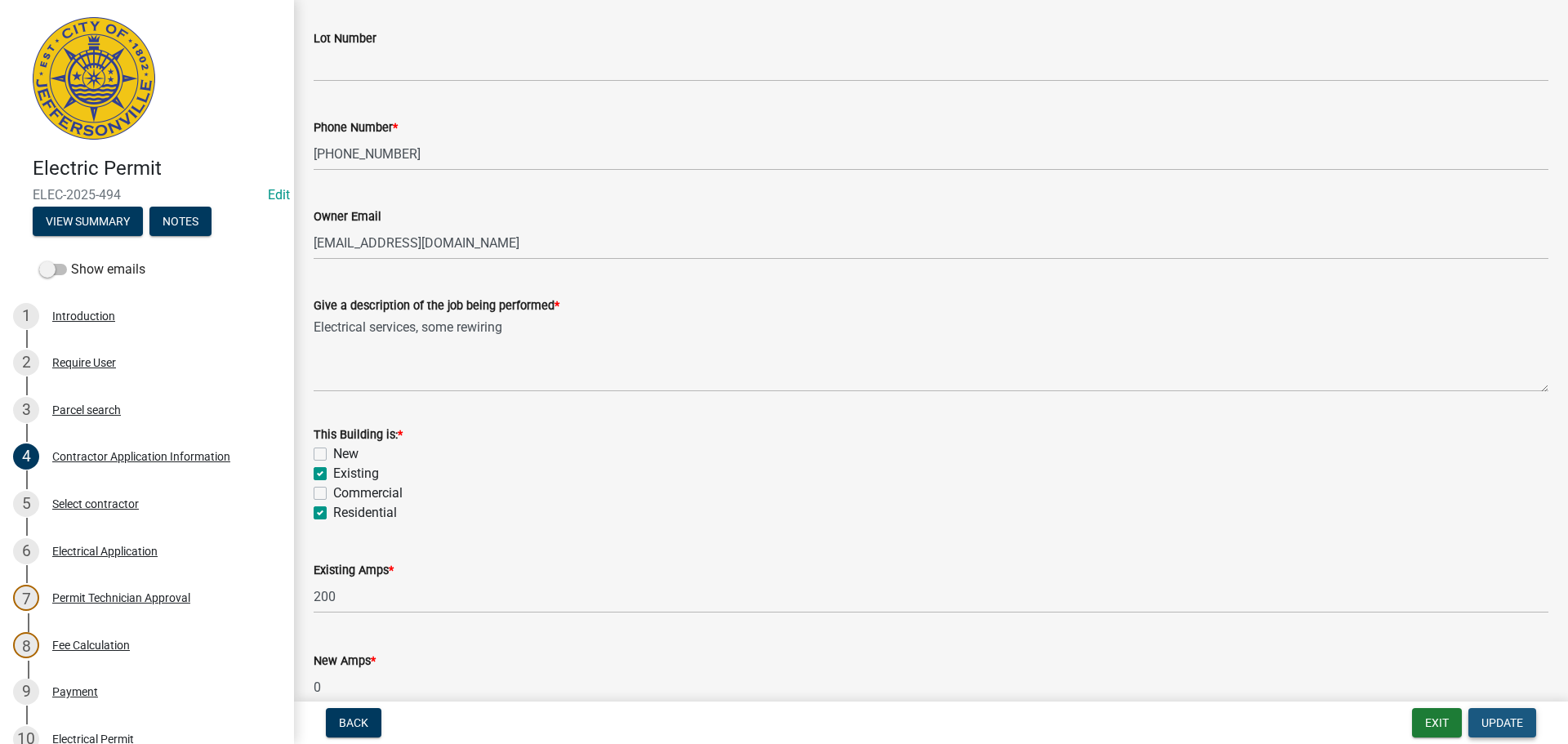
click at [1509, 720] on span "Update" at bounding box center [1502, 723] width 42 height 13
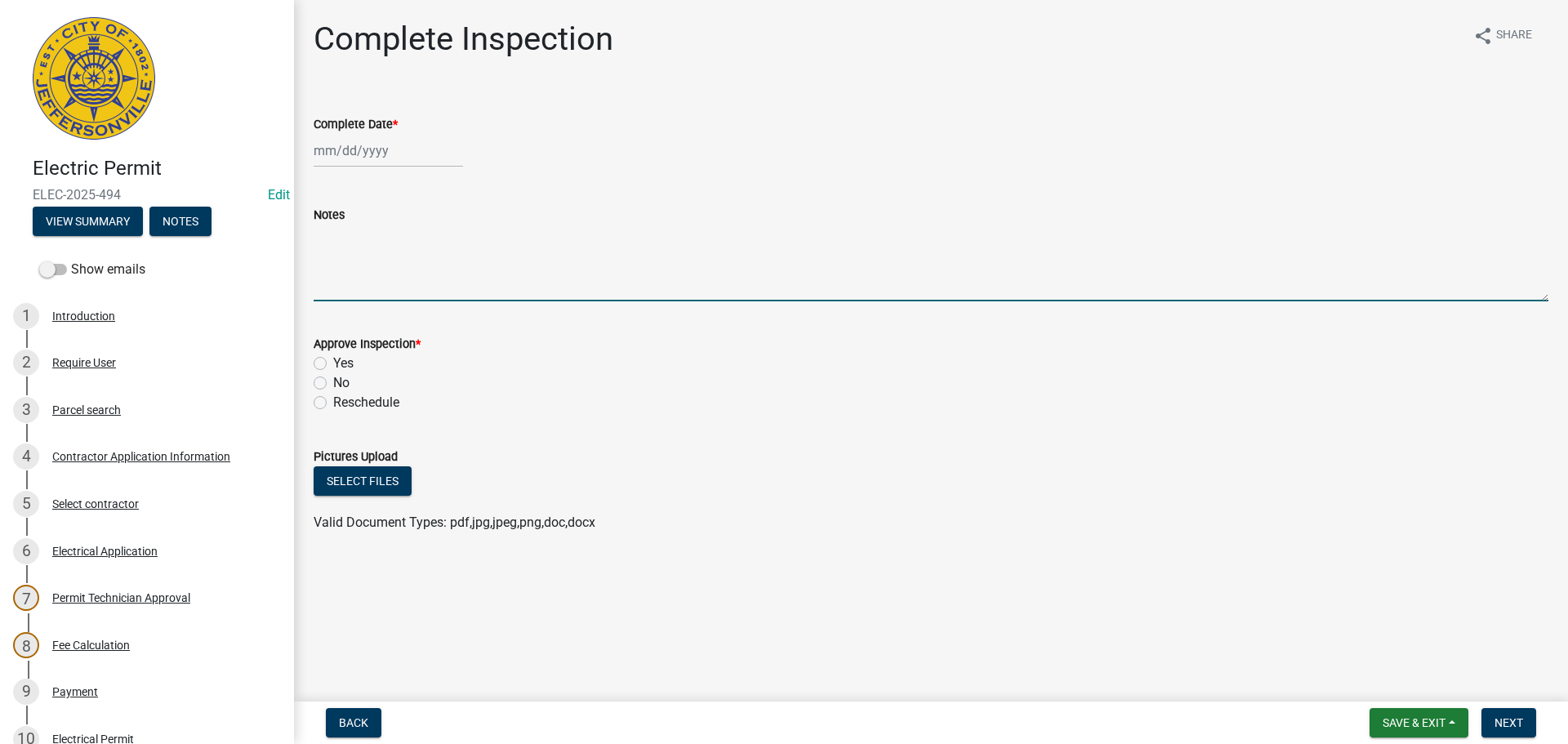
click at [334, 241] on textarea "Notes" at bounding box center [931, 263] width 1235 height 77
type textarea "c"
type textarea "CALLED DUKE AT 9:48 AM SPOKE WITH TIMEKA FOR RECONNECT"
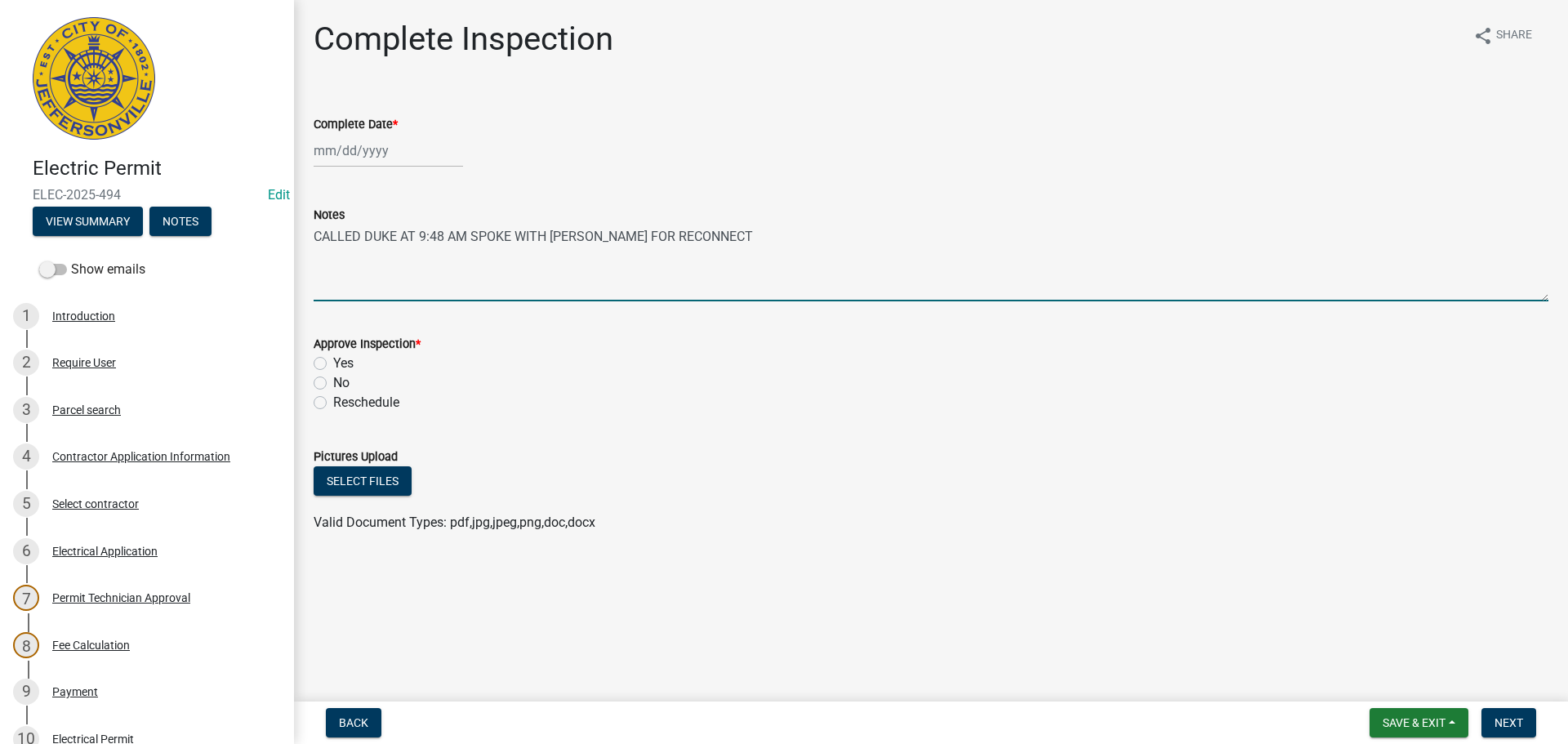
click at [348, 152] on div at bounding box center [389, 150] width 149 height 34
select select "10"
select select "2025"
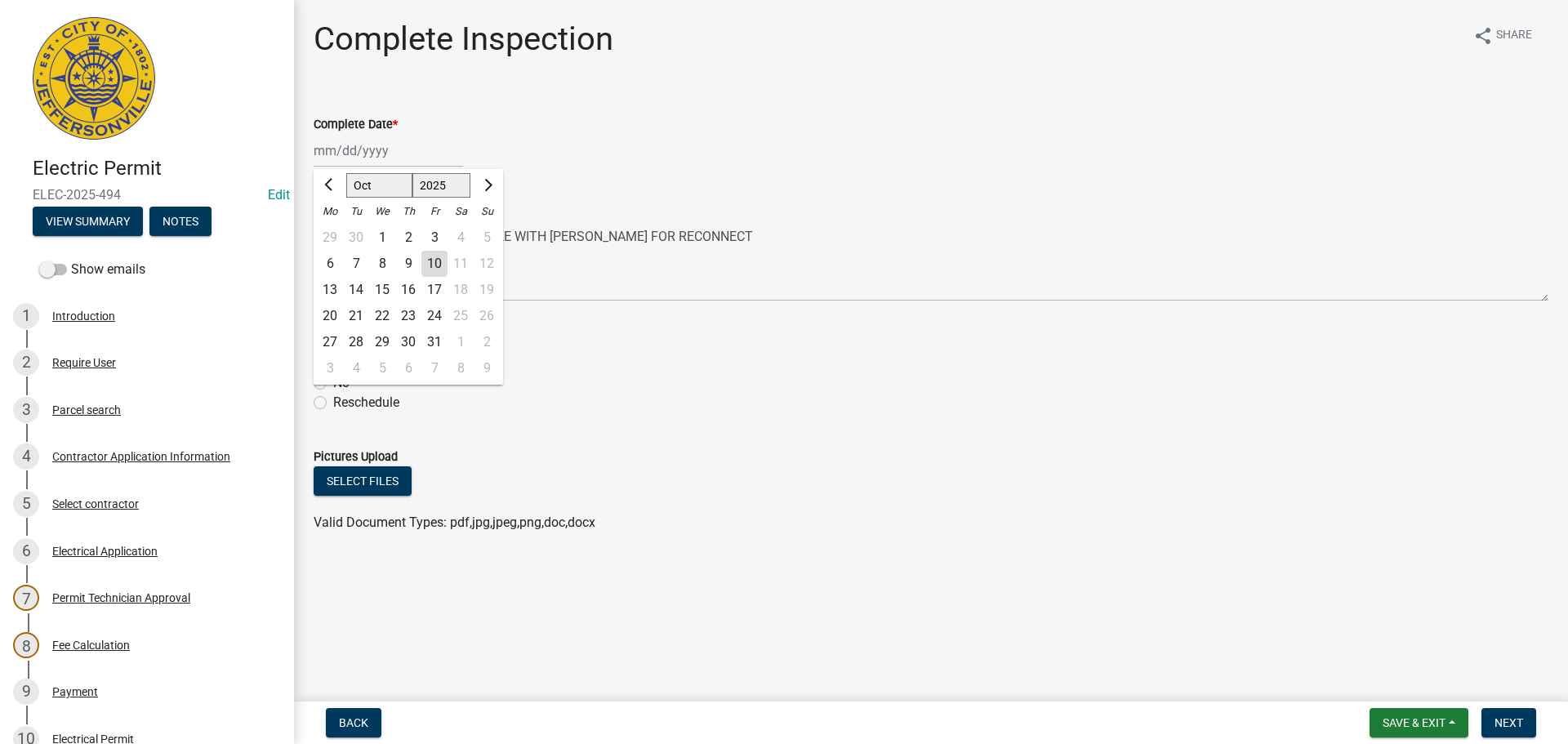
click at [429, 261] on div "10" at bounding box center [434, 264] width 26 height 26
type input "[DATE]"
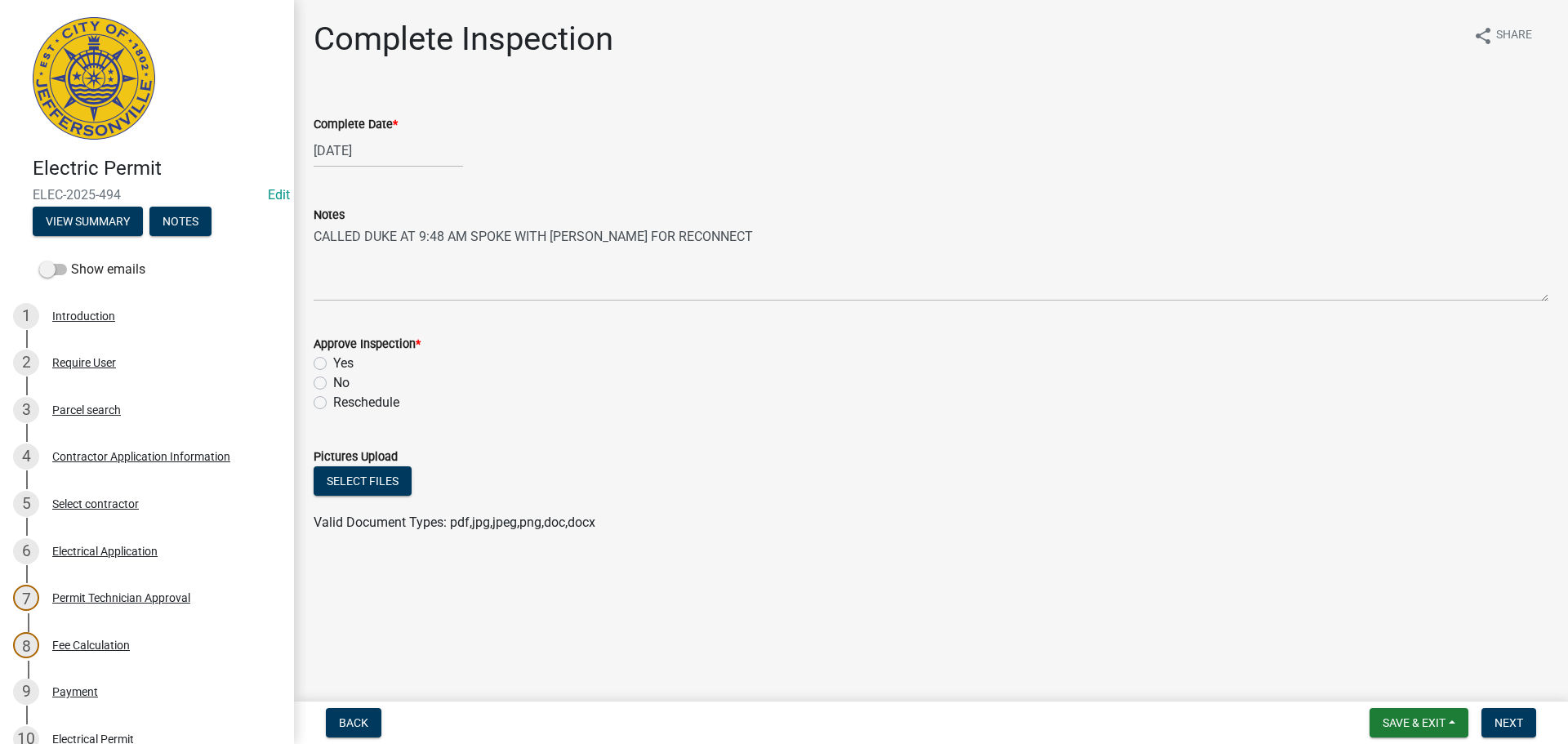
drag, startPoint x: 319, startPoint y: 359, endPoint x: 410, endPoint y: 379, distance: 93.2
click at [334, 359] on label "Yes" at bounding box center [343, 363] width 20 height 20
click at [334, 359] on input "Yes" at bounding box center [339, 358] width 11 height 11
radio input "true"
click at [1522, 722] on span "Next" at bounding box center [1508, 723] width 29 height 13
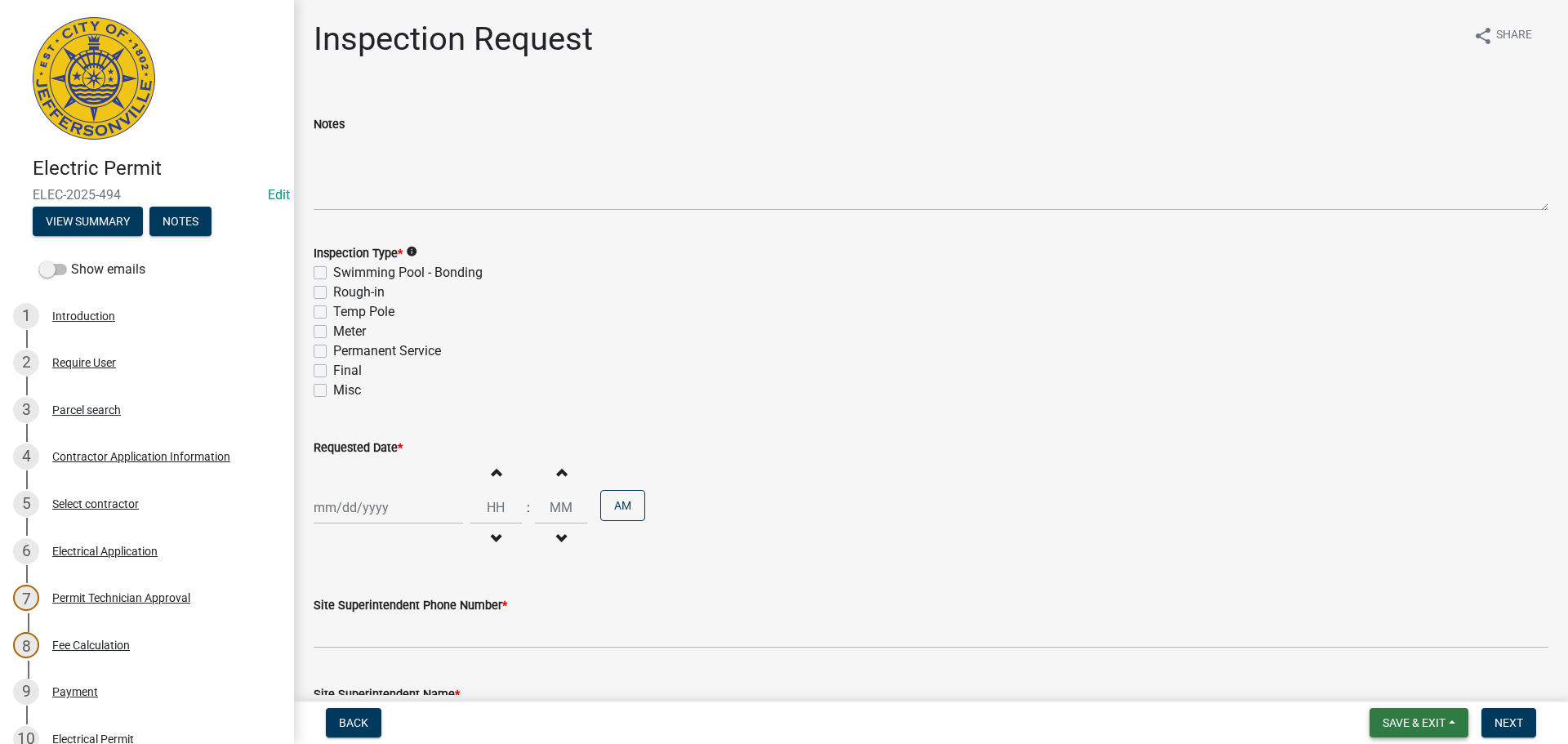
click at [1402, 716] on span "Save & Exit" at bounding box center [1414, 723] width 63 height 13
click at [1390, 682] on button "Save & Exit" at bounding box center [1402, 680] width 130 height 39
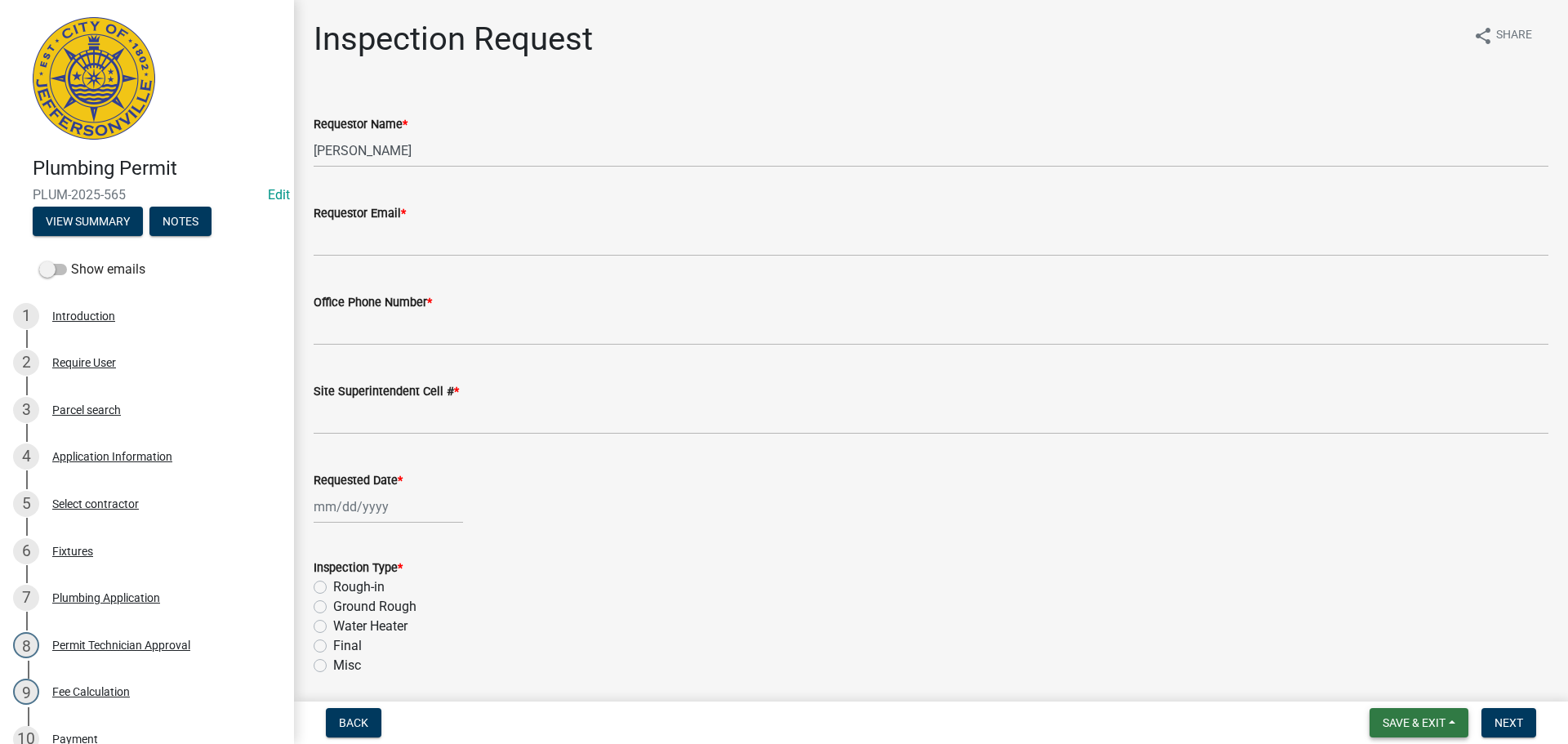
click at [1418, 716] on span "Save & Exit" at bounding box center [1414, 723] width 63 height 13
click at [1396, 683] on button "Save & Exit" at bounding box center [1402, 680] width 130 height 39
